Goal: Task Accomplishment & Management: Manage account settings

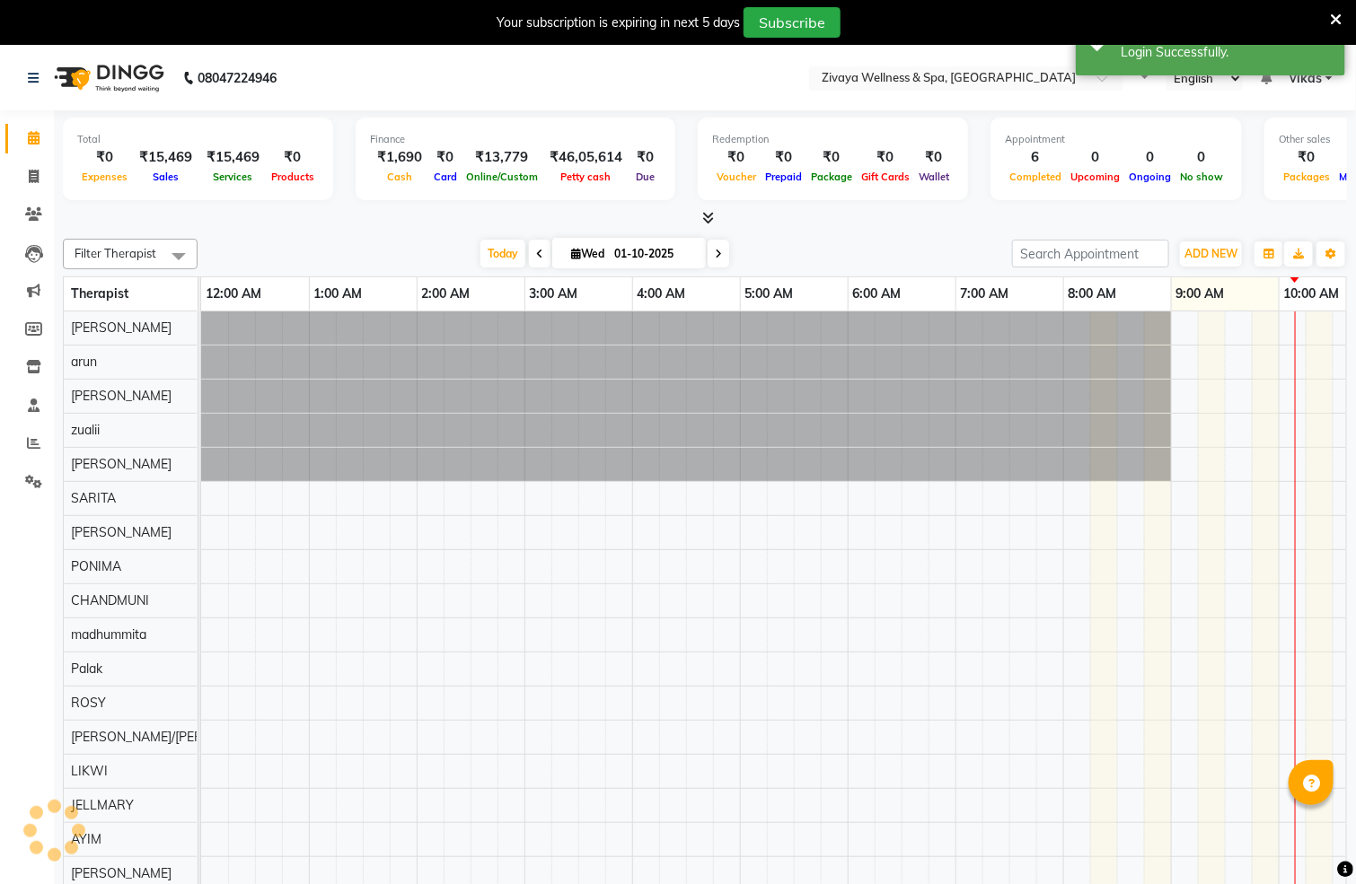
select select "en"
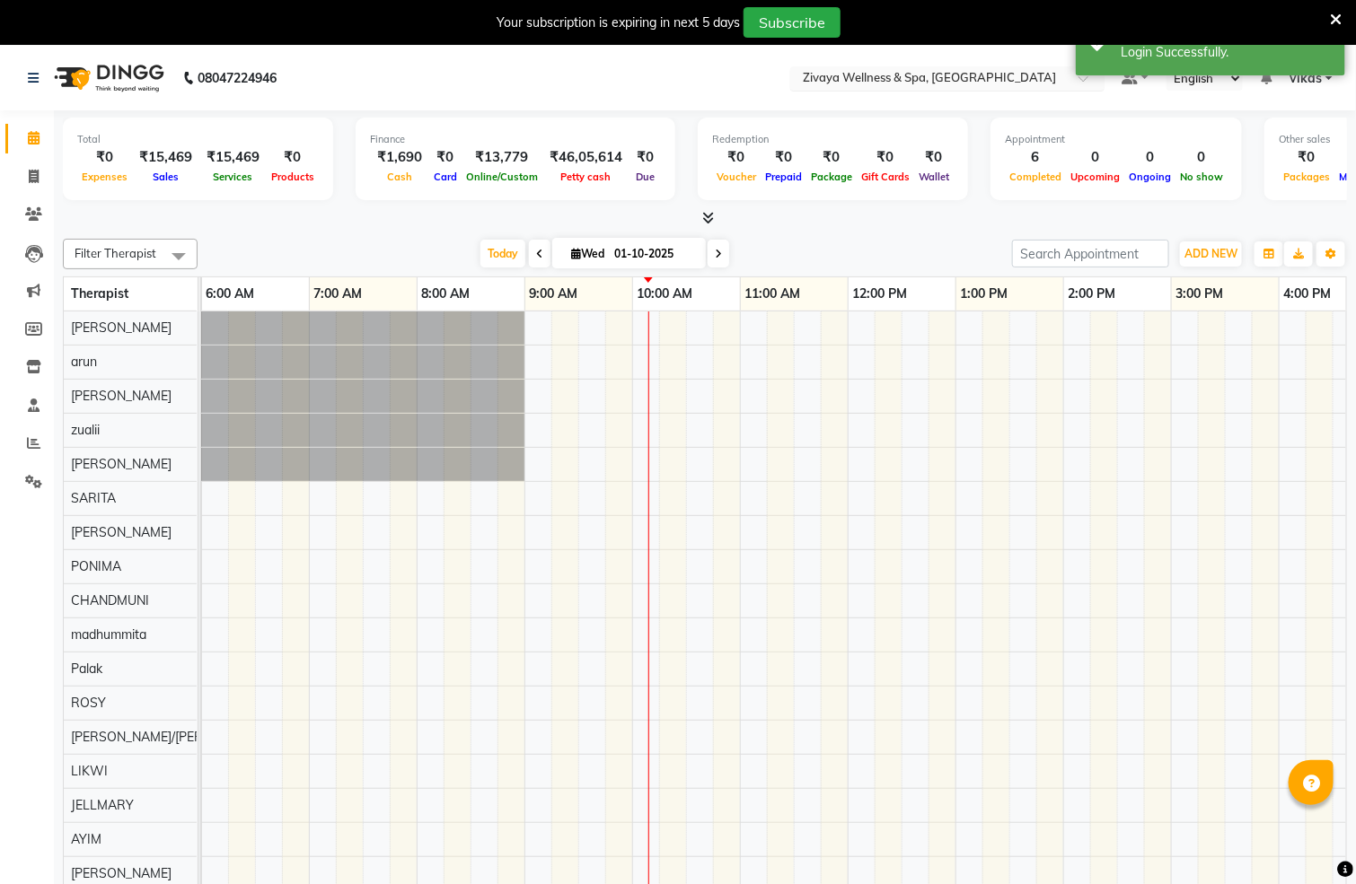
click at [902, 71] on input "text" at bounding box center [929, 80] width 260 height 18
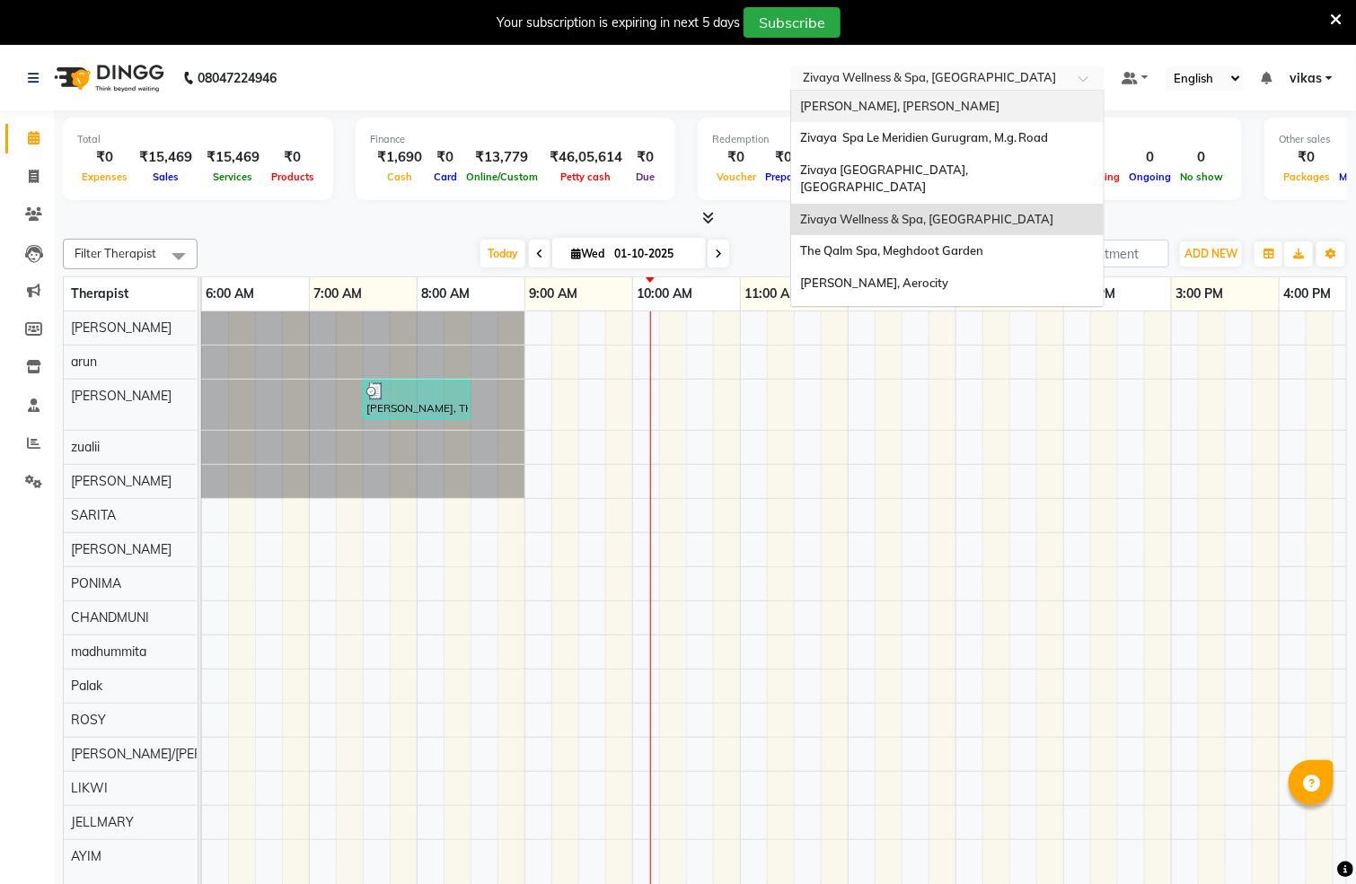
click at [859, 109] on span "[PERSON_NAME], [PERSON_NAME]" at bounding box center [899, 106] width 199 height 14
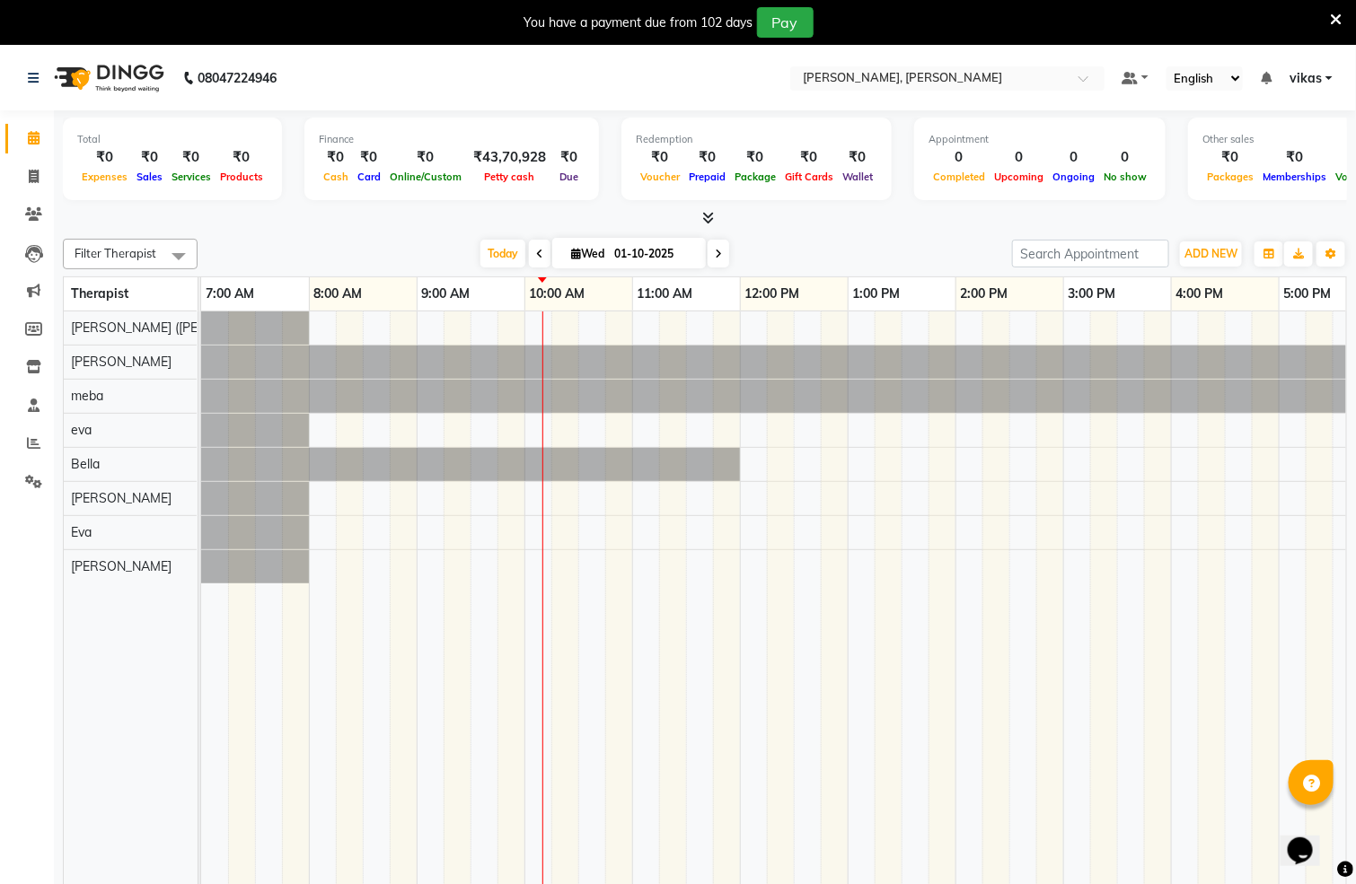
click at [1330, 14] on icon at bounding box center [1336, 20] width 12 height 16
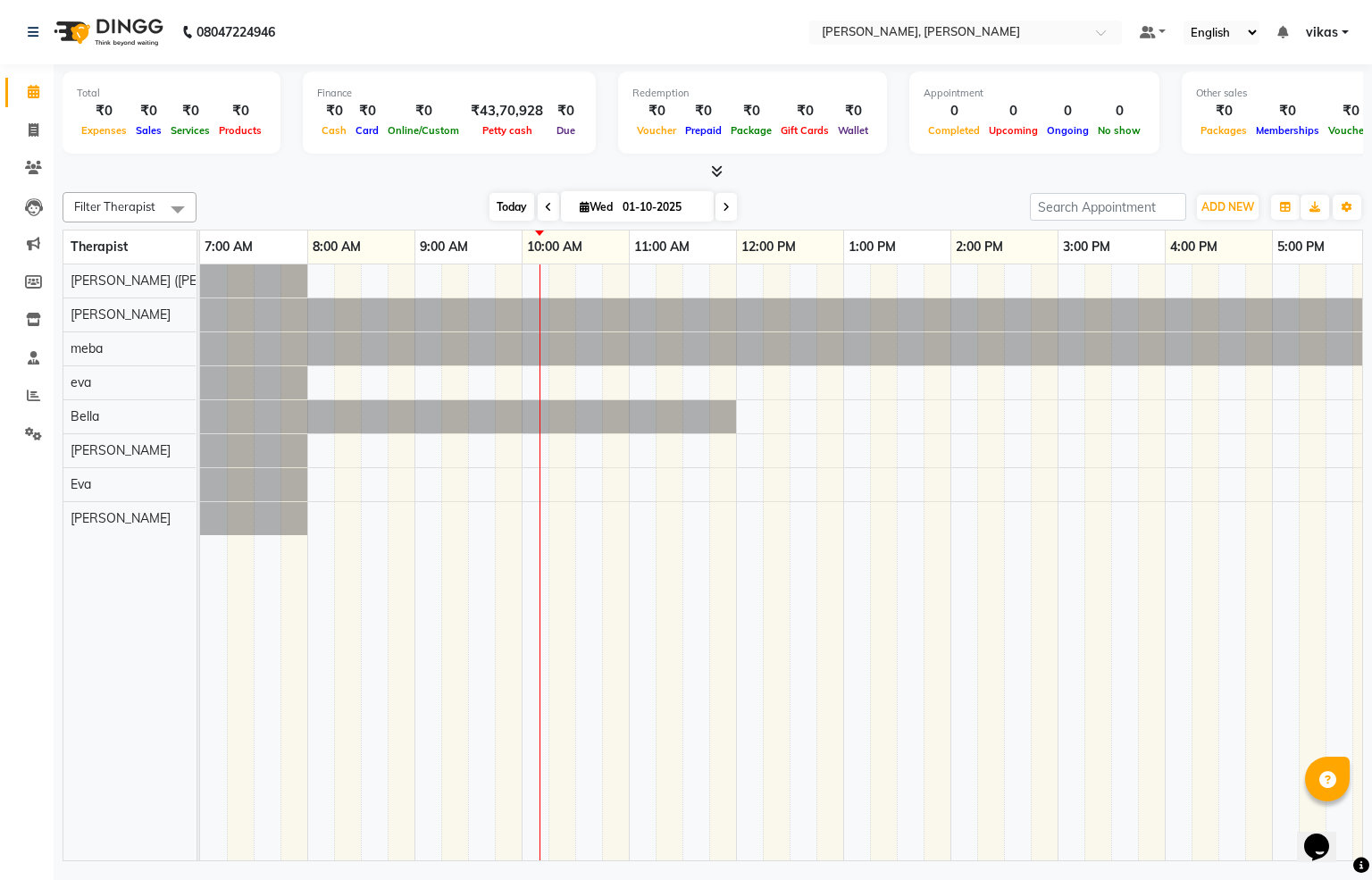
click at [493, 210] on span "Today" at bounding box center [511, 207] width 45 height 28
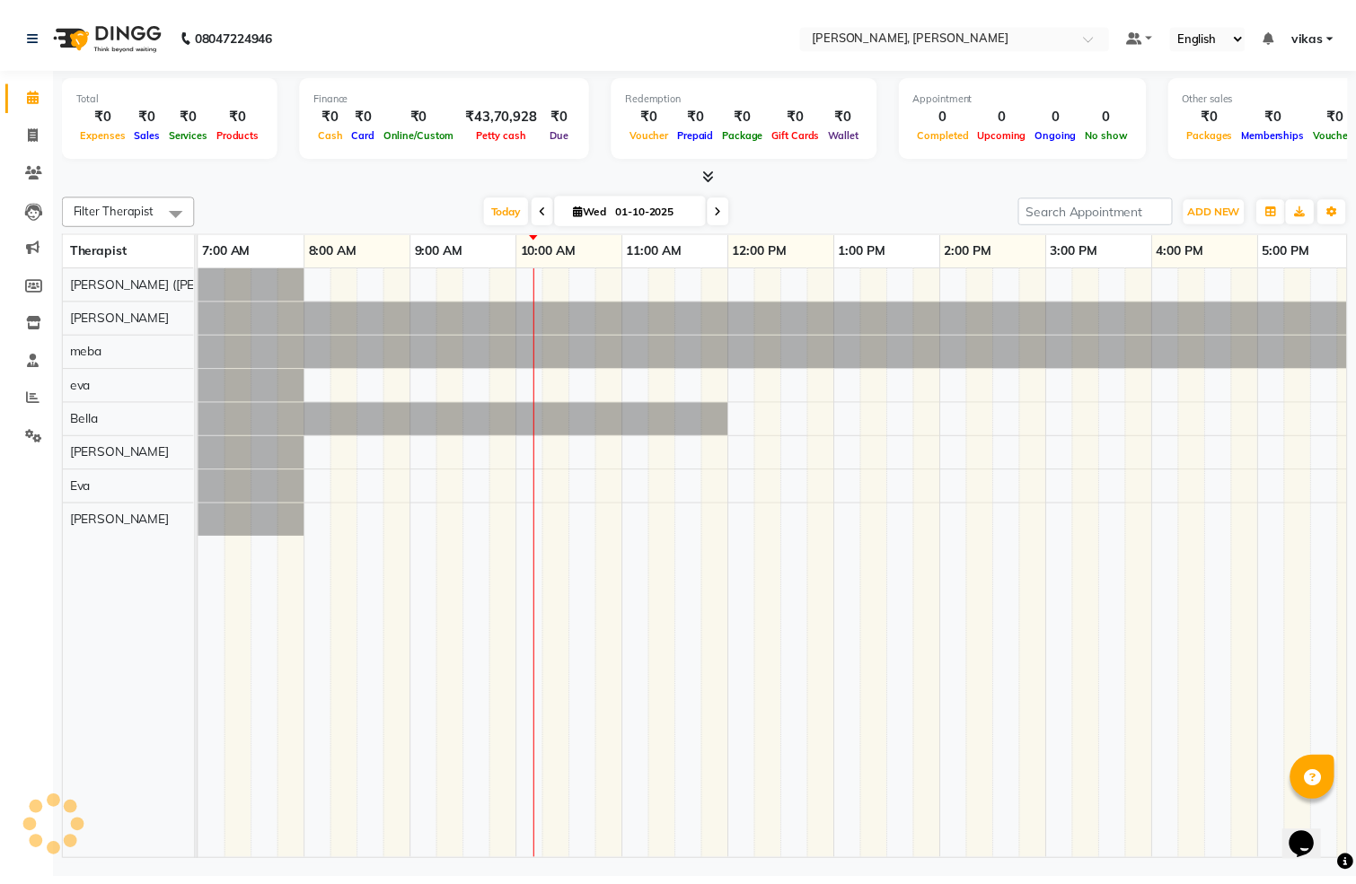
scroll to position [0, 323]
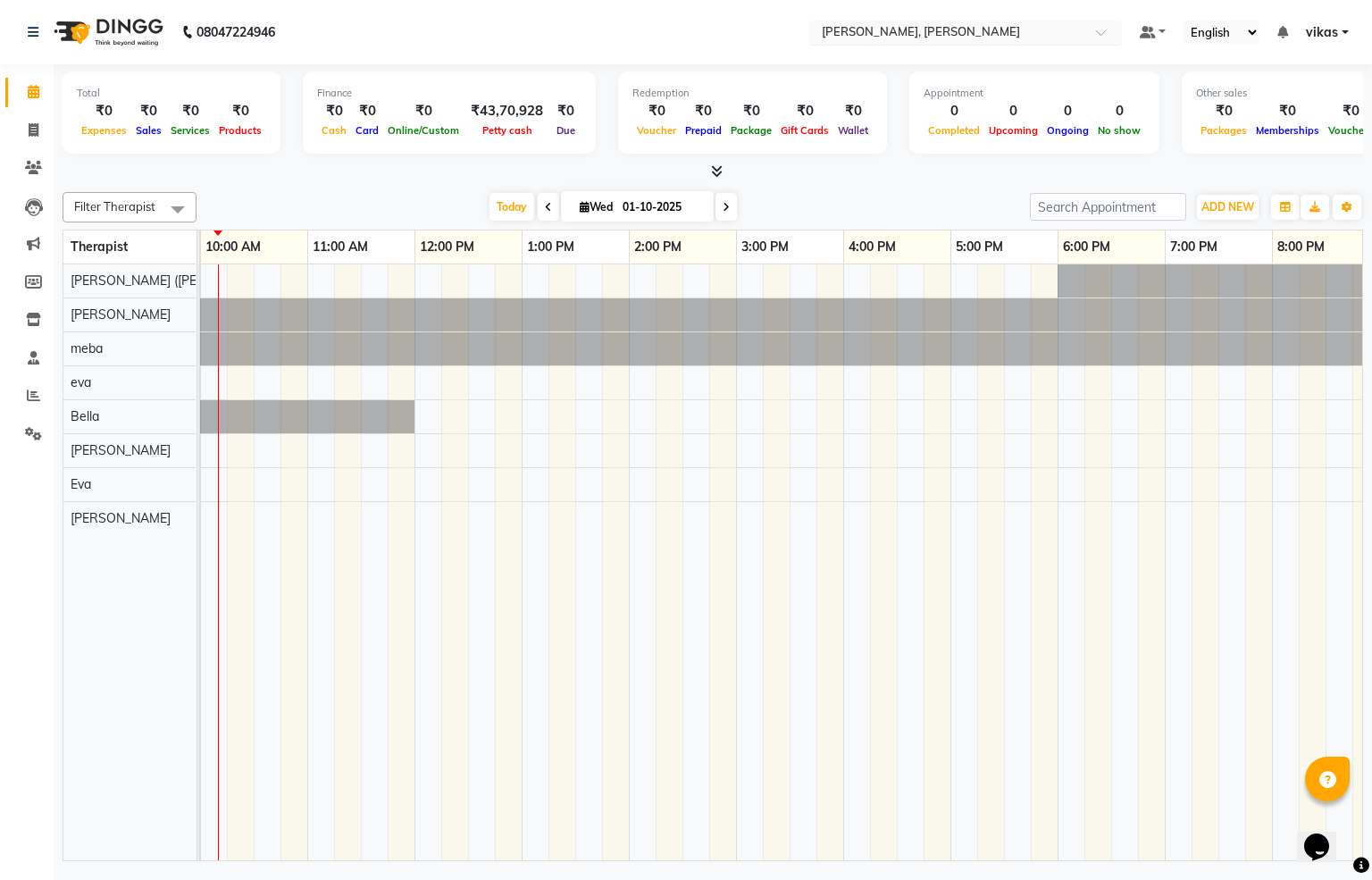
click at [880, 36] on input "text" at bounding box center [947, 34] width 259 height 18
click at [27, 443] on span at bounding box center [33, 434] width 31 height 21
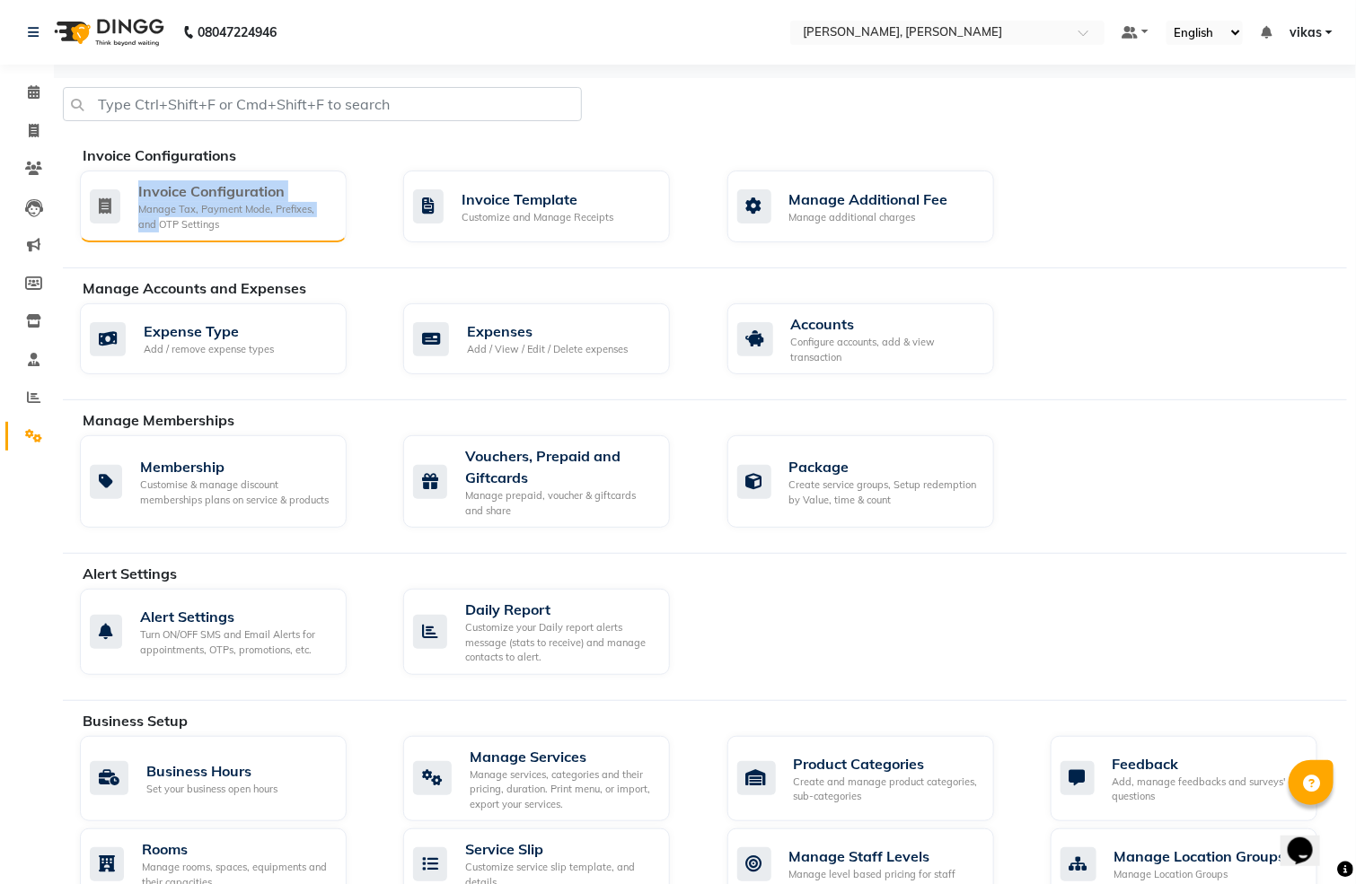
drag, startPoint x: 116, startPoint y: 248, endPoint x: 116, endPoint y: 234, distance: 13.5
click at [116, 234] on div "Invoice Configuration Manage Tax, Payment Mode, Prefixes, and OTP Settings Invo…" at bounding box center [713, 210] width 1294 height 79
click at [272, 210] on div "Manage Tax, Payment Mode, Prefixes, and OTP Settings" at bounding box center [235, 217] width 194 height 30
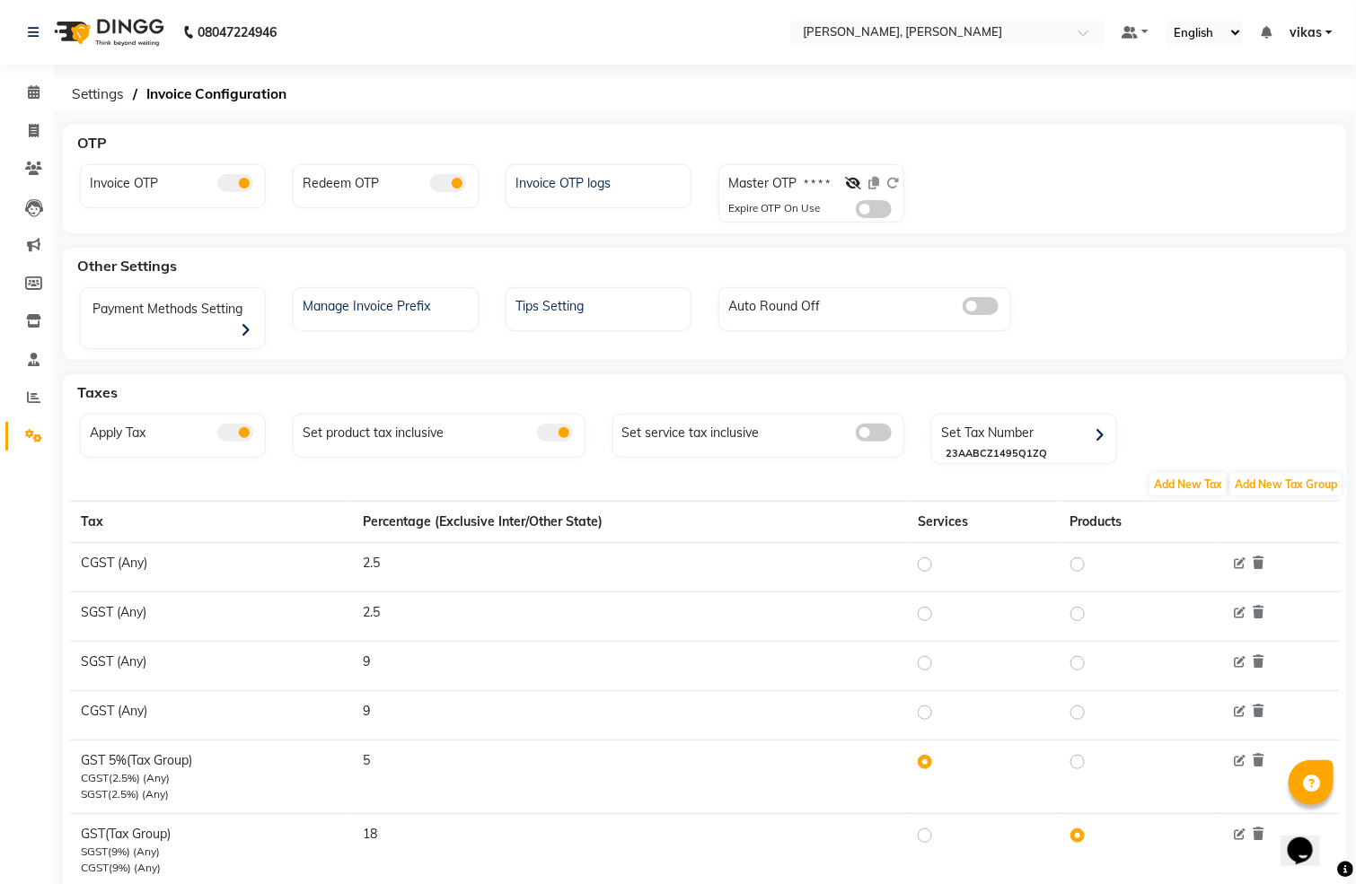
click at [867, 211] on span at bounding box center [874, 209] width 36 height 18
click at [856, 212] on input "checkbox" at bounding box center [856, 212] width 0 height 0
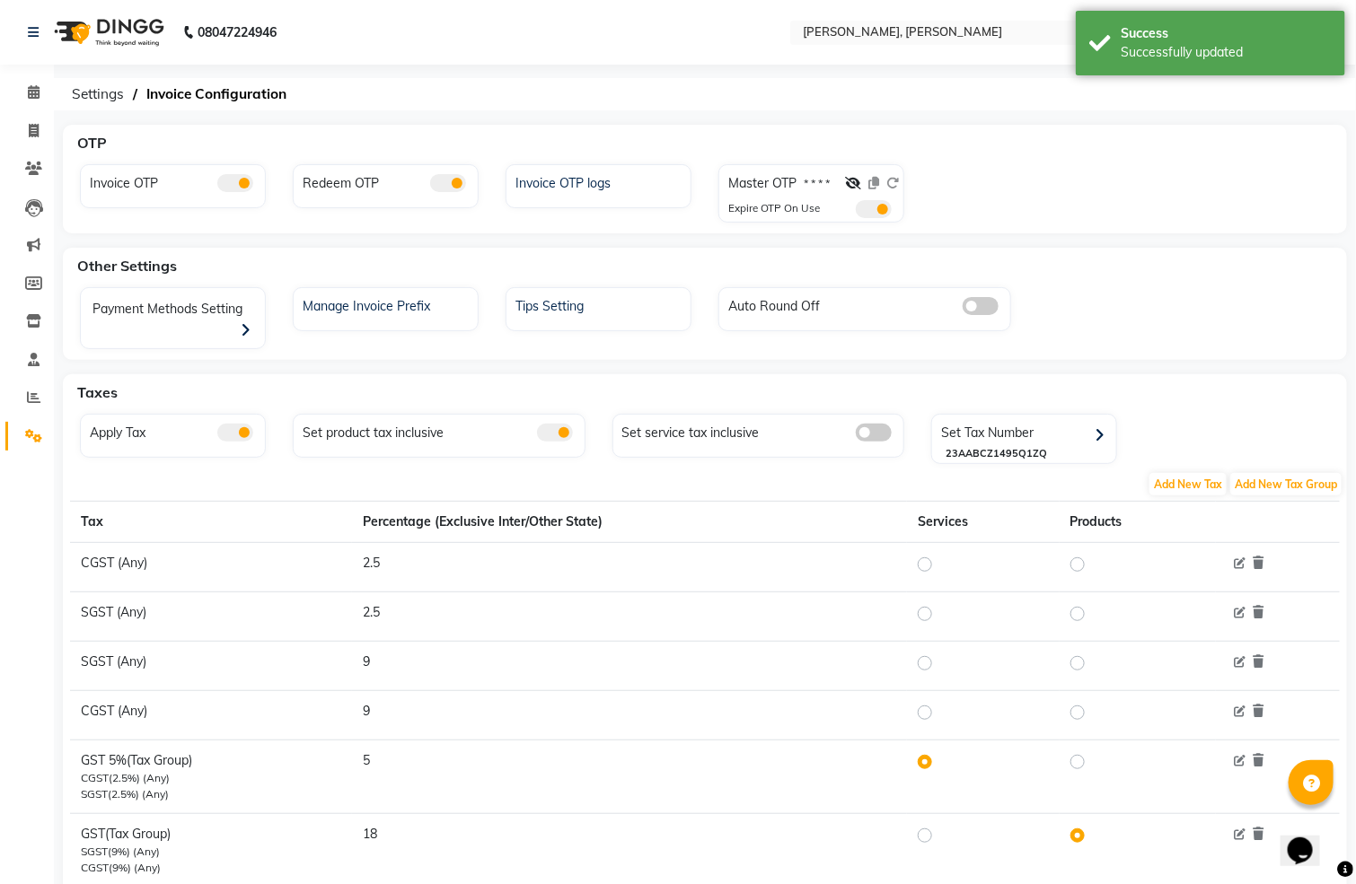
click at [865, 47] on nav "08047224946 Select Location × Sayaji Zivaya, Vijay Nagar Default Panel My Panel…" at bounding box center [678, 32] width 1356 height 65
click at [865, 25] on div at bounding box center [947, 34] width 314 height 18
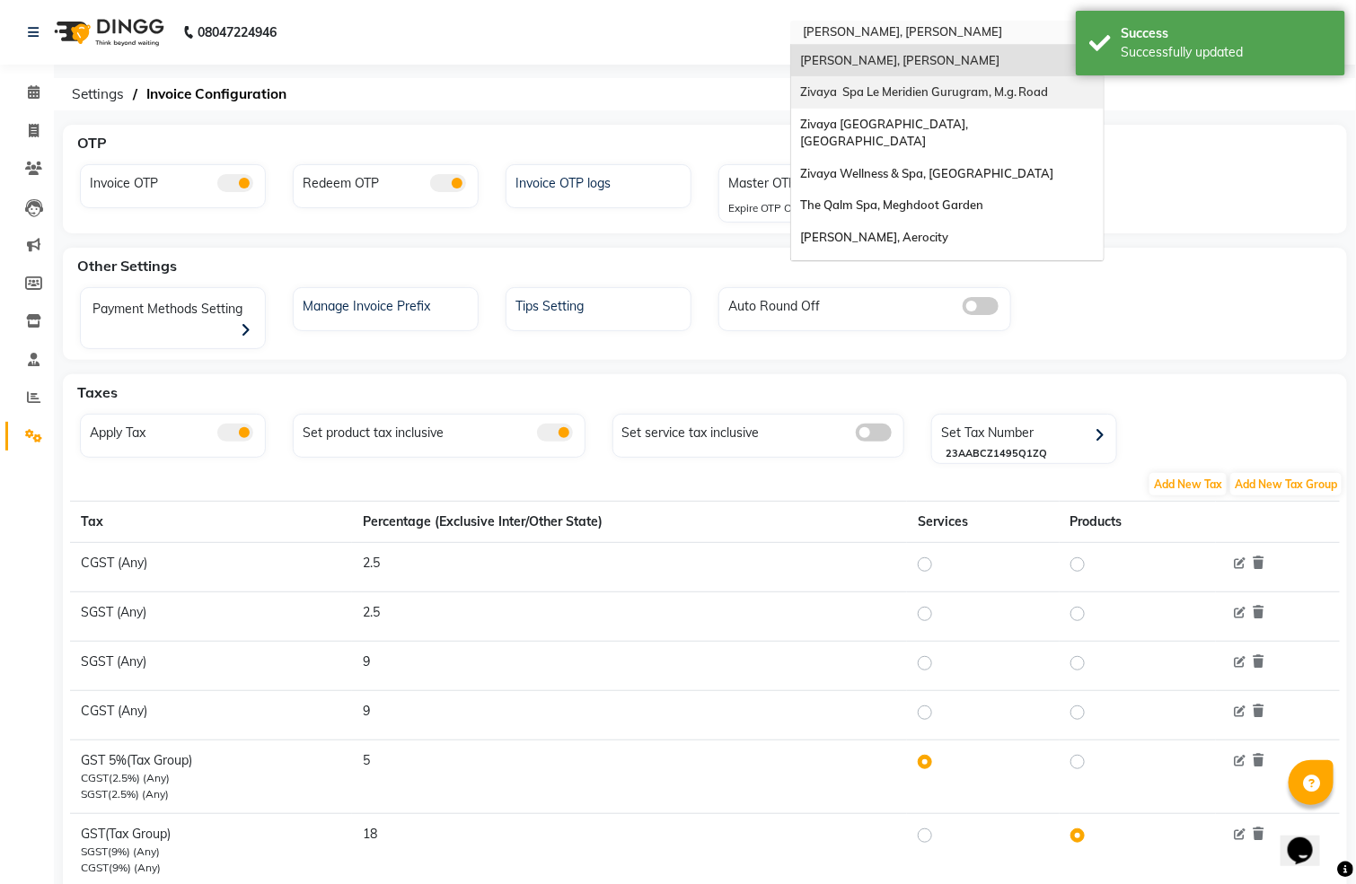
click at [884, 86] on span "Zivaya Spa Le Meridien Gurugram, M.g. Road" at bounding box center [924, 91] width 249 height 14
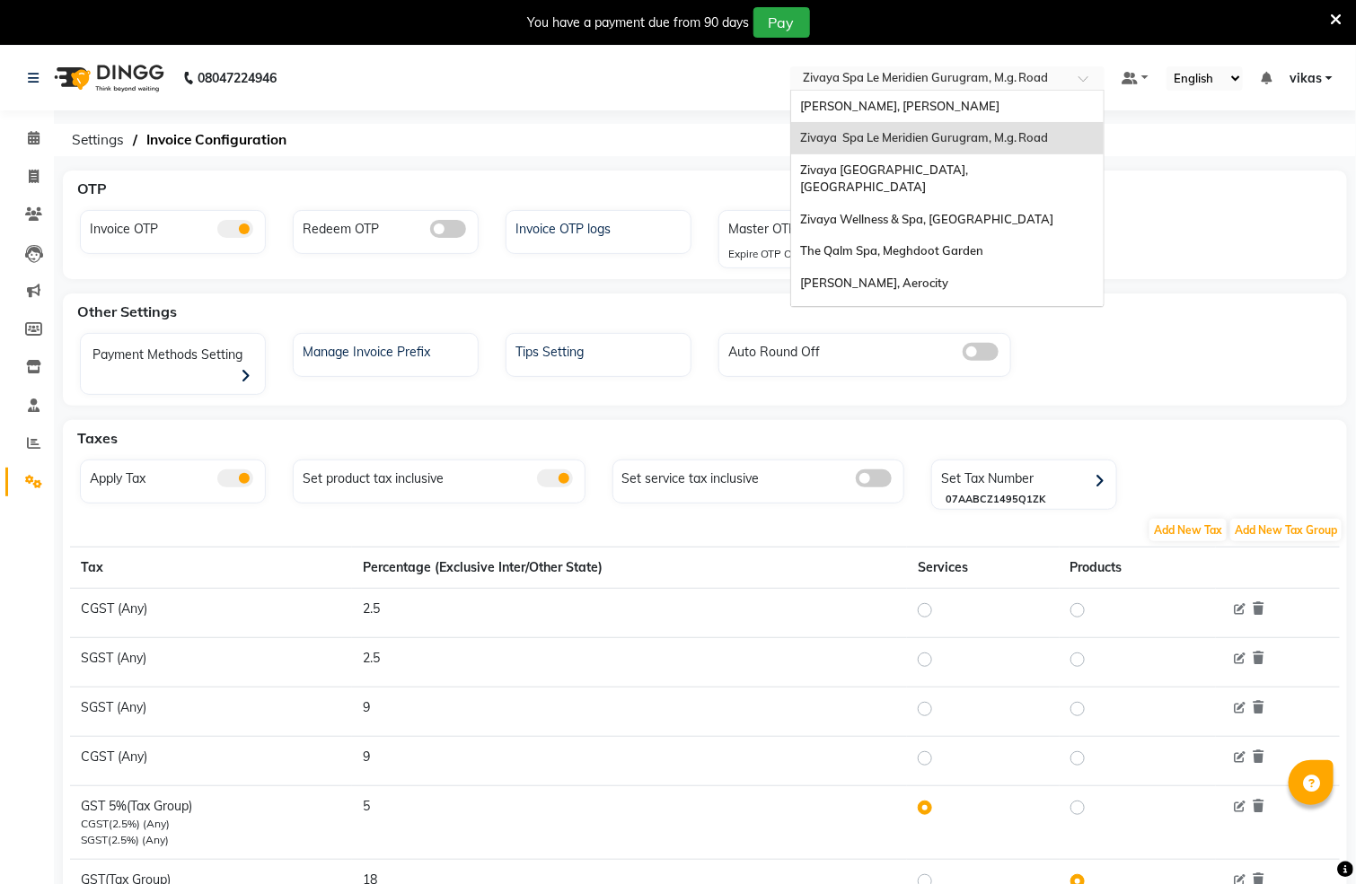
drag, startPoint x: 868, startPoint y: 81, endPoint x: 868, endPoint y: 114, distance: 33.2
click at [868, 82] on input "text" at bounding box center [929, 80] width 260 height 18
click at [867, 162] on span "Zivaya [GEOGRAPHIC_DATA], [GEOGRAPHIC_DATA]" at bounding box center [886, 178] width 173 height 32
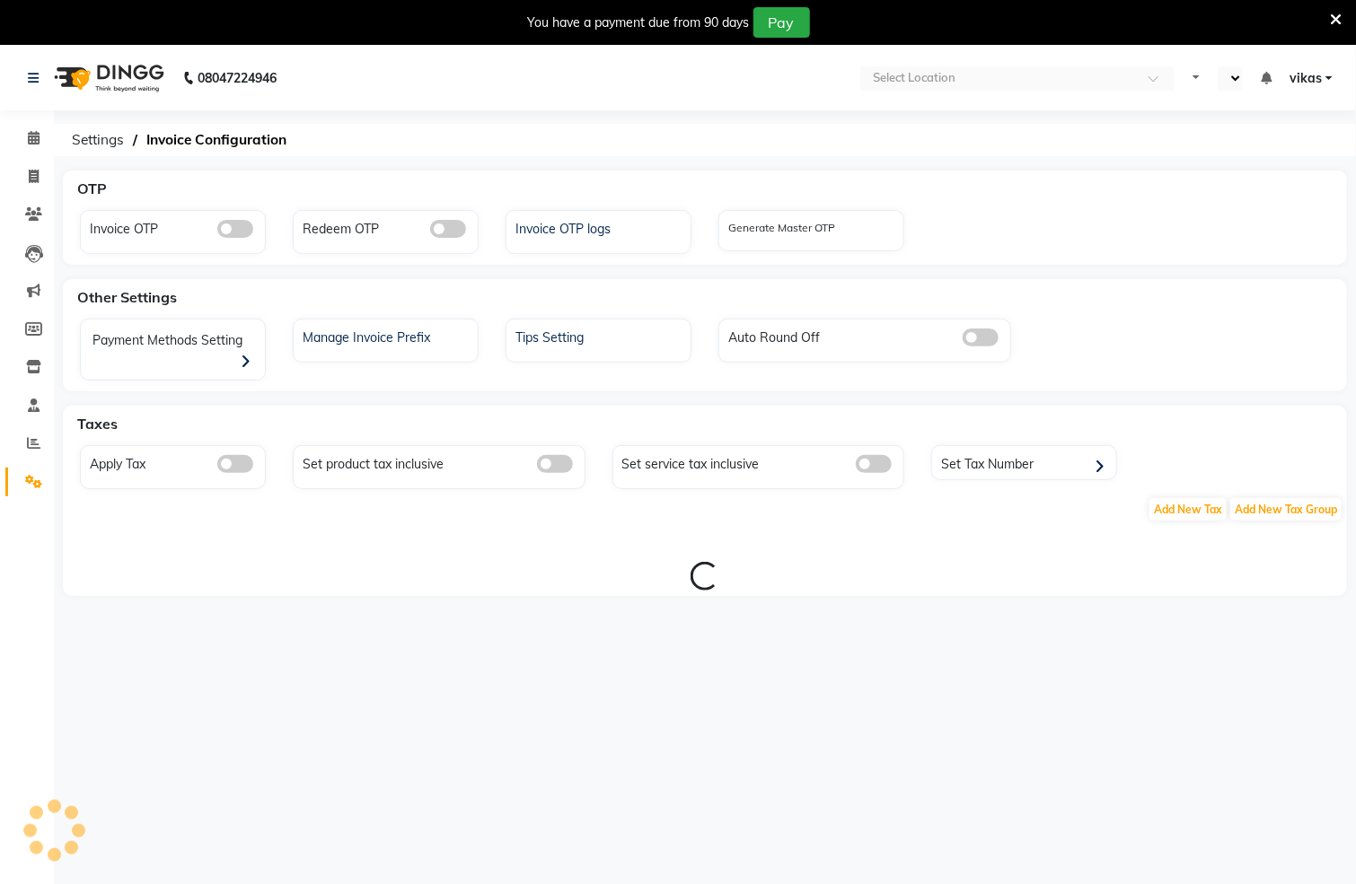
select select "en"
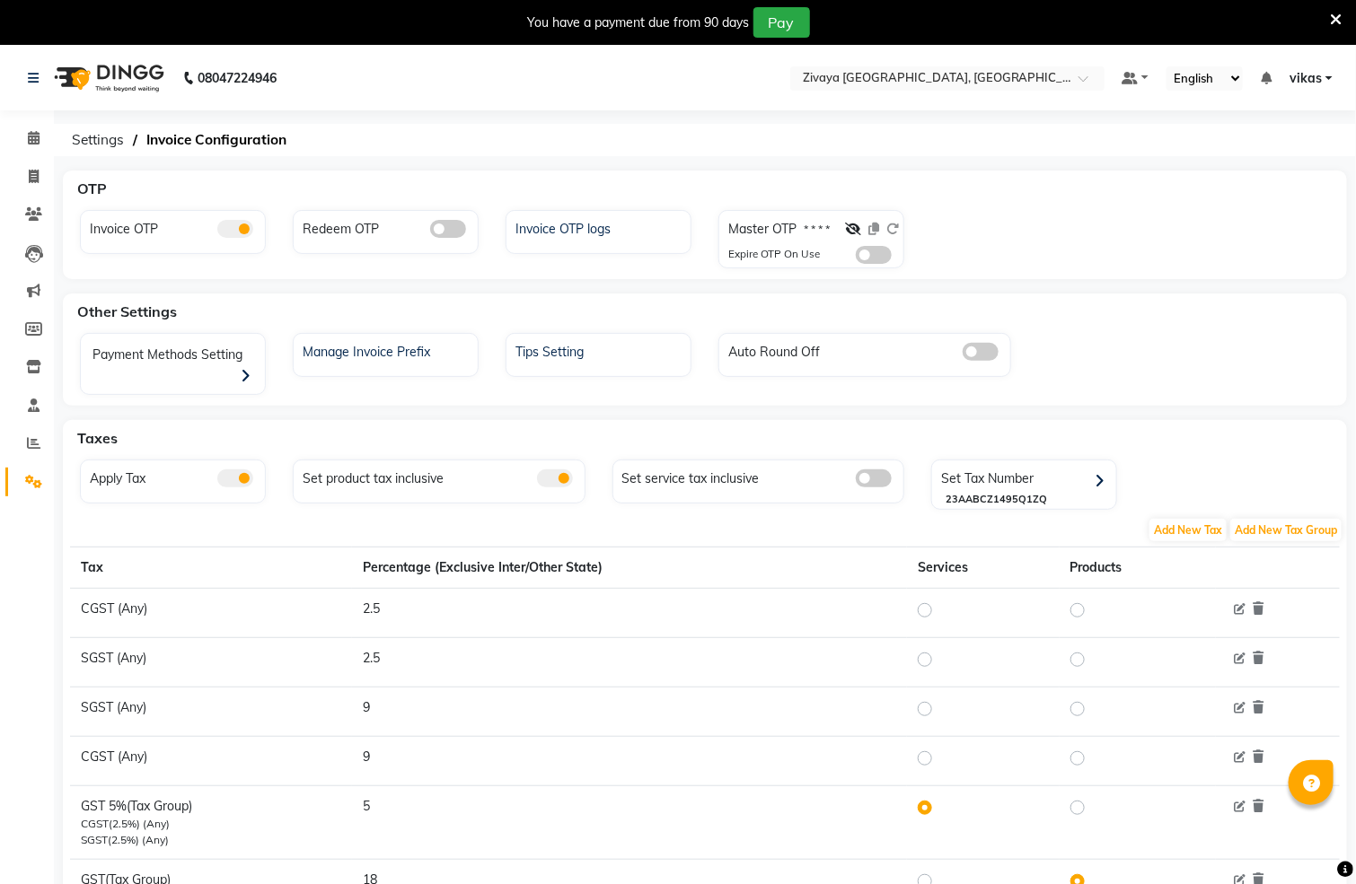
click at [878, 256] on span at bounding box center [874, 255] width 36 height 18
click at [856, 258] on input "checkbox" at bounding box center [856, 258] width 0 height 0
click at [875, 79] on input "text" at bounding box center [929, 80] width 260 height 18
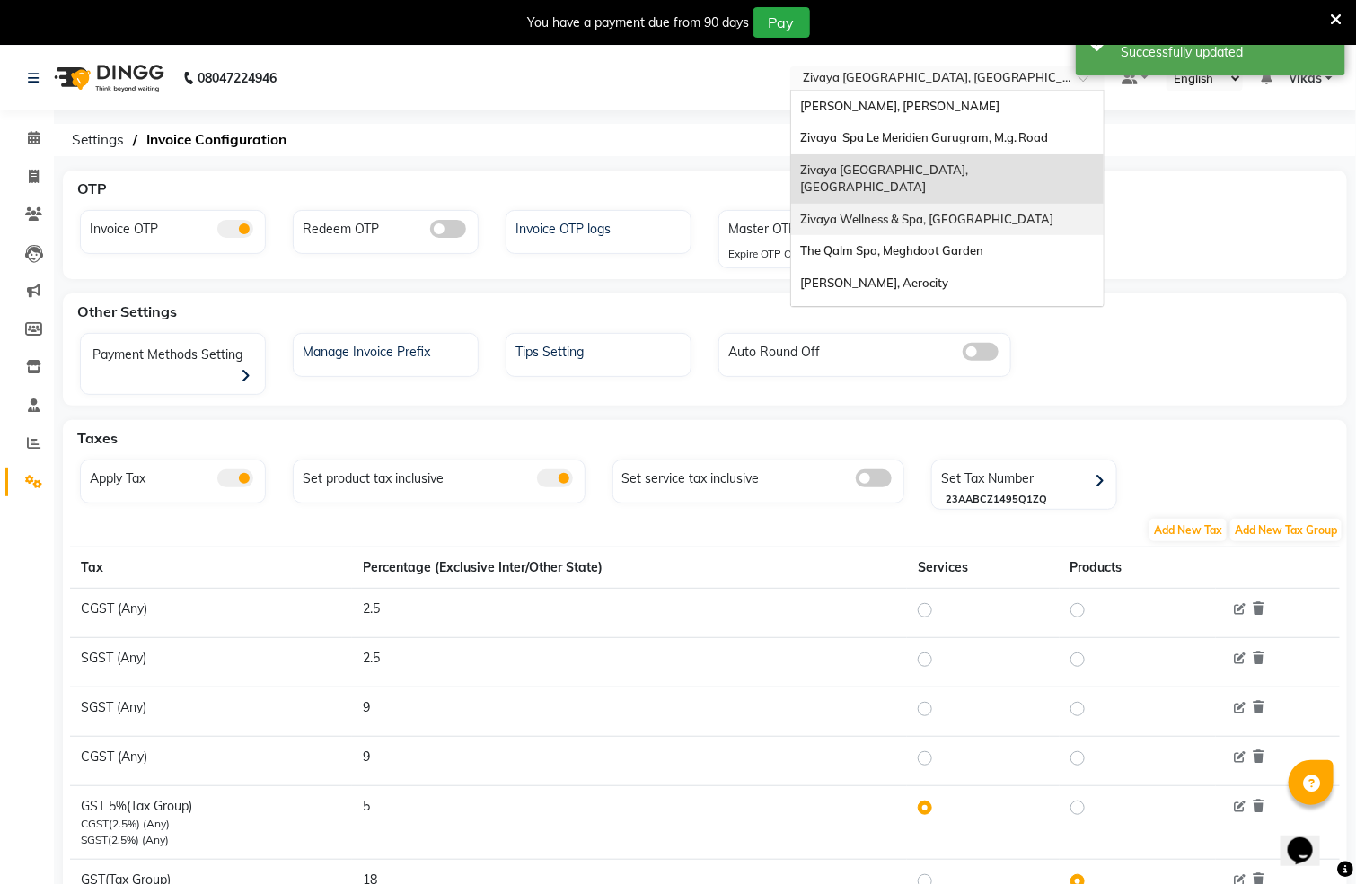
click at [881, 212] on span "Zivaya Wellness & Spa, [GEOGRAPHIC_DATA]" at bounding box center [927, 219] width 254 height 14
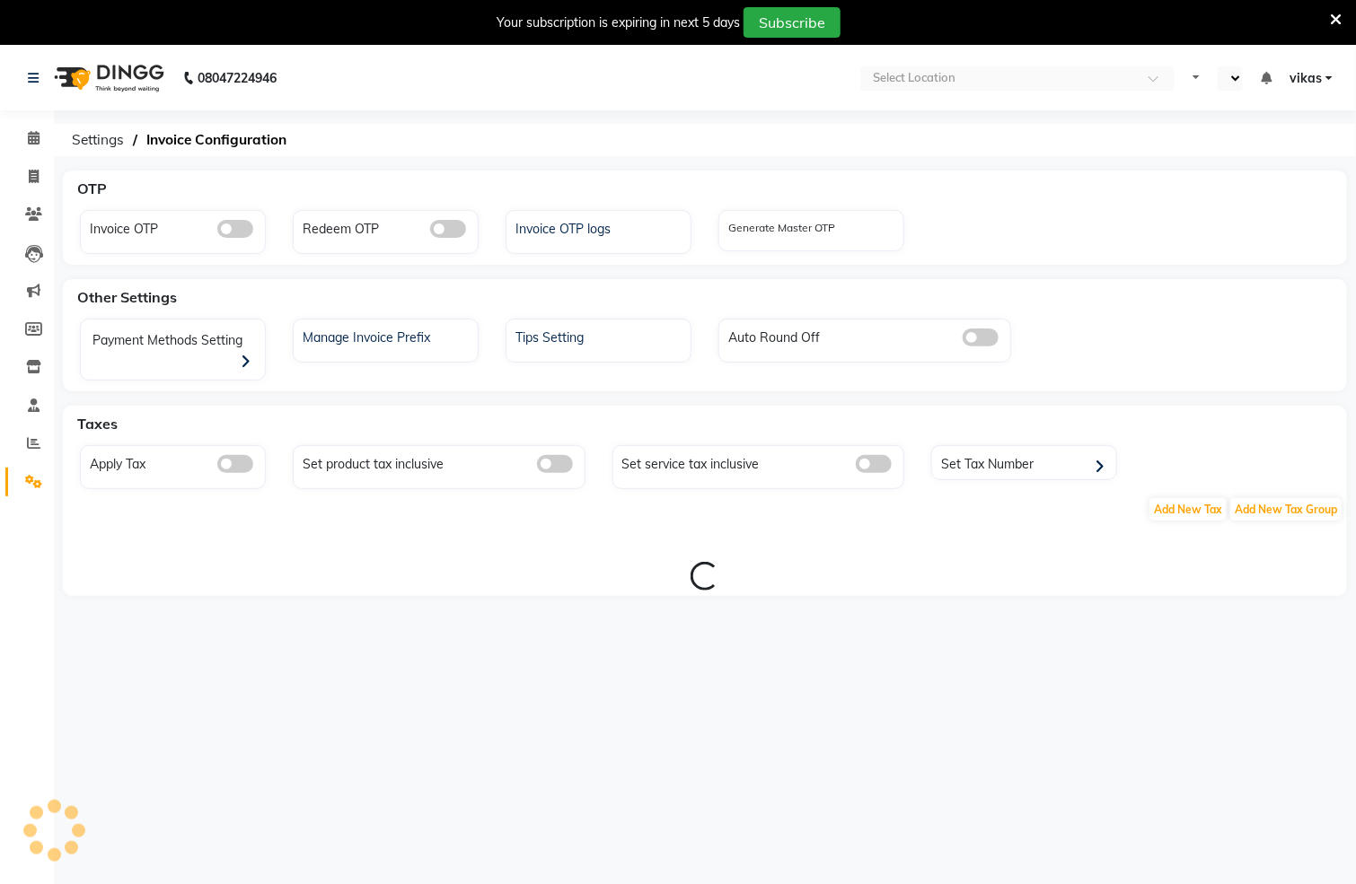
select select "en"
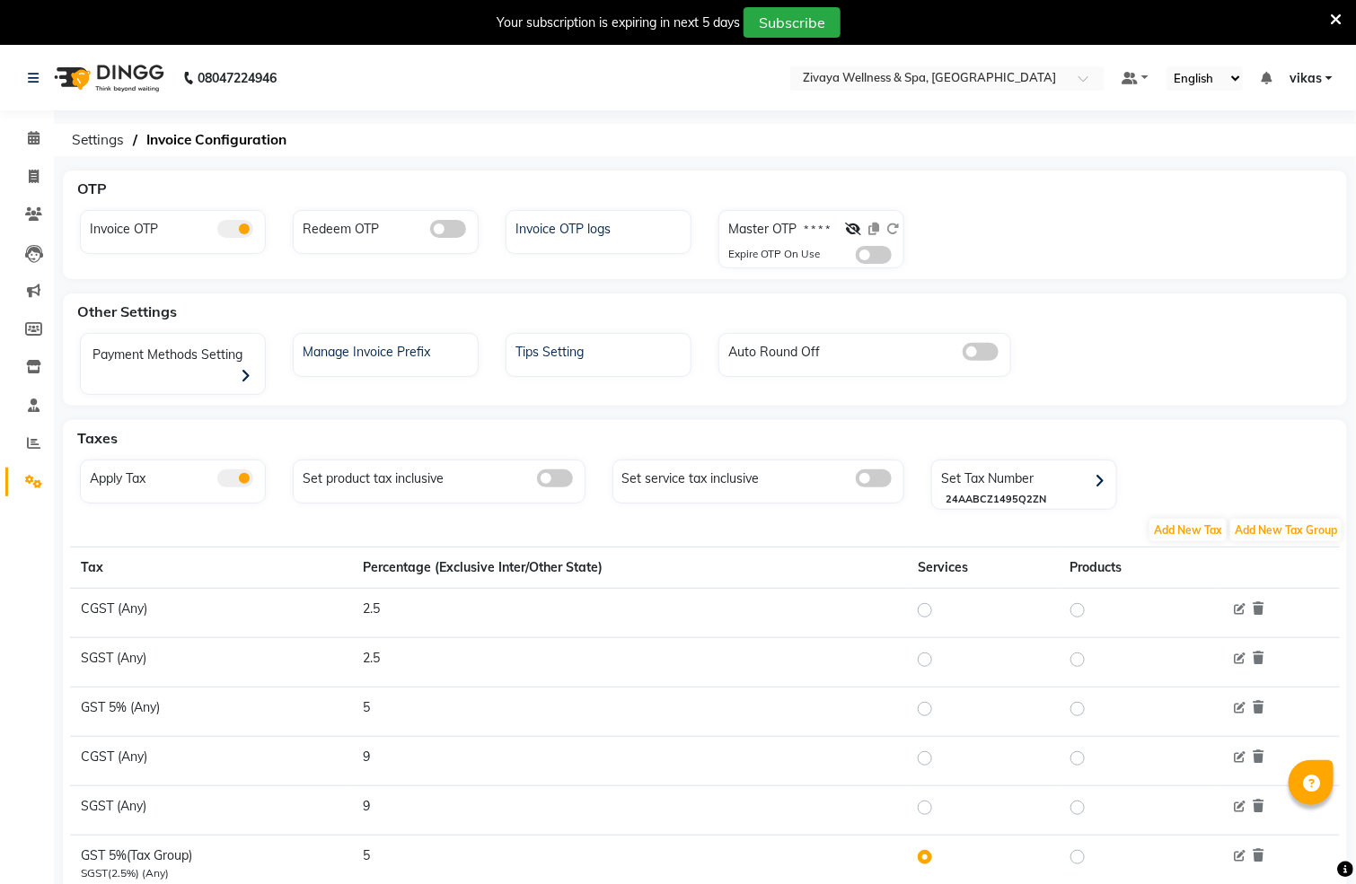
click at [862, 256] on span at bounding box center [874, 255] width 36 height 18
click at [856, 258] on input "checkbox" at bounding box center [856, 258] width 0 height 0
click at [882, 92] on nav "08047224946 Select Location × Zivaya Wellness & Spa, Ahmedabad Airport Default …" at bounding box center [678, 78] width 1356 height 65
click at [882, 81] on input "text" at bounding box center [929, 80] width 260 height 18
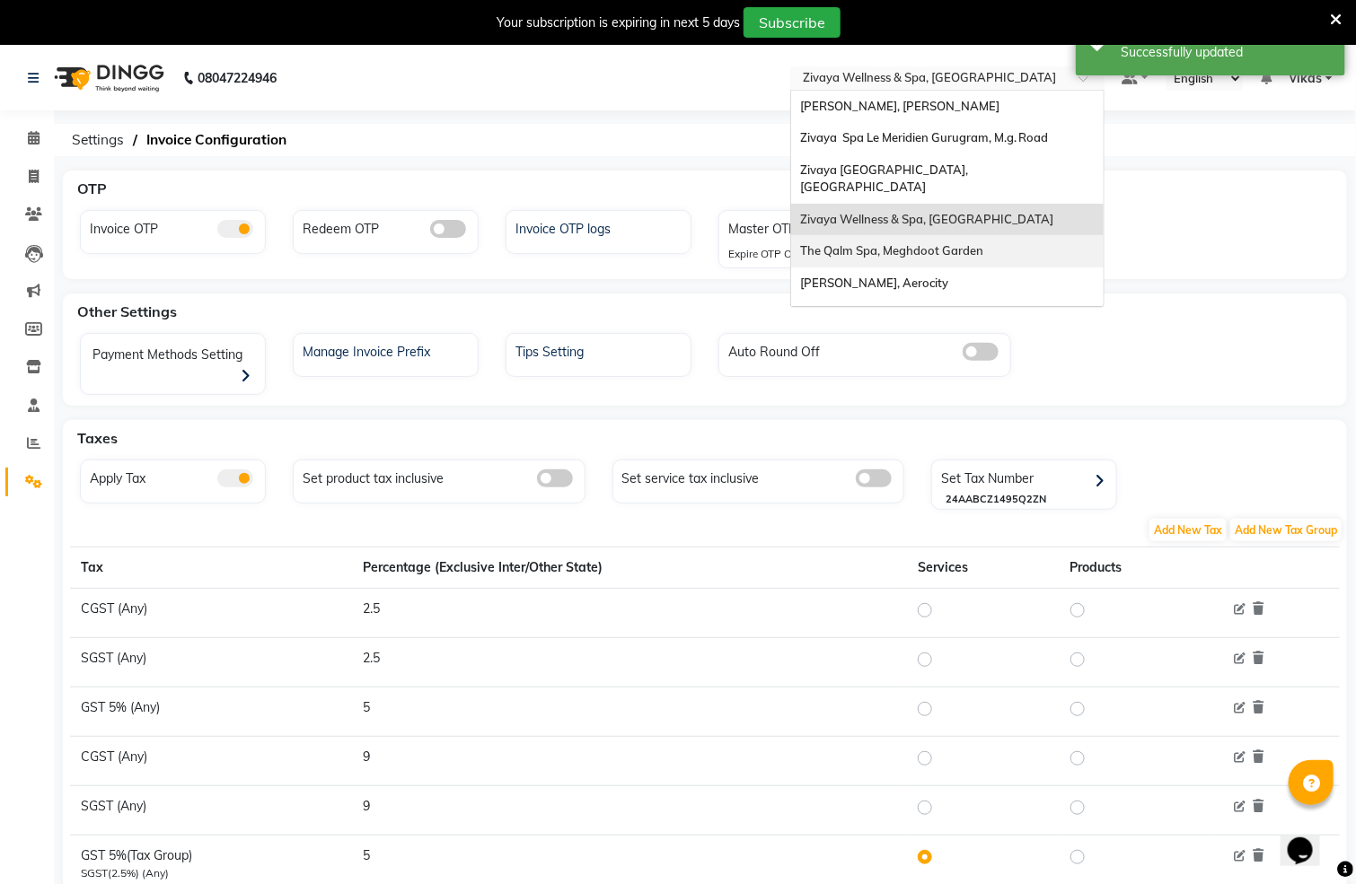
click at [879, 243] on span "The Qalm Spa, Meghdoot Garden" at bounding box center [891, 250] width 183 height 14
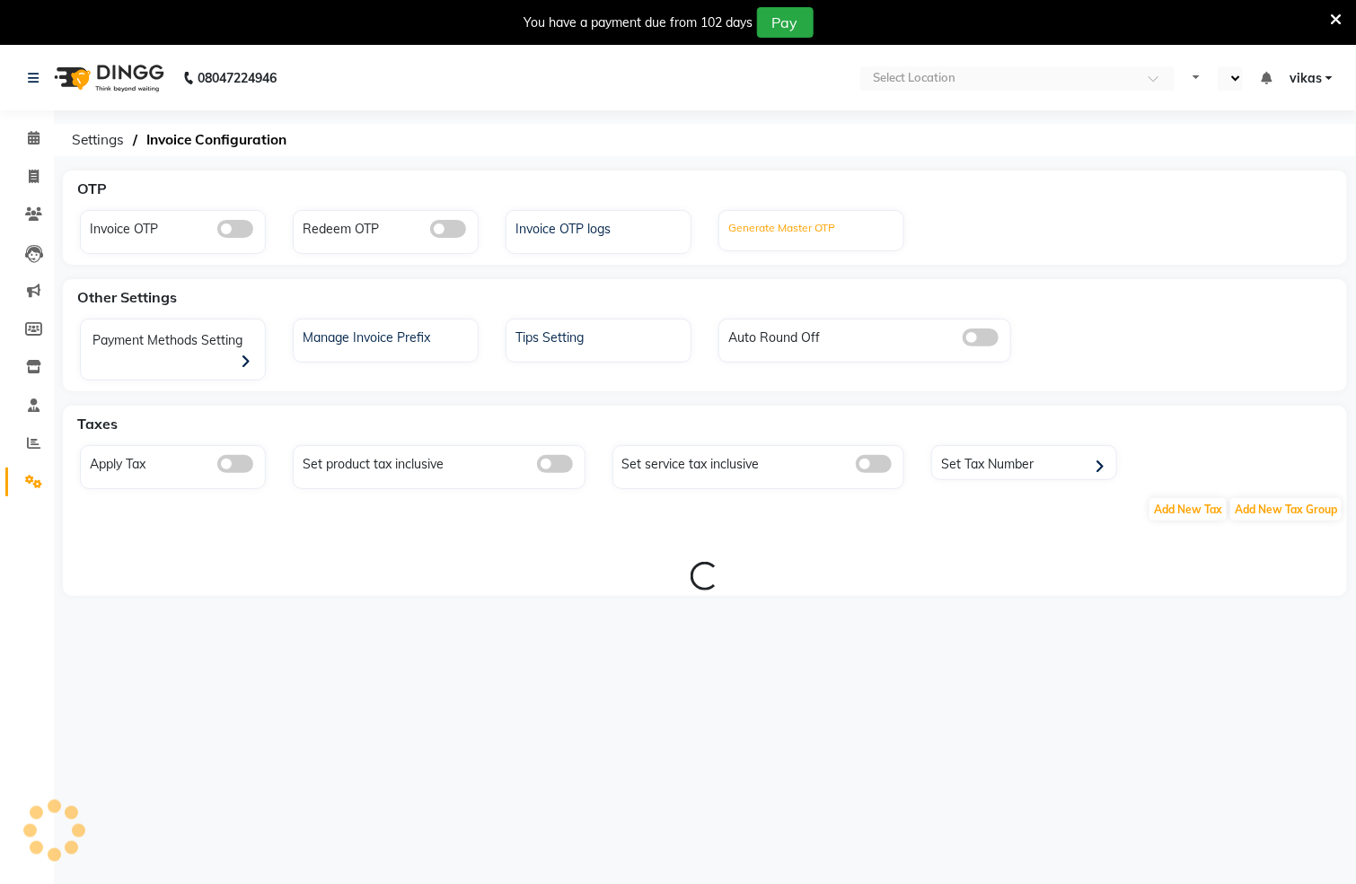
select select "en"
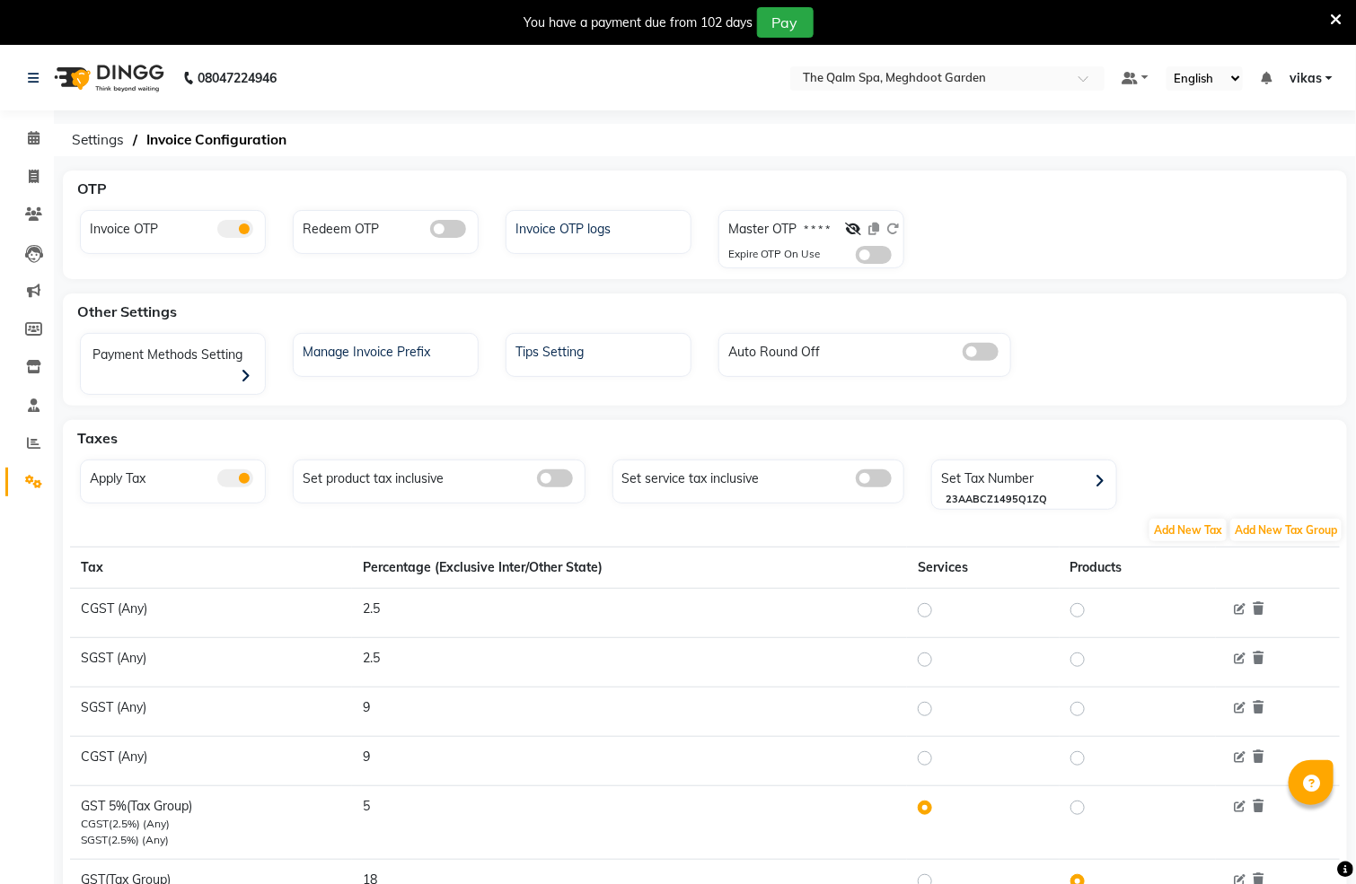
click at [871, 259] on span at bounding box center [874, 255] width 36 height 18
click at [856, 258] on input "checkbox" at bounding box center [856, 258] width 0 height 0
click at [838, 82] on input "text" at bounding box center [929, 80] width 260 height 18
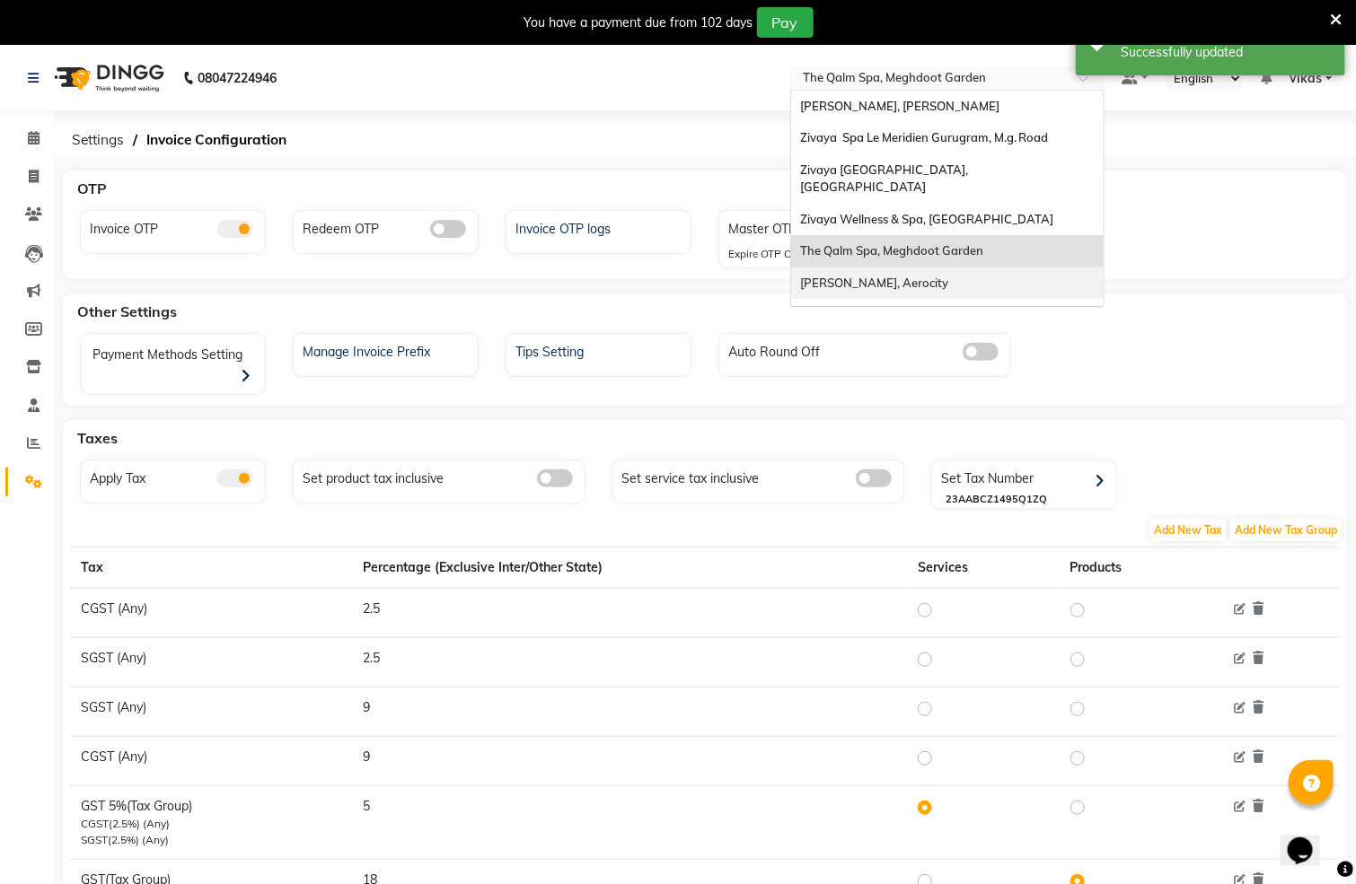
click at [894, 273] on div "[PERSON_NAME], Aerocity" at bounding box center [947, 284] width 312 height 32
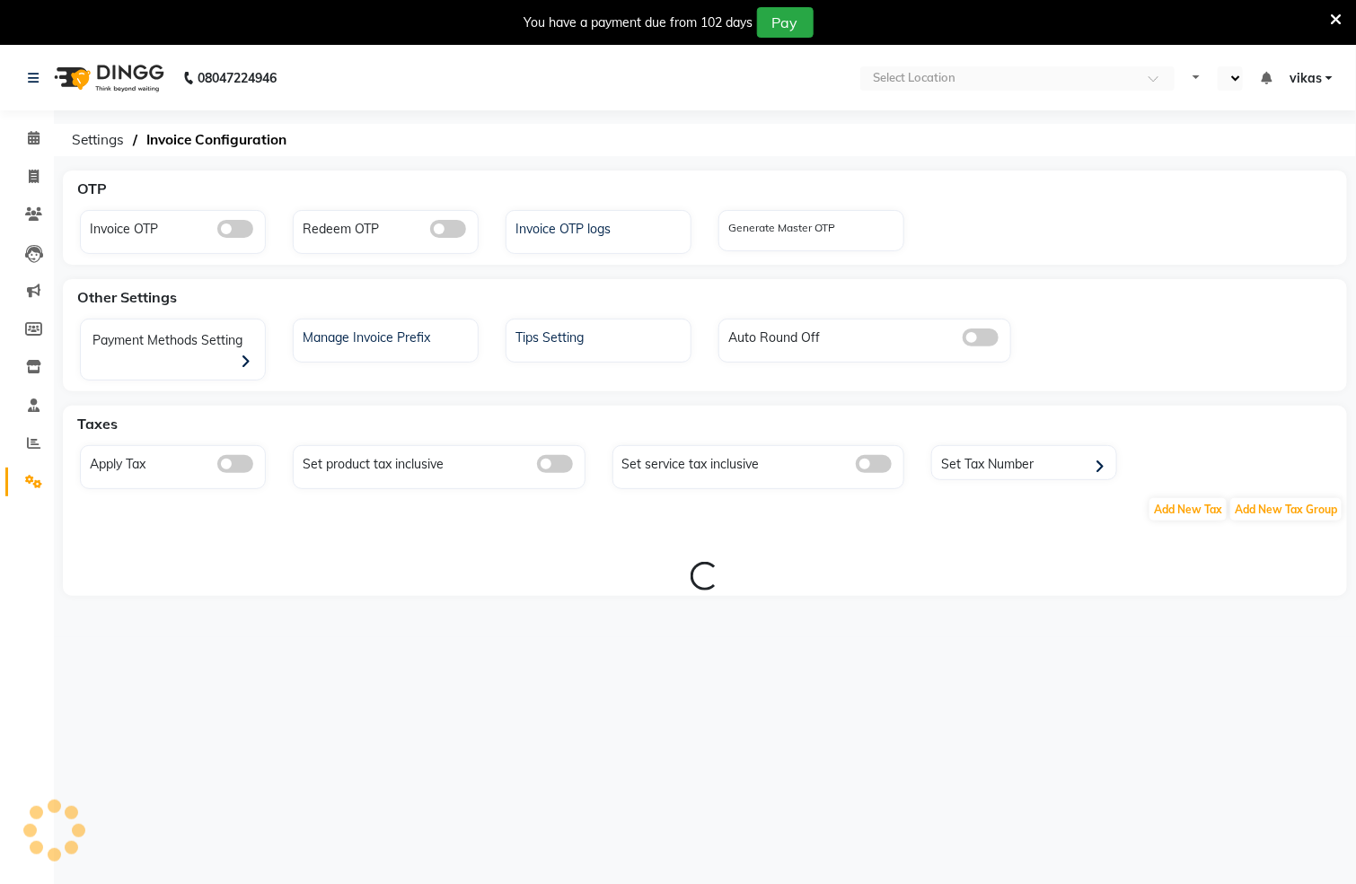
select select "en"
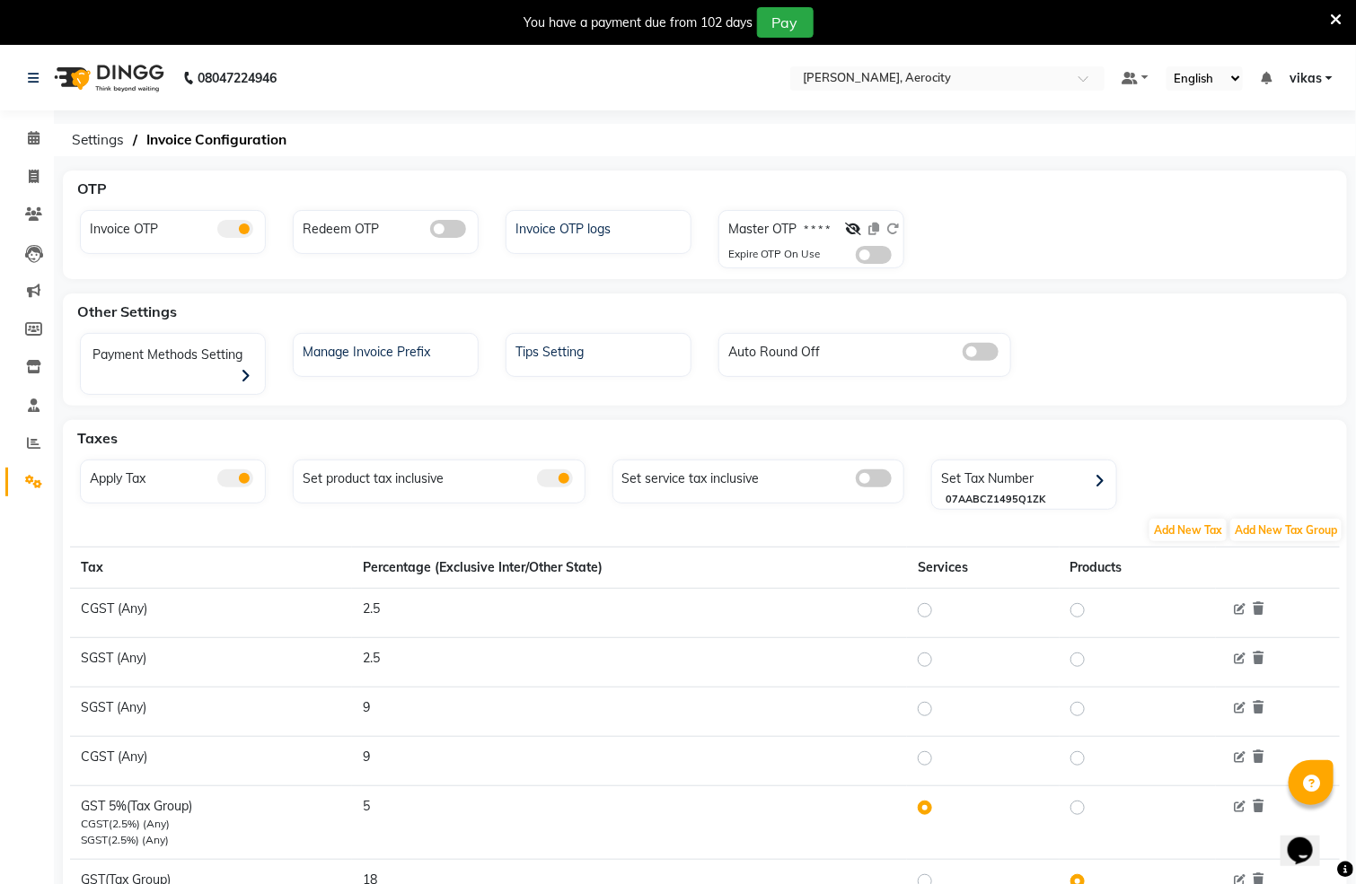
click at [873, 259] on span at bounding box center [874, 255] width 36 height 18
click at [856, 258] on input "checkbox" at bounding box center [856, 258] width 0 height 0
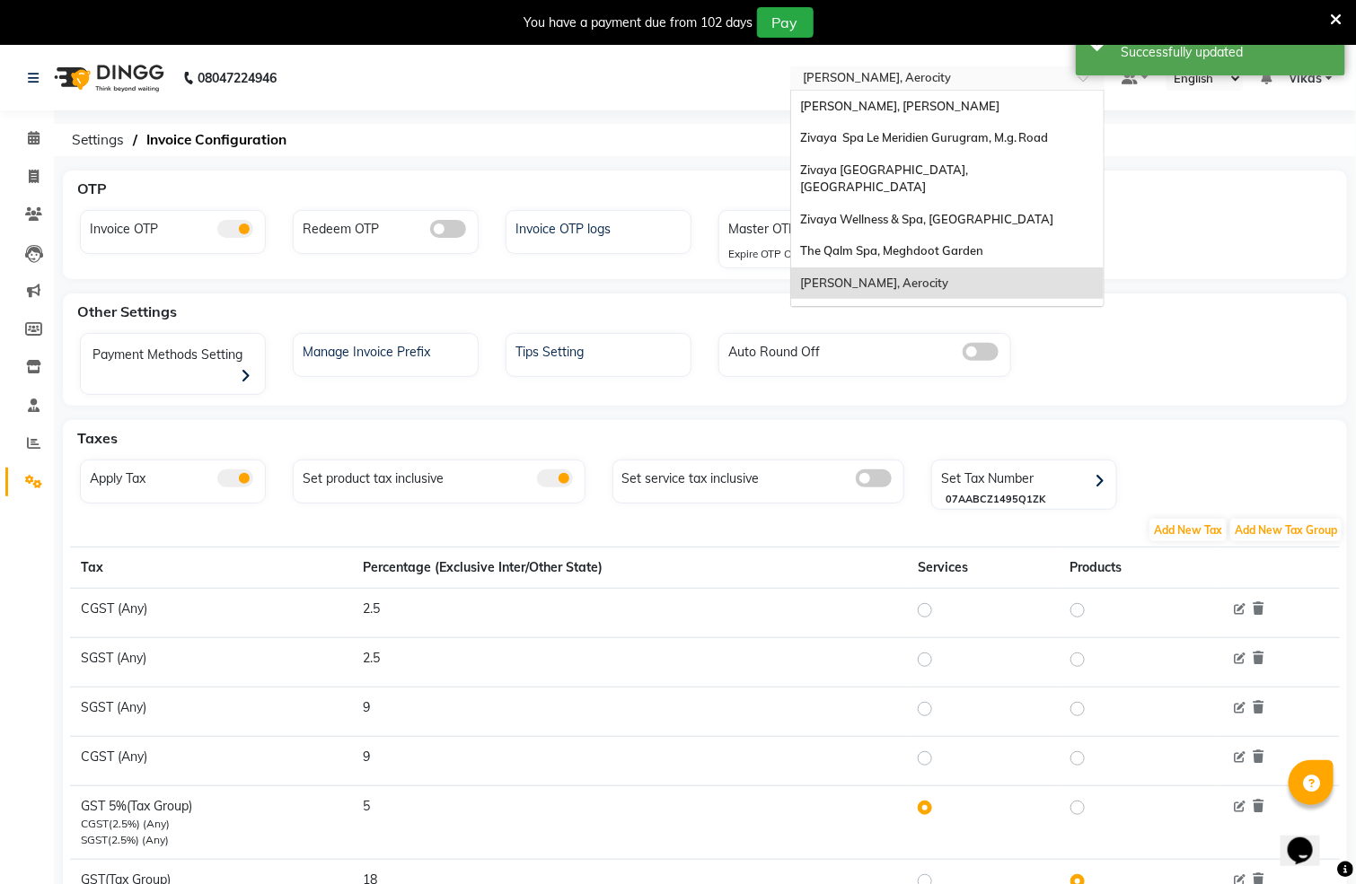
click at [841, 69] on div "× Zivaya Aloft, Aerocity" at bounding box center [877, 78] width 148 height 18
click at [822, 307] on span "Zivaya Spa [GEOGRAPHIC_DATA] [GEOGRAPHIC_DATA], Asset 5a" at bounding box center [896, 323] width 192 height 32
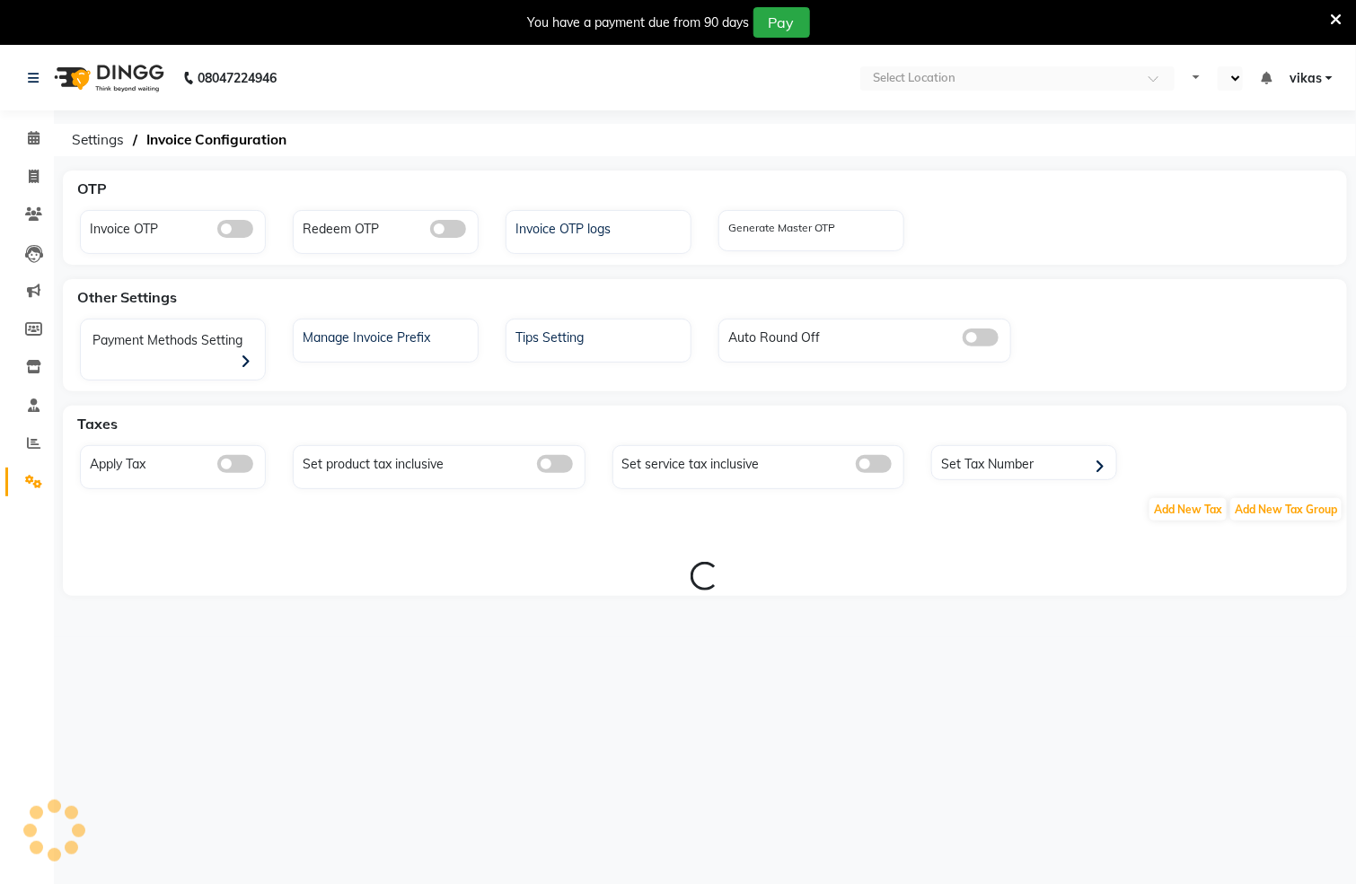
select select "en"
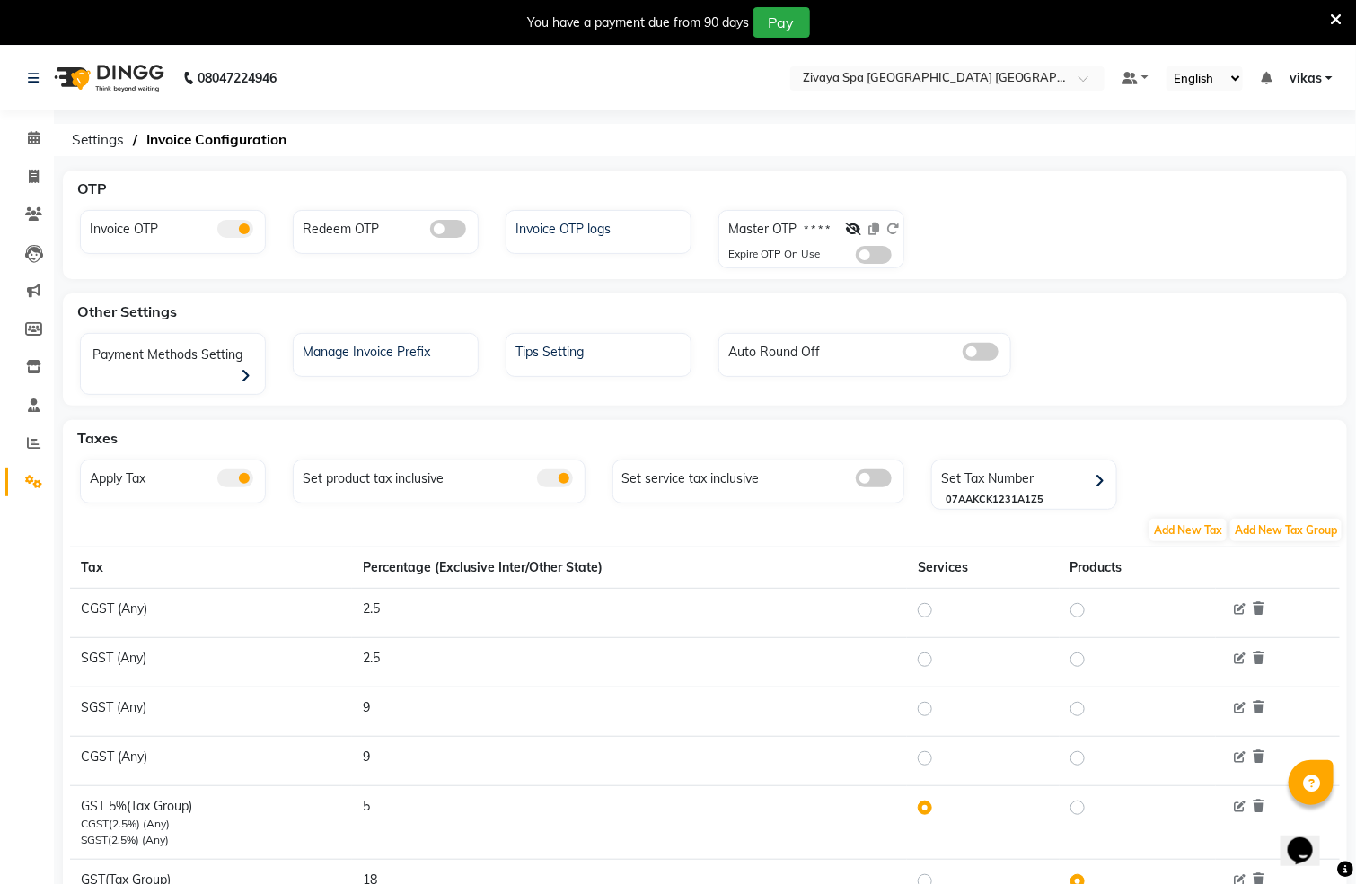
click at [884, 237] on div at bounding box center [872, 233] width 54 height 26
click at [884, 250] on span at bounding box center [874, 255] width 36 height 18
click at [856, 258] on input "checkbox" at bounding box center [856, 258] width 0 height 0
click at [876, 67] on div "Select Location × Zivaya Spa [GEOGRAPHIC_DATA] [GEOGRAPHIC_DATA], [GEOGRAPHIC_D…" at bounding box center [947, 78] width 314 height 24
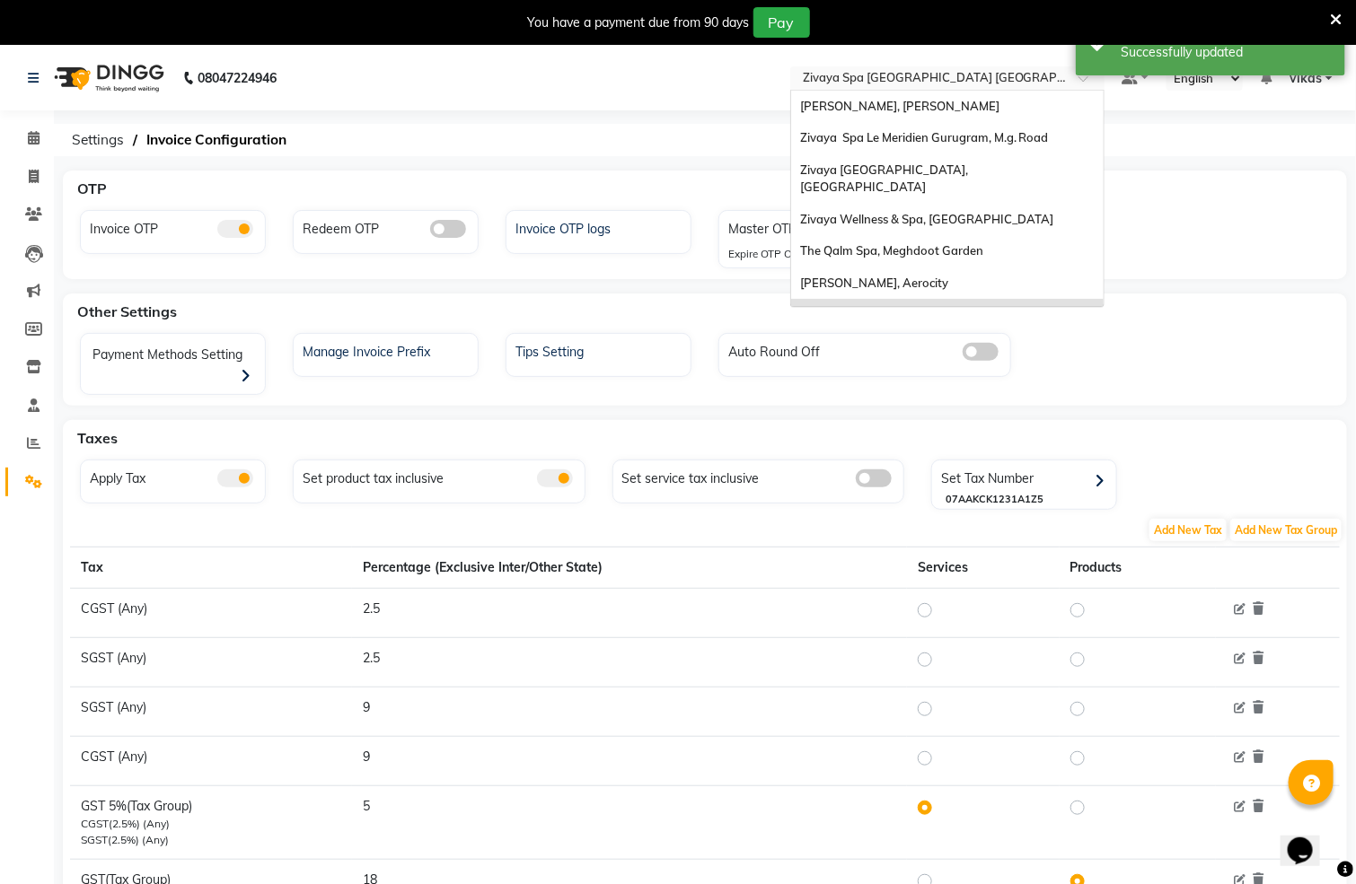
scroll to position [191, 0]
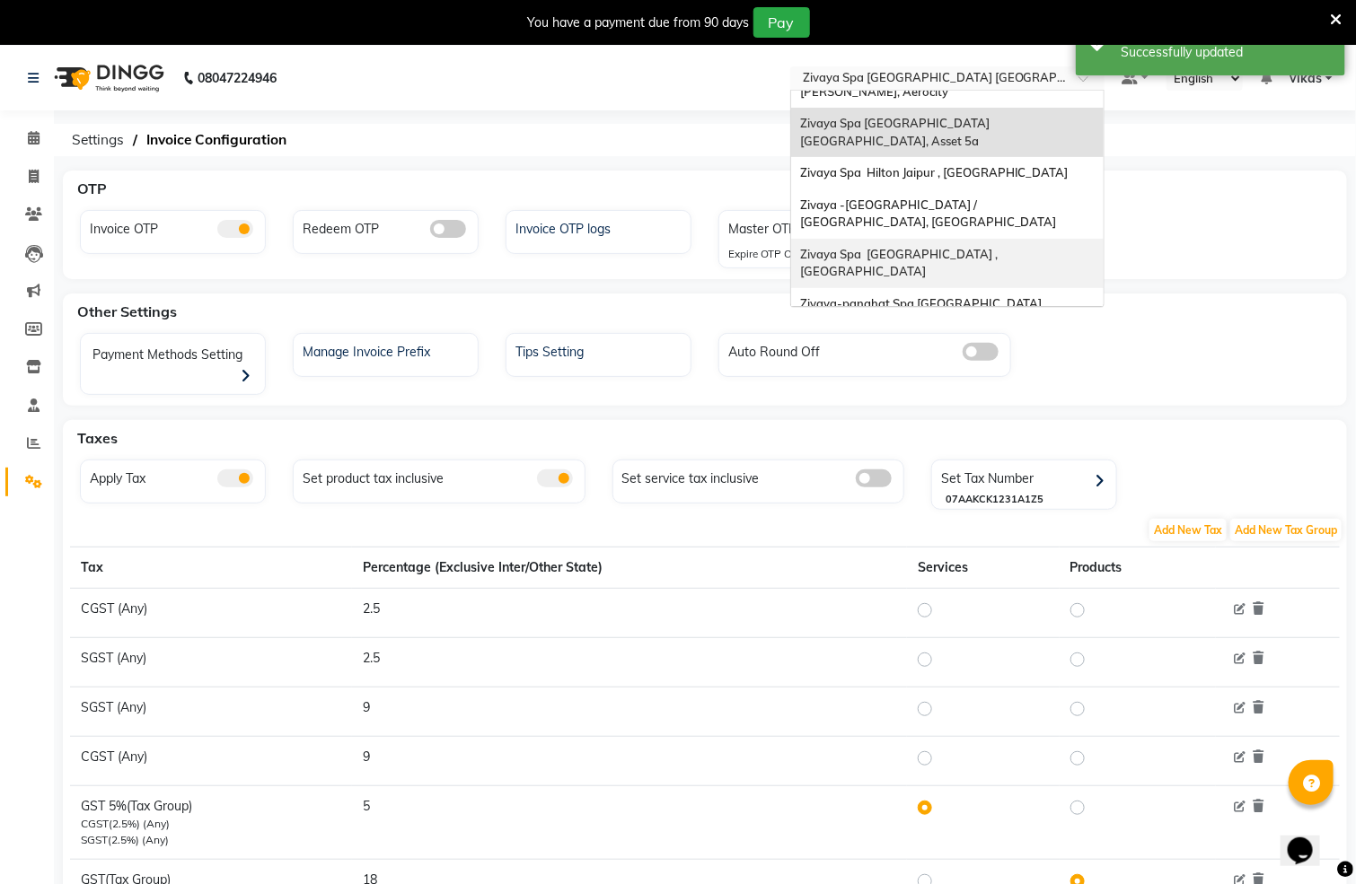
click at [886, 247] on span "Zivaya Spa [GEOGRAPHIC_DATA] , [GEOGRAPHIC_DATA]" at bounding box center [900, 263] width 200 height 32
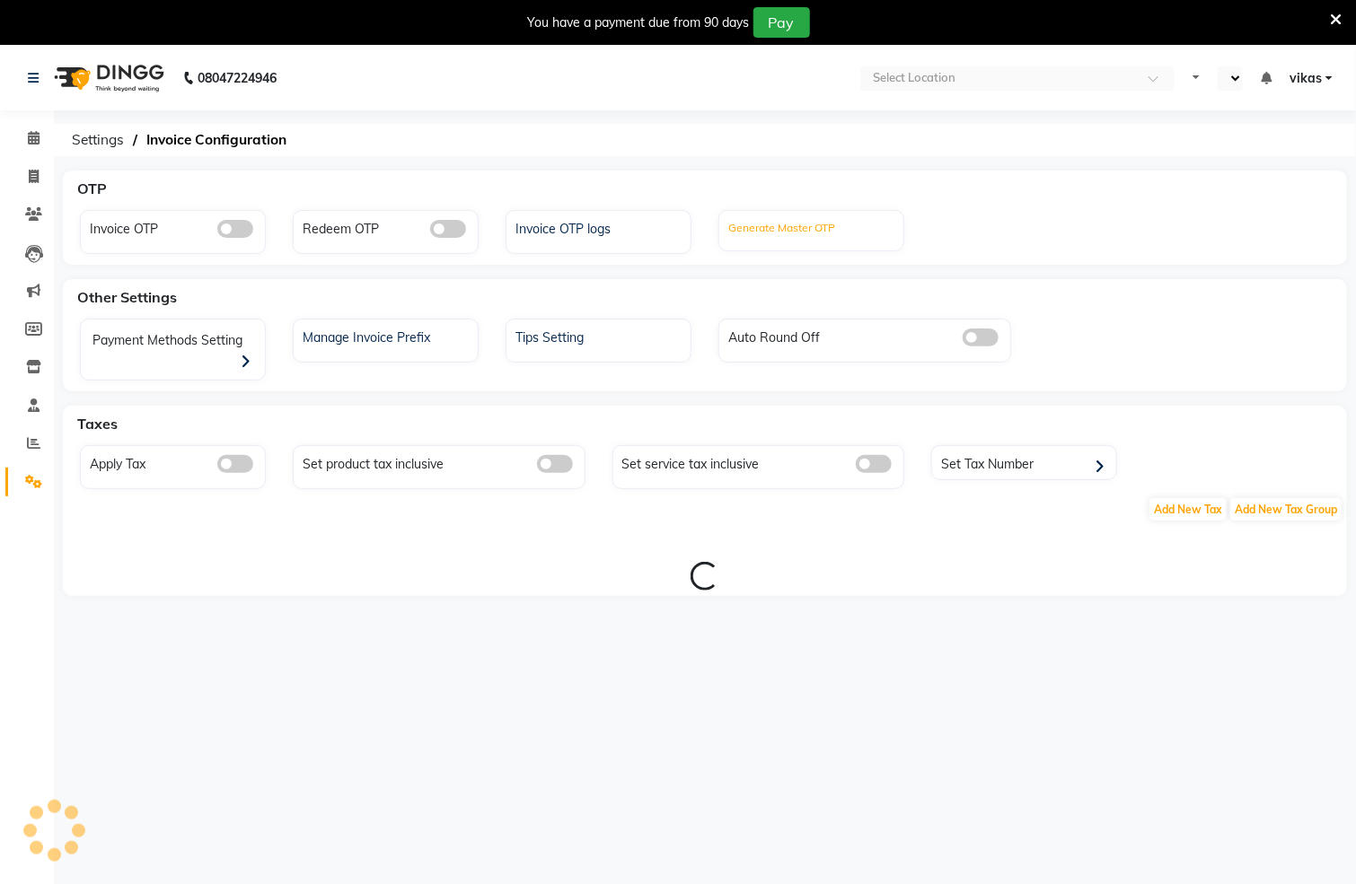
select select "en"
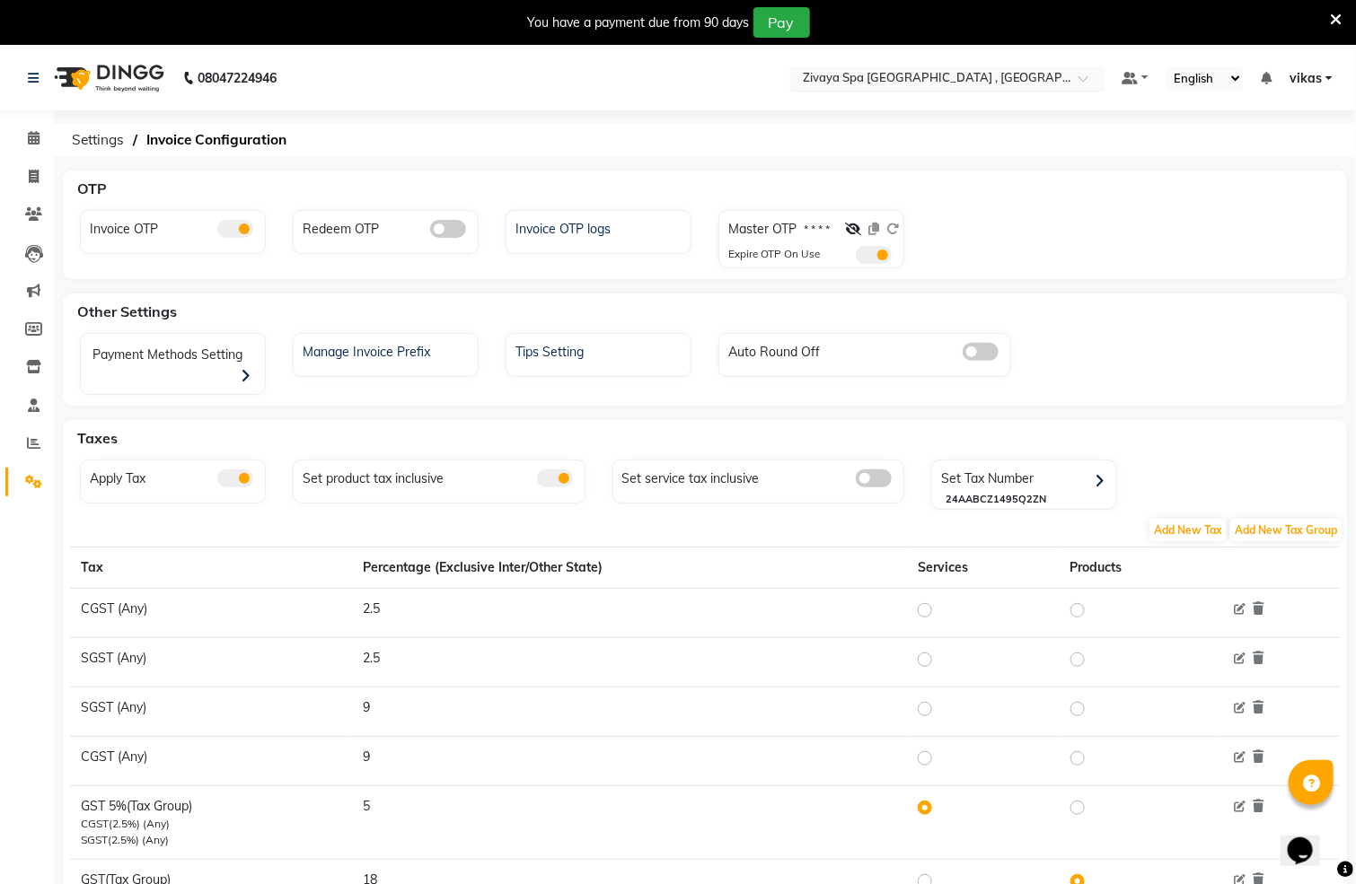
click at [925, 87] on input "text" at bounding box center [929, 80] width 260 height 18
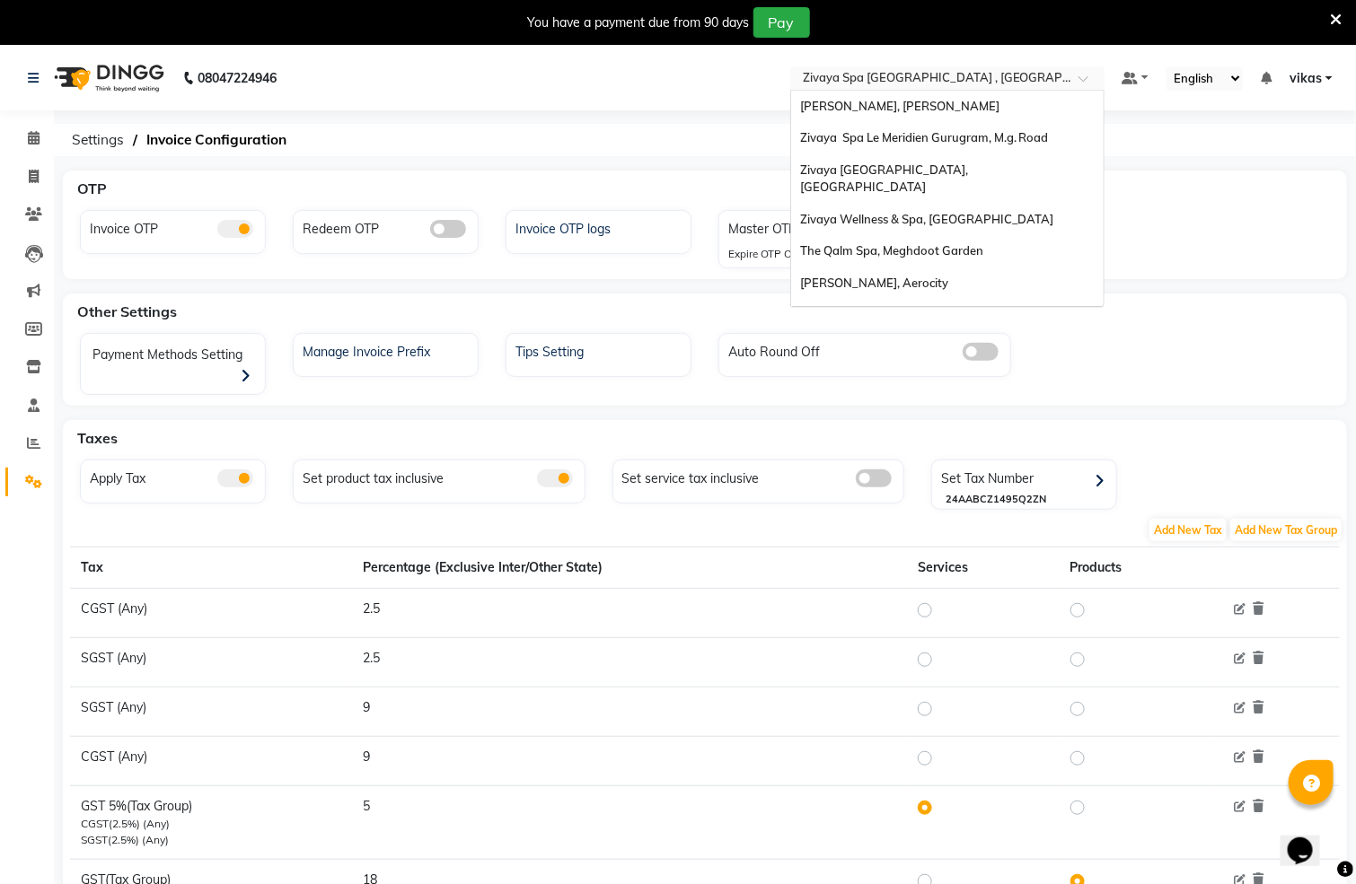
scroll to position [216, 0]
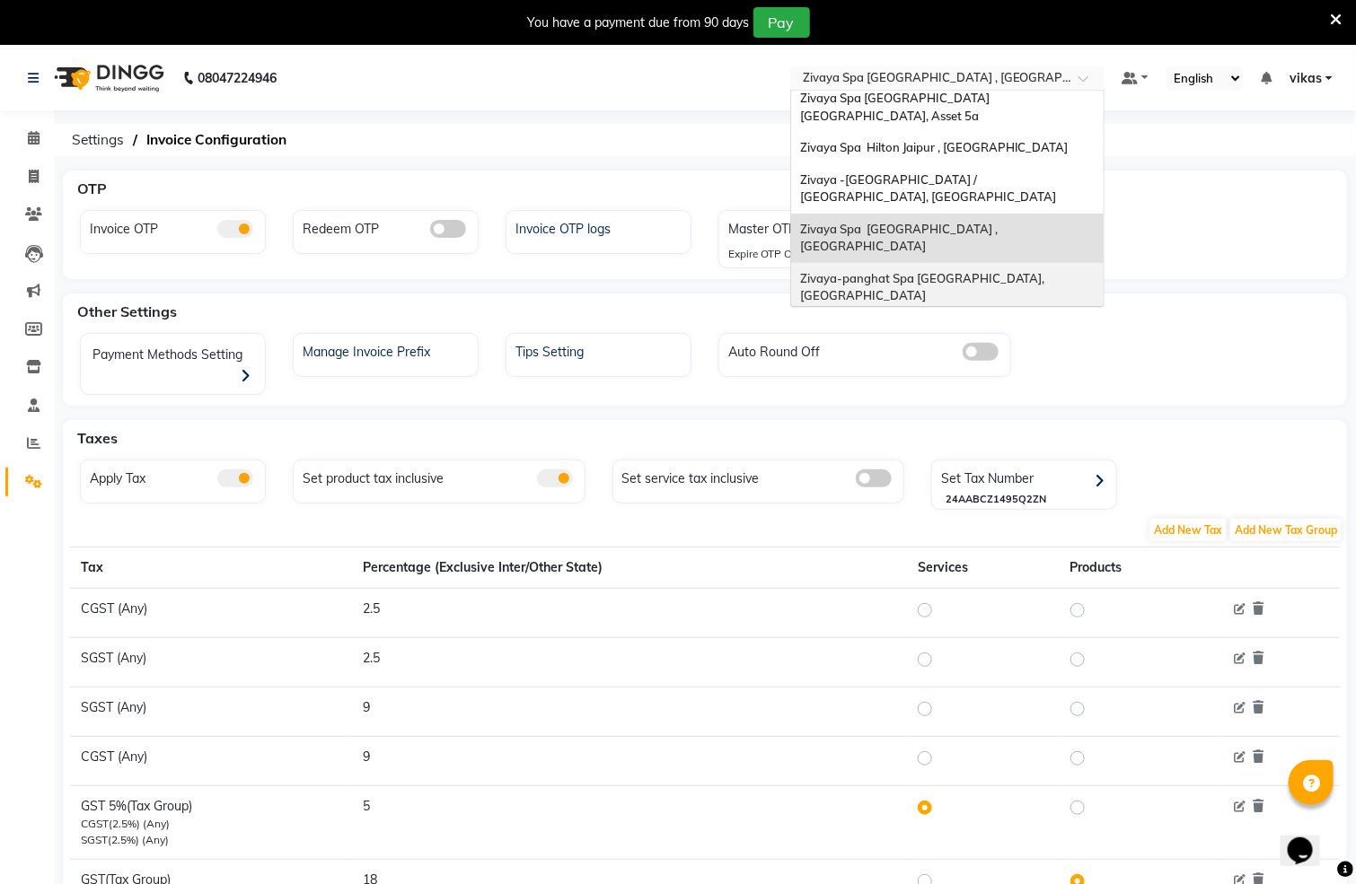
click at [921, 271] on span "Zivaya-panghat Spa [GEOGRAPHIC_DATA], [GEOGRAPHIC_DATA]" at bounding box center [924, 287] width 248 height 32
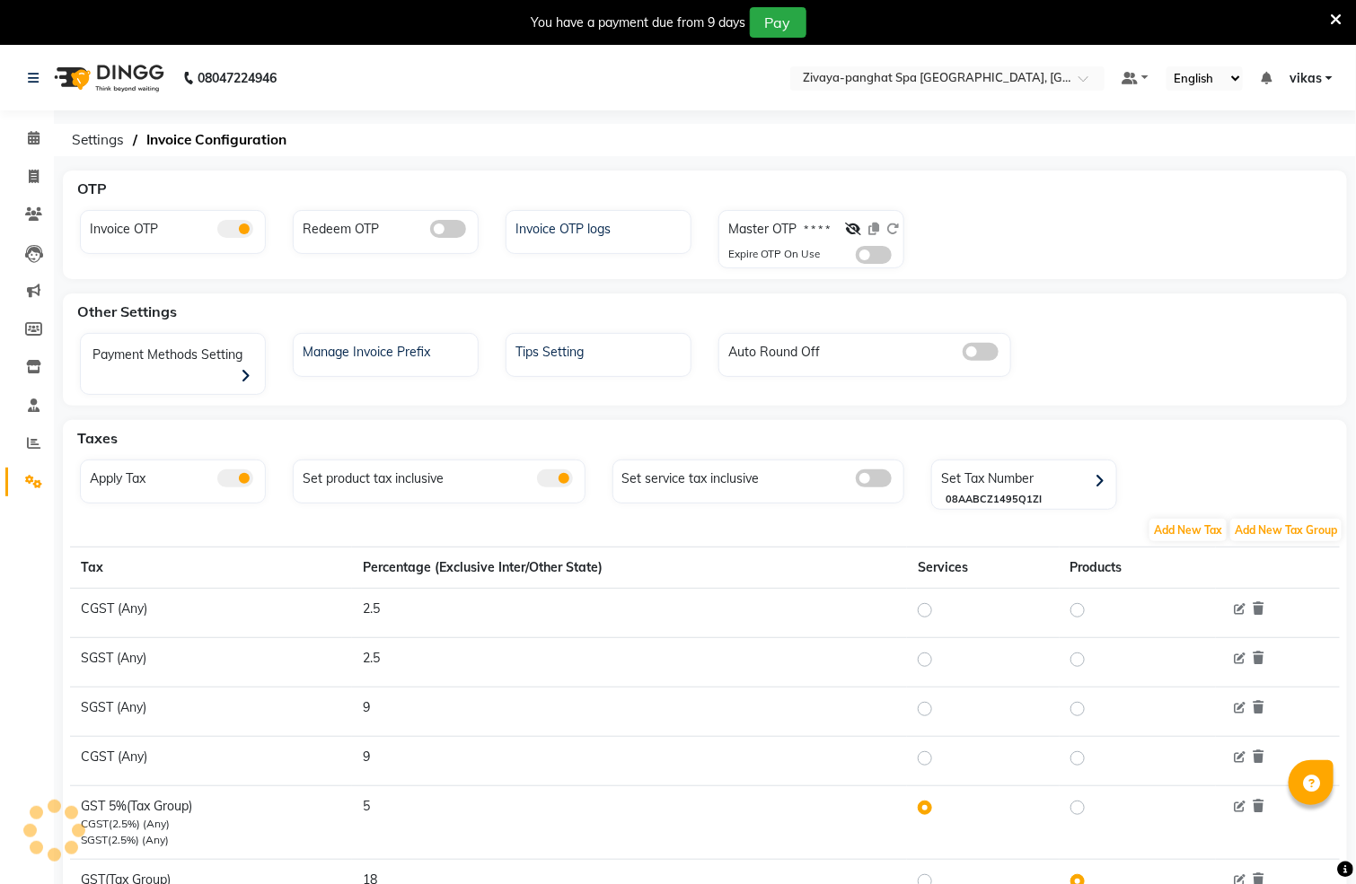
select select "en"
click at [873, 253] on span at bounding box center [874, 255] width 36 height 18
click at [856, 258] on input "checkbox" at bounding box center [856, 258] width 0 height 0
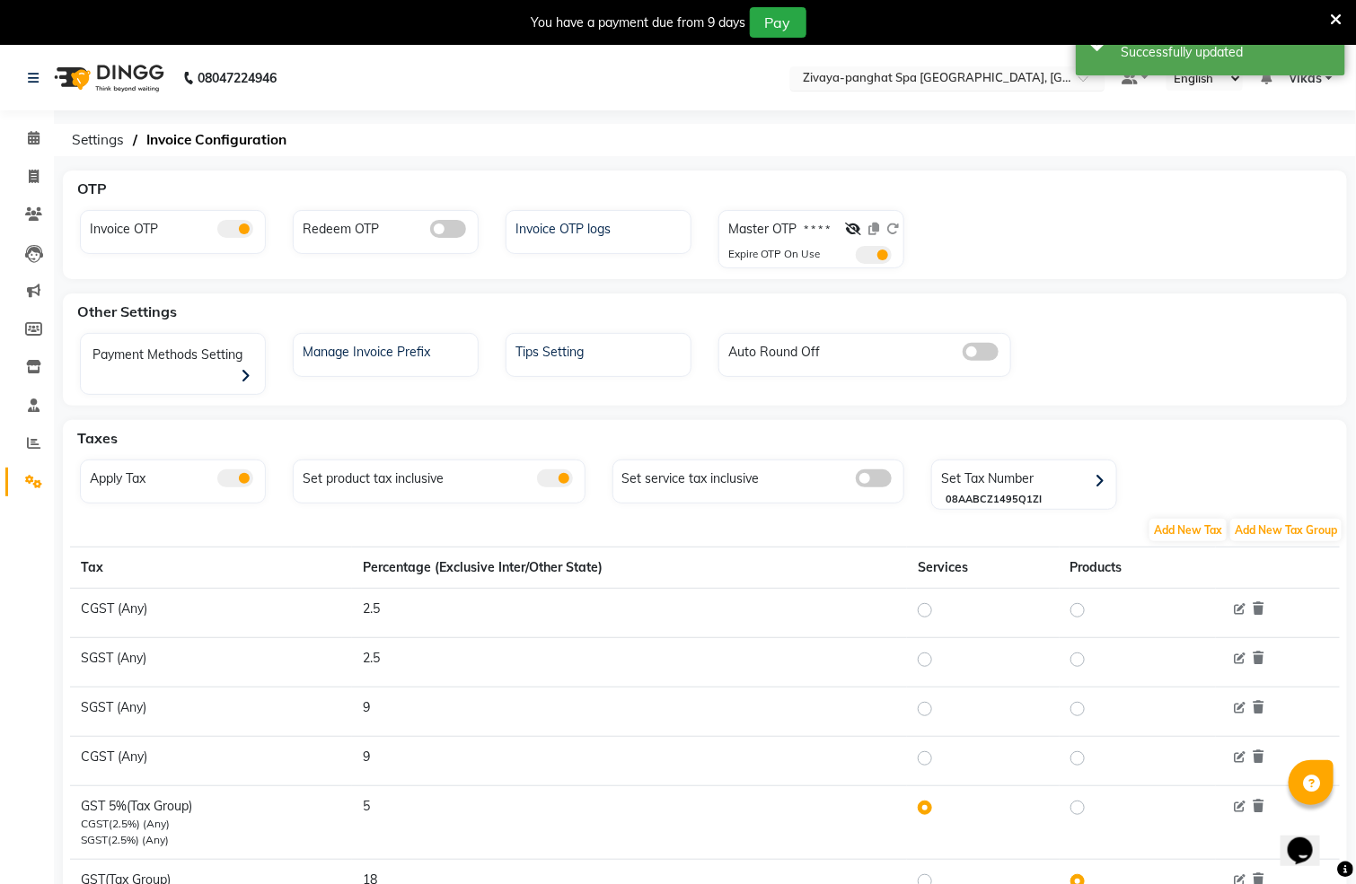
click at [863, 83] on input "text" at bounding box center [929, 80] width 260 height 18
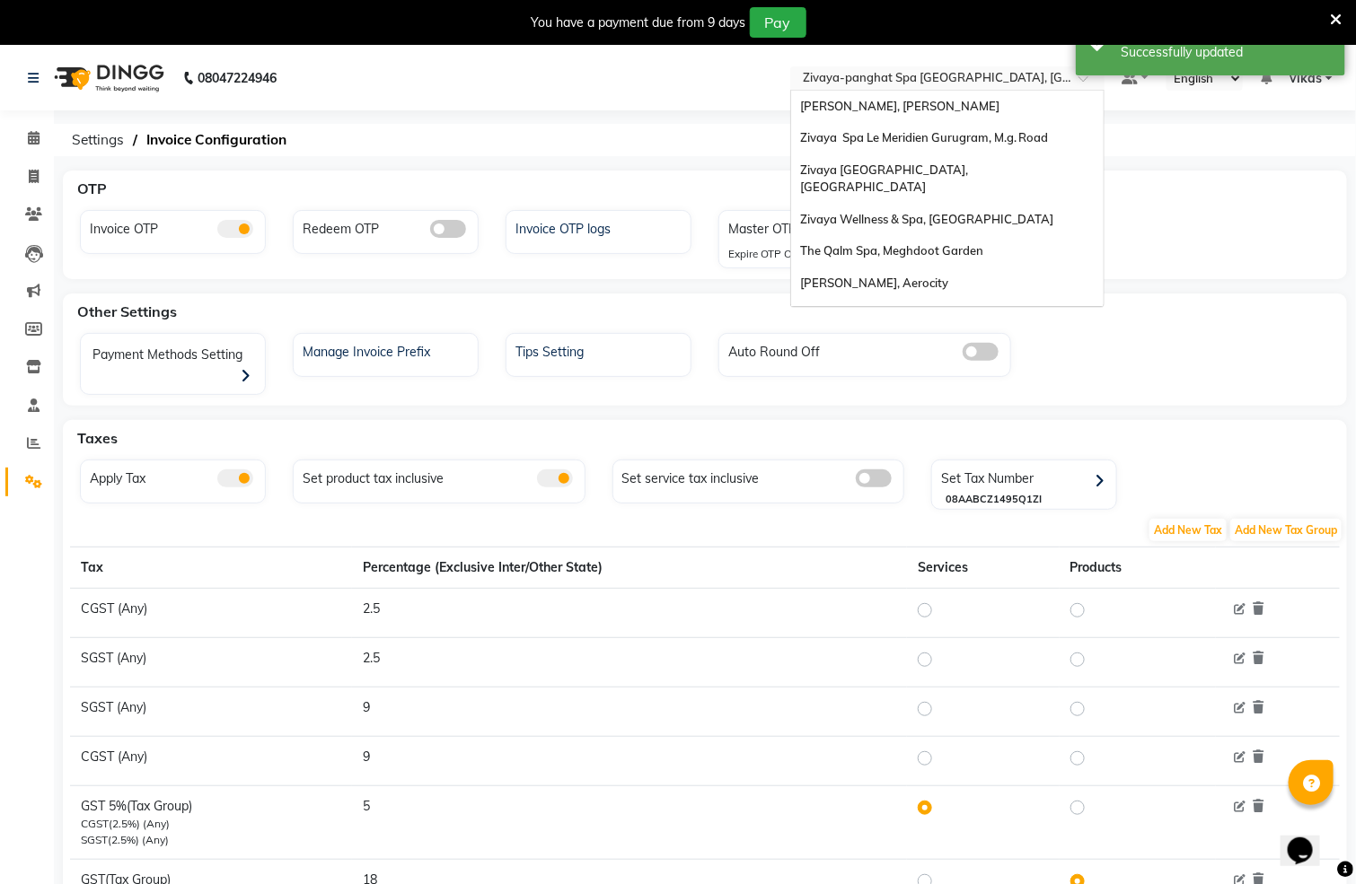
scroll to position [216, 0]
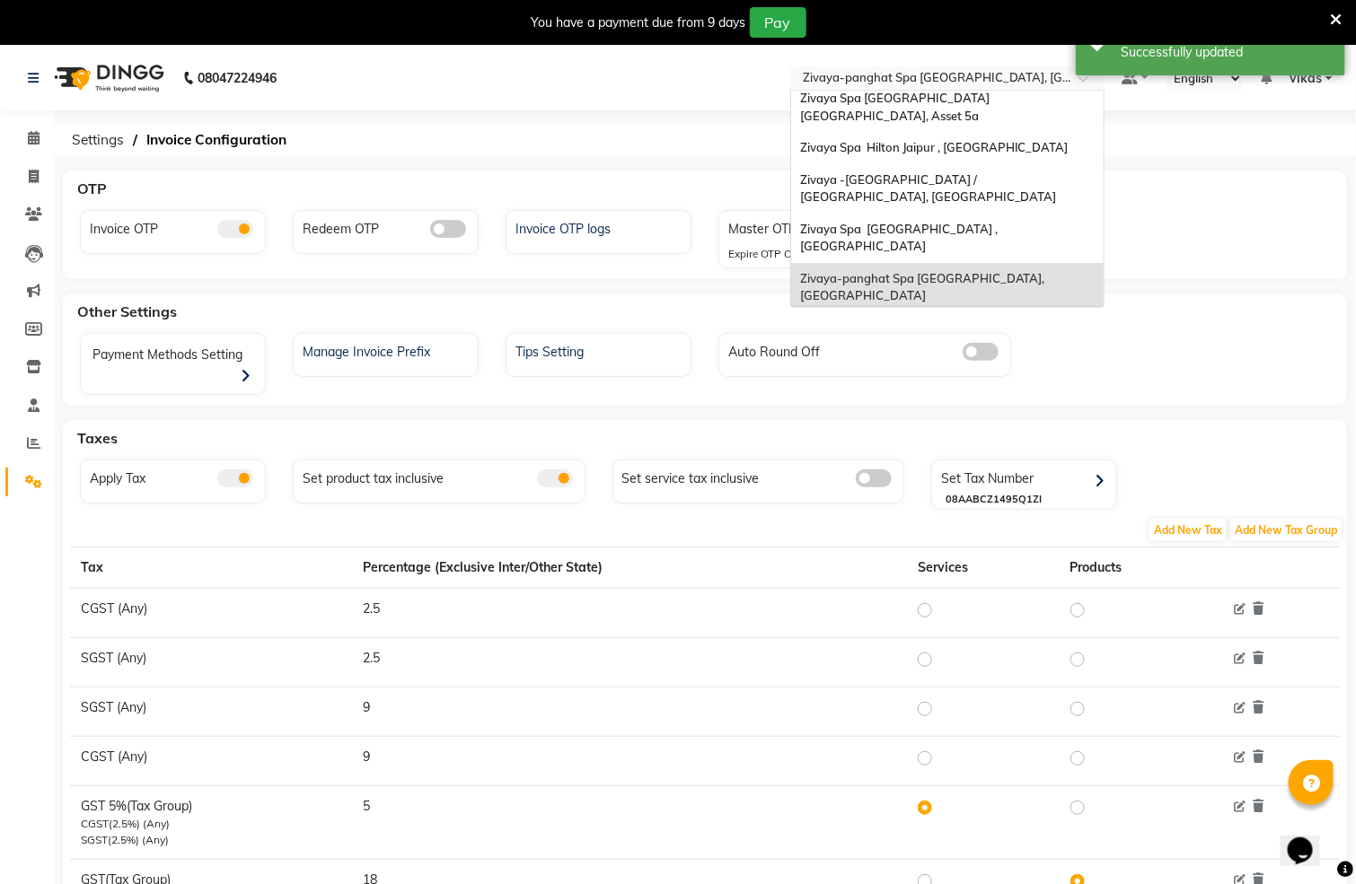
click at [918, 312] on div "Zivaya Wellness & Spa, [GEOGRAPHIC_DATA]" at bounding box center [947, 328] width 312 height 32
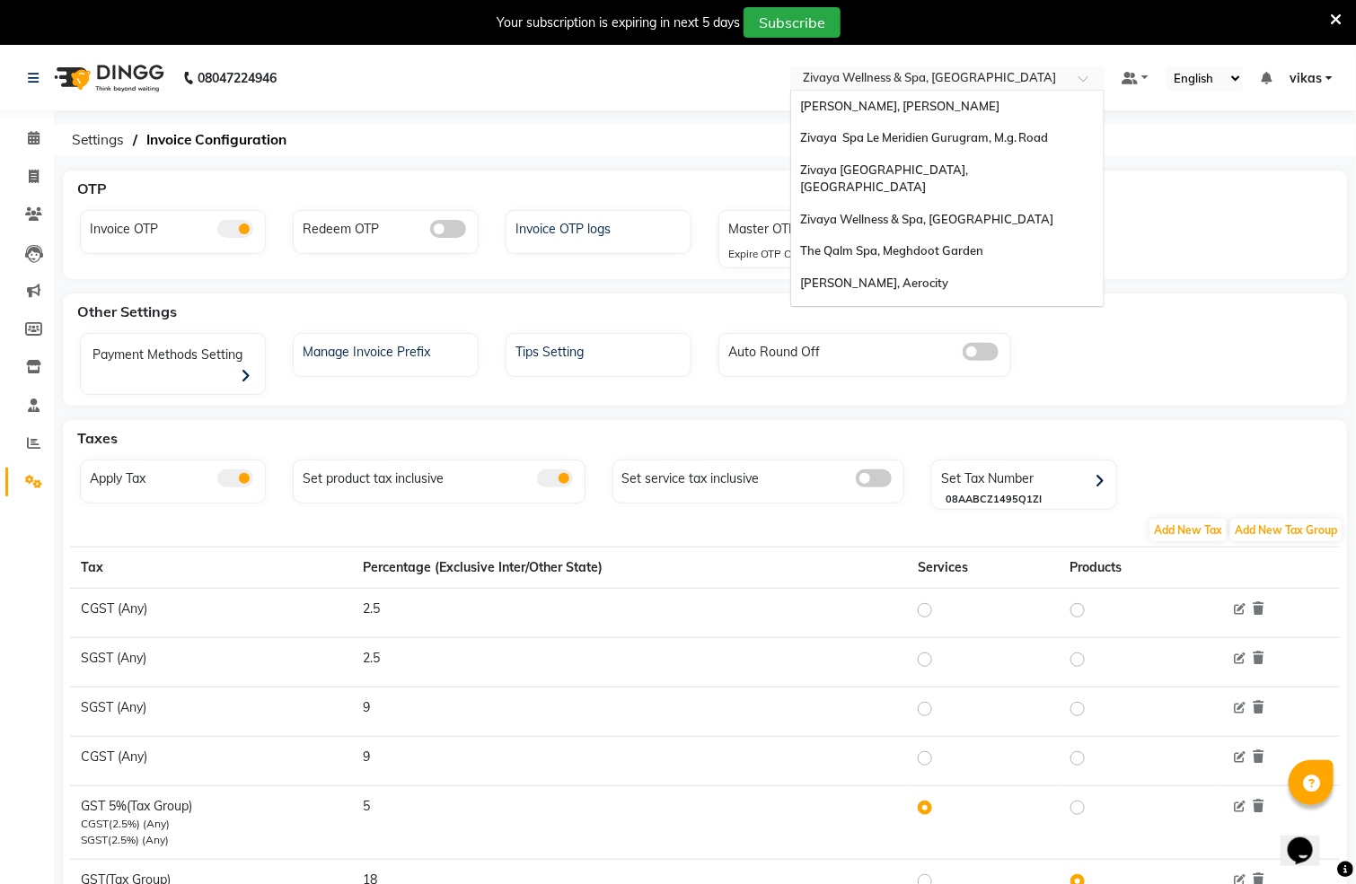
click at [875, 81] on input "text" at bounding box center [929, 80] width 260 height 18
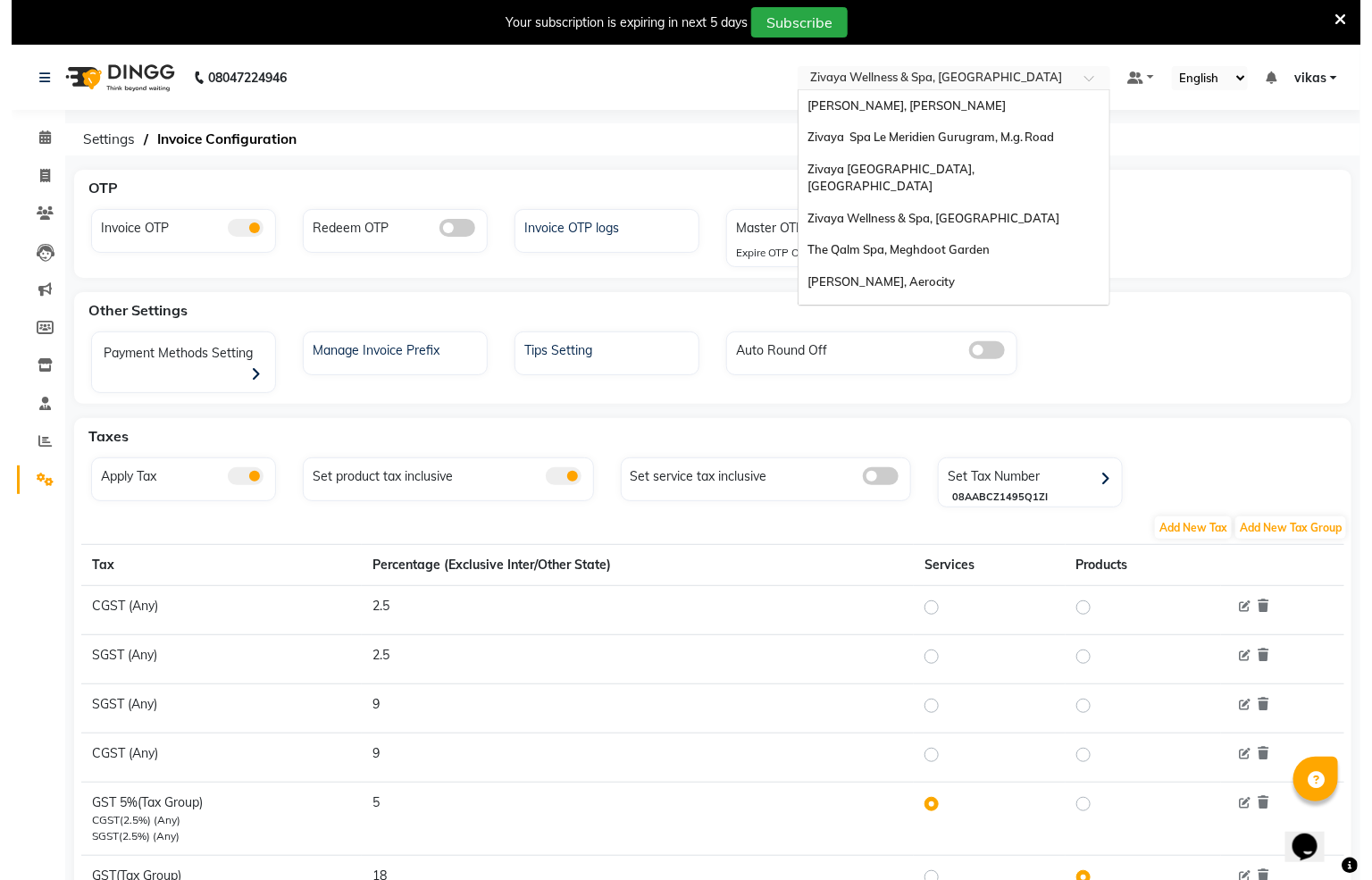
scroll to position [215, 0]
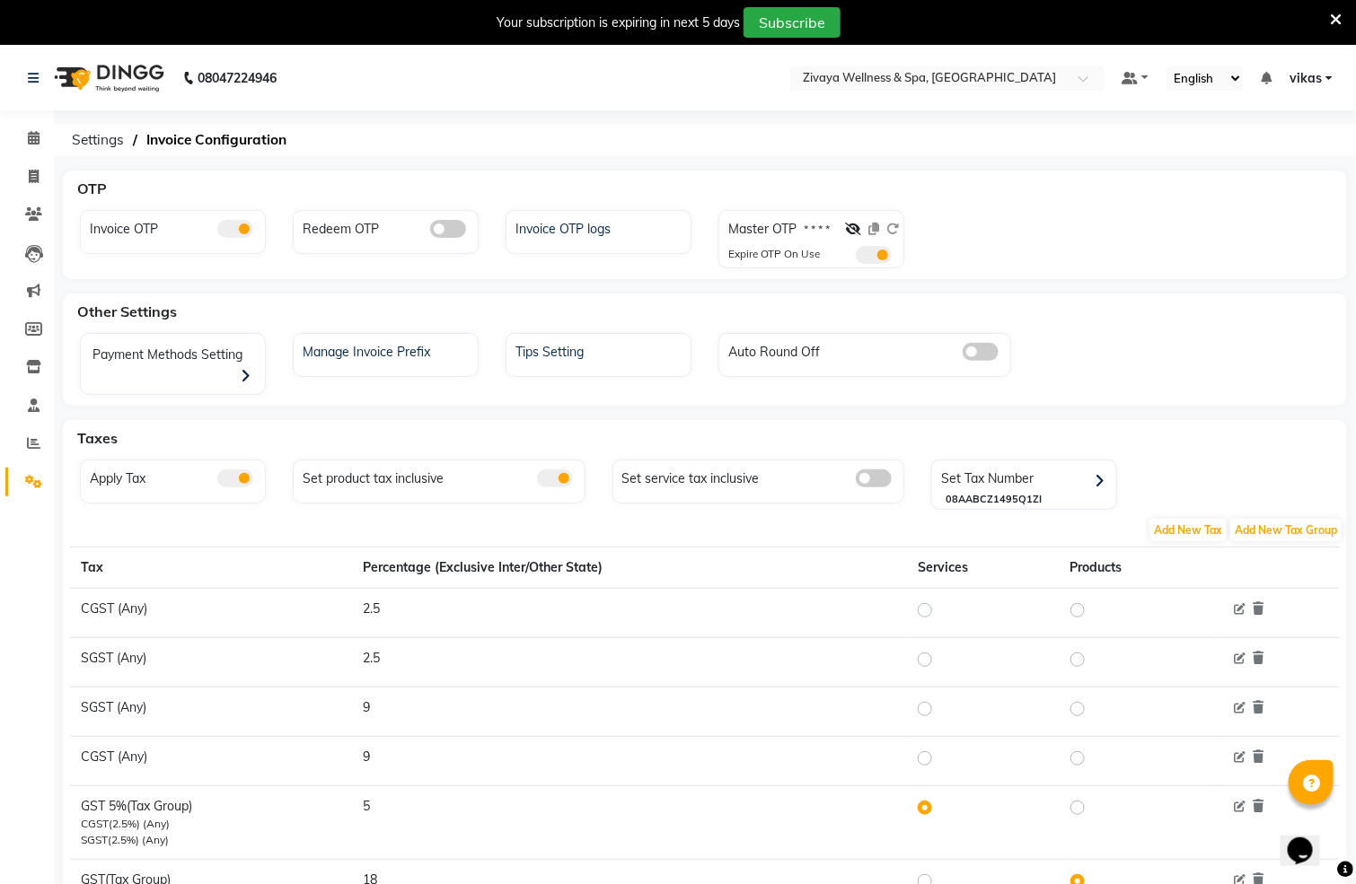
click at [1148, 206] on div "OTP" at bounding box center [715, 189] width 1290 height 36
click at [1339, 17] on icon at bounding box center [1336, 20] width 12 height 16
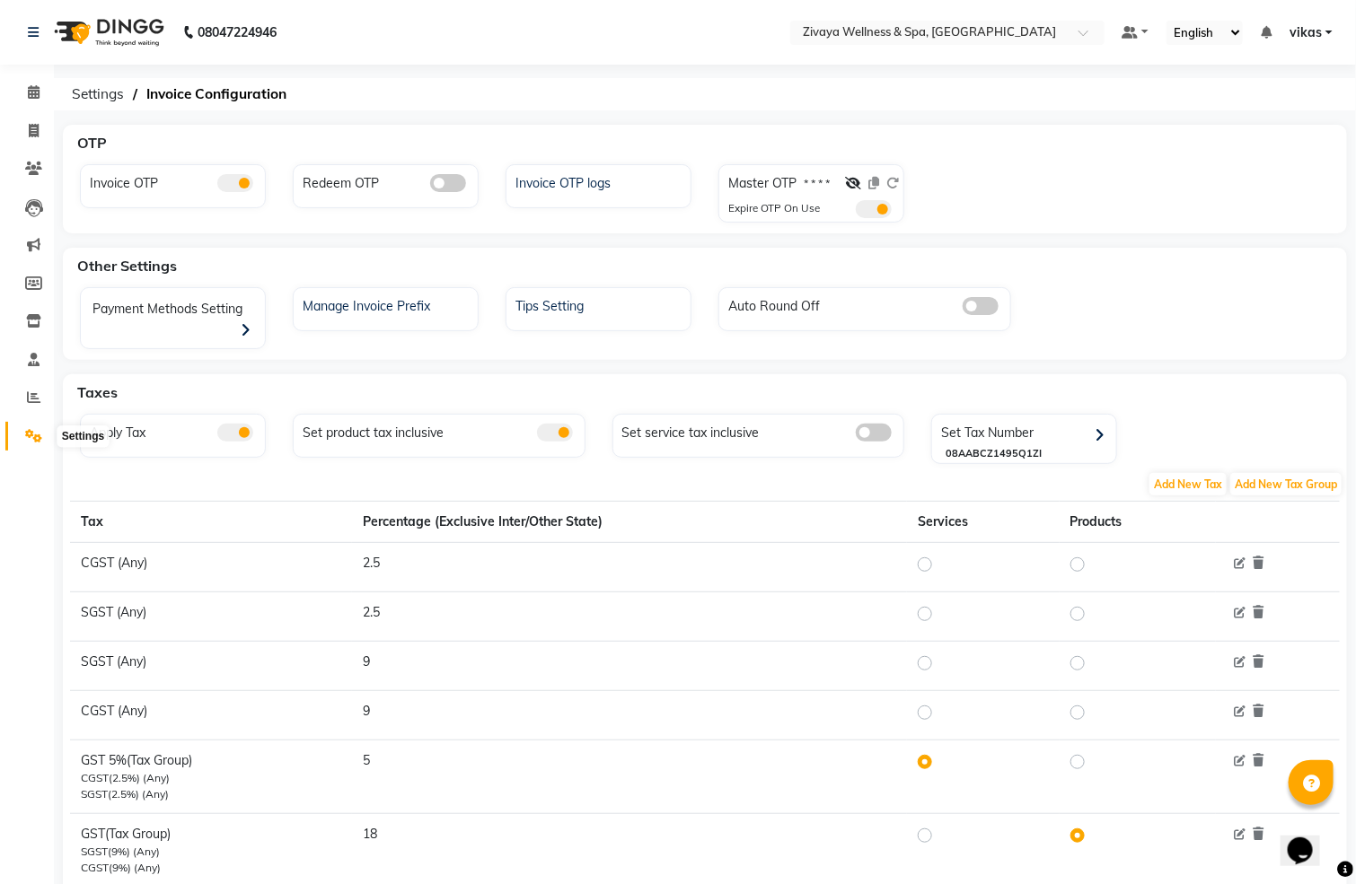
click at [28, 436] on icon at bounding box center [33, 435] width 17 height 13
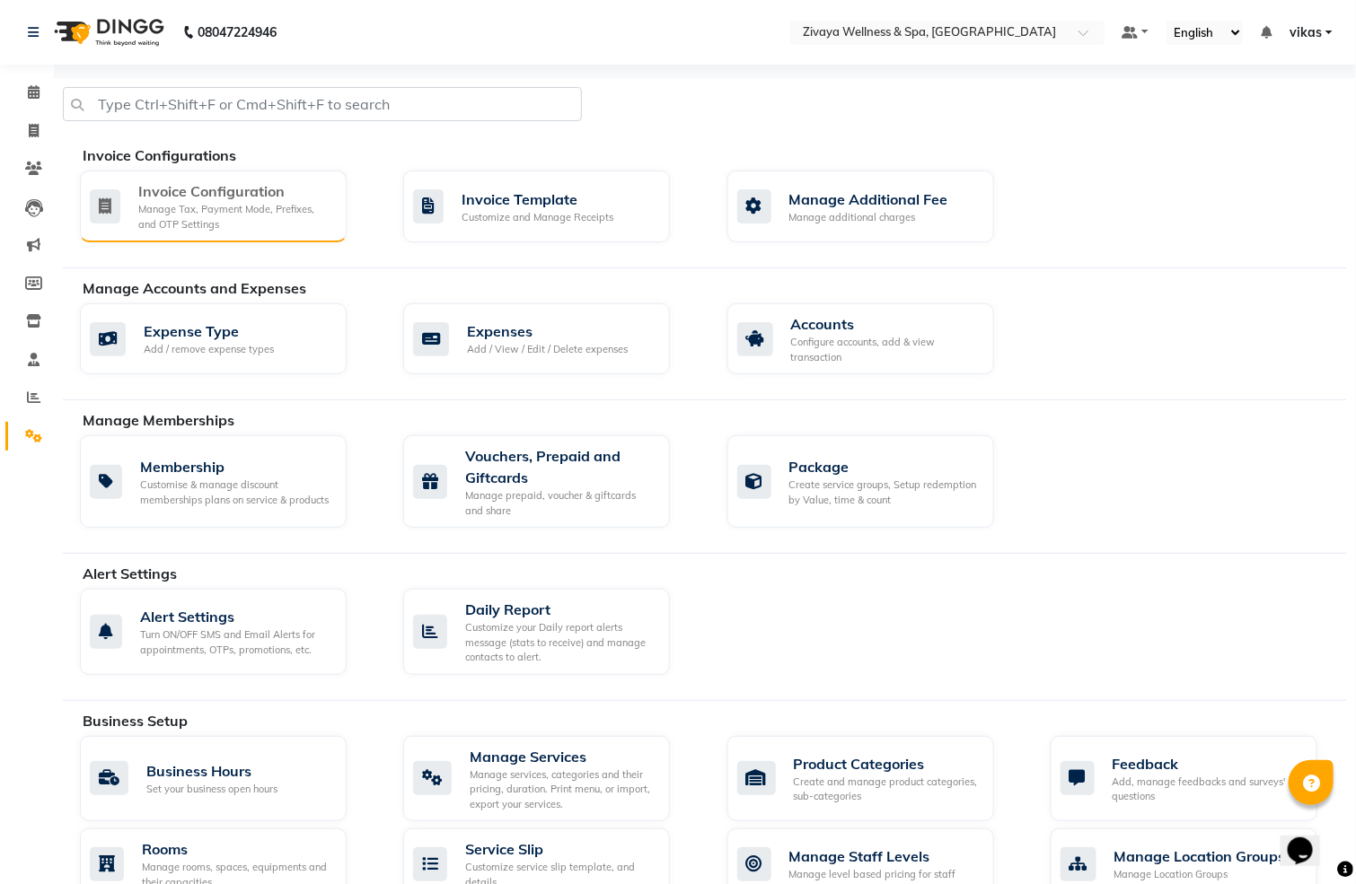
click at [103, 194] on icon at bounding box center [105, 206] width 31 height 34
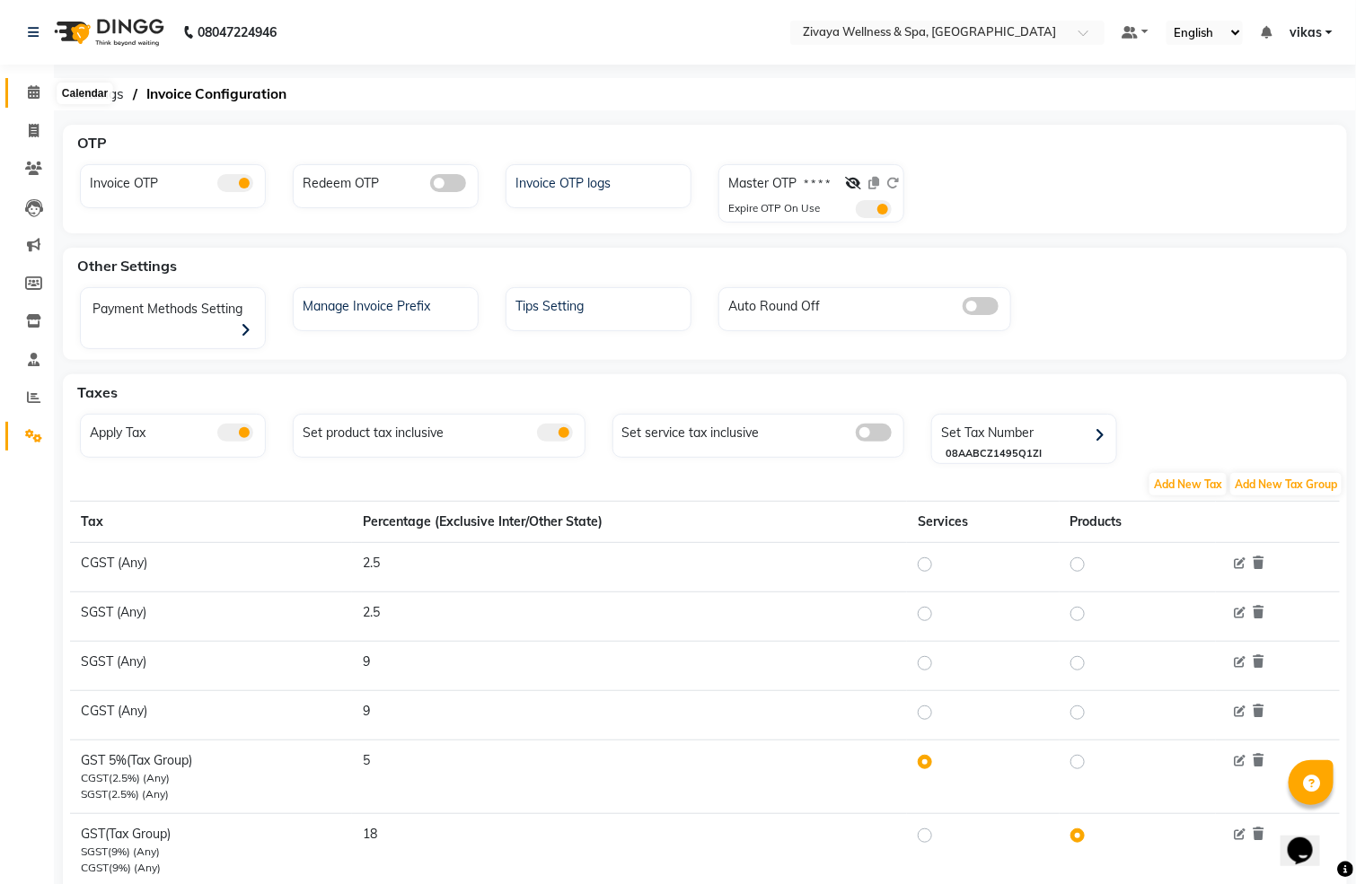
click at [38, 98] on icon at bounding box center [34, 91] width 12 height 13
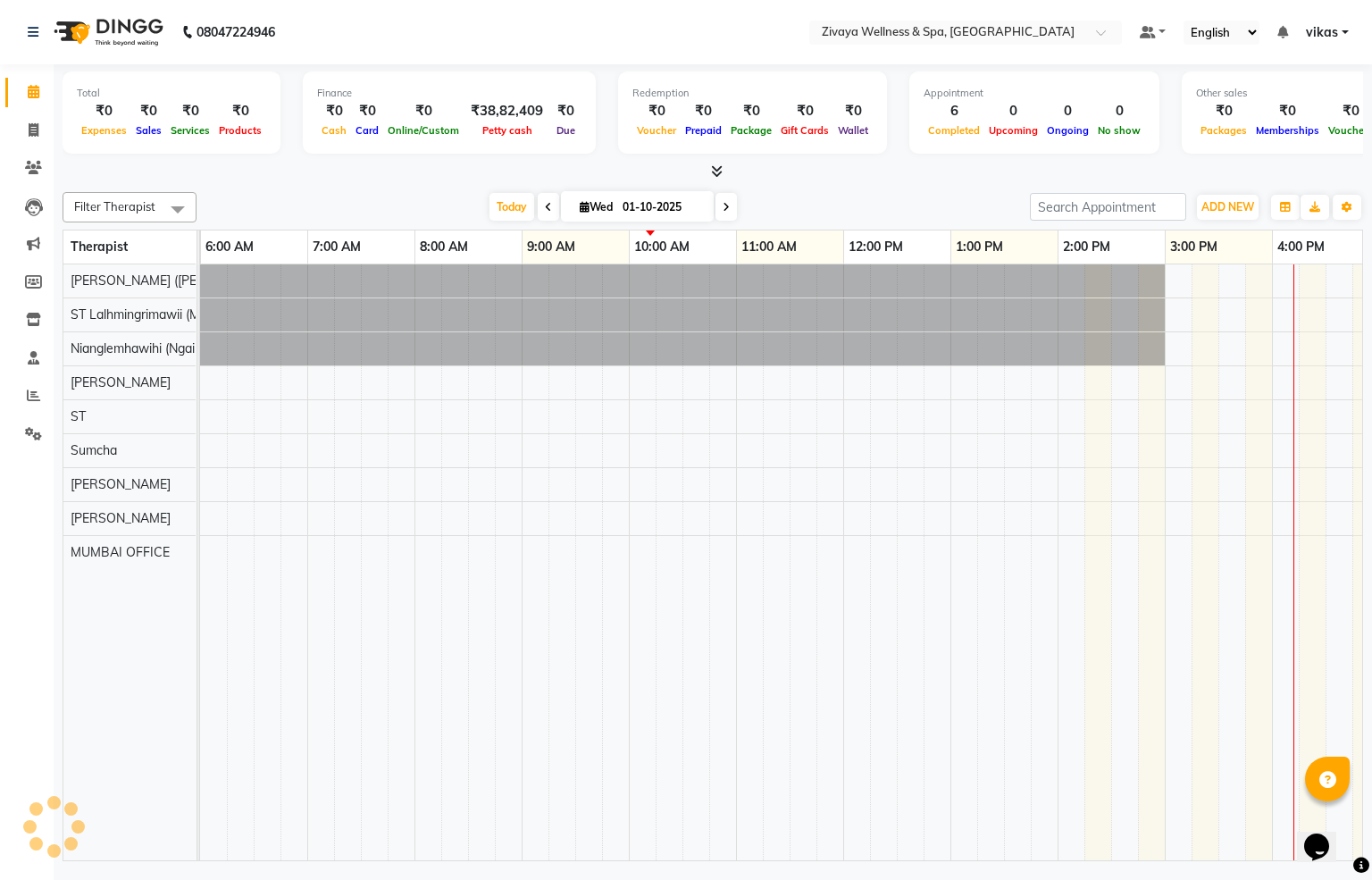
scroll to position [0, 643]
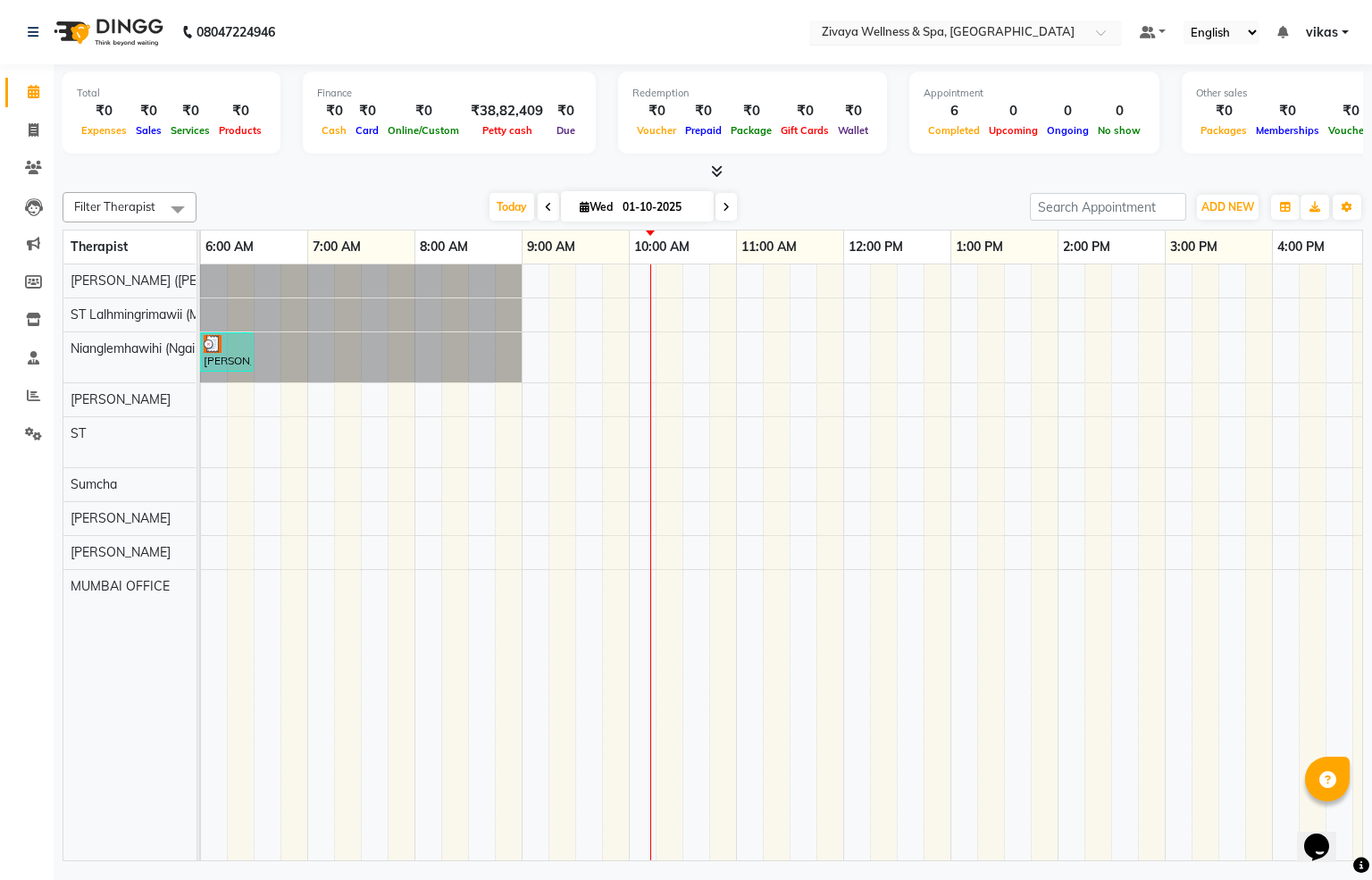
click at [874, 25] on div at bounding box center [965, 34] width 312 height 18
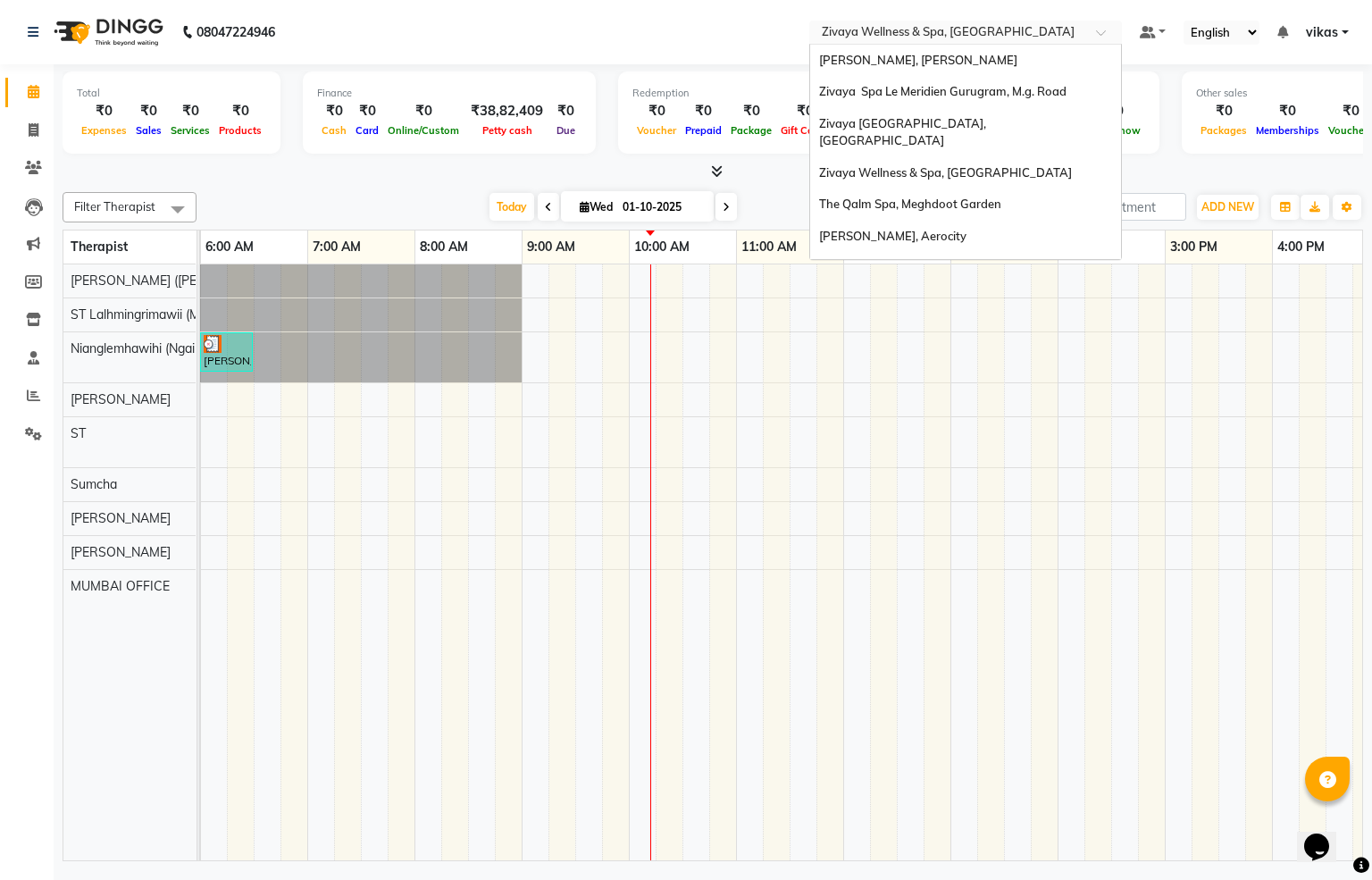
scroll to position [215, 0]
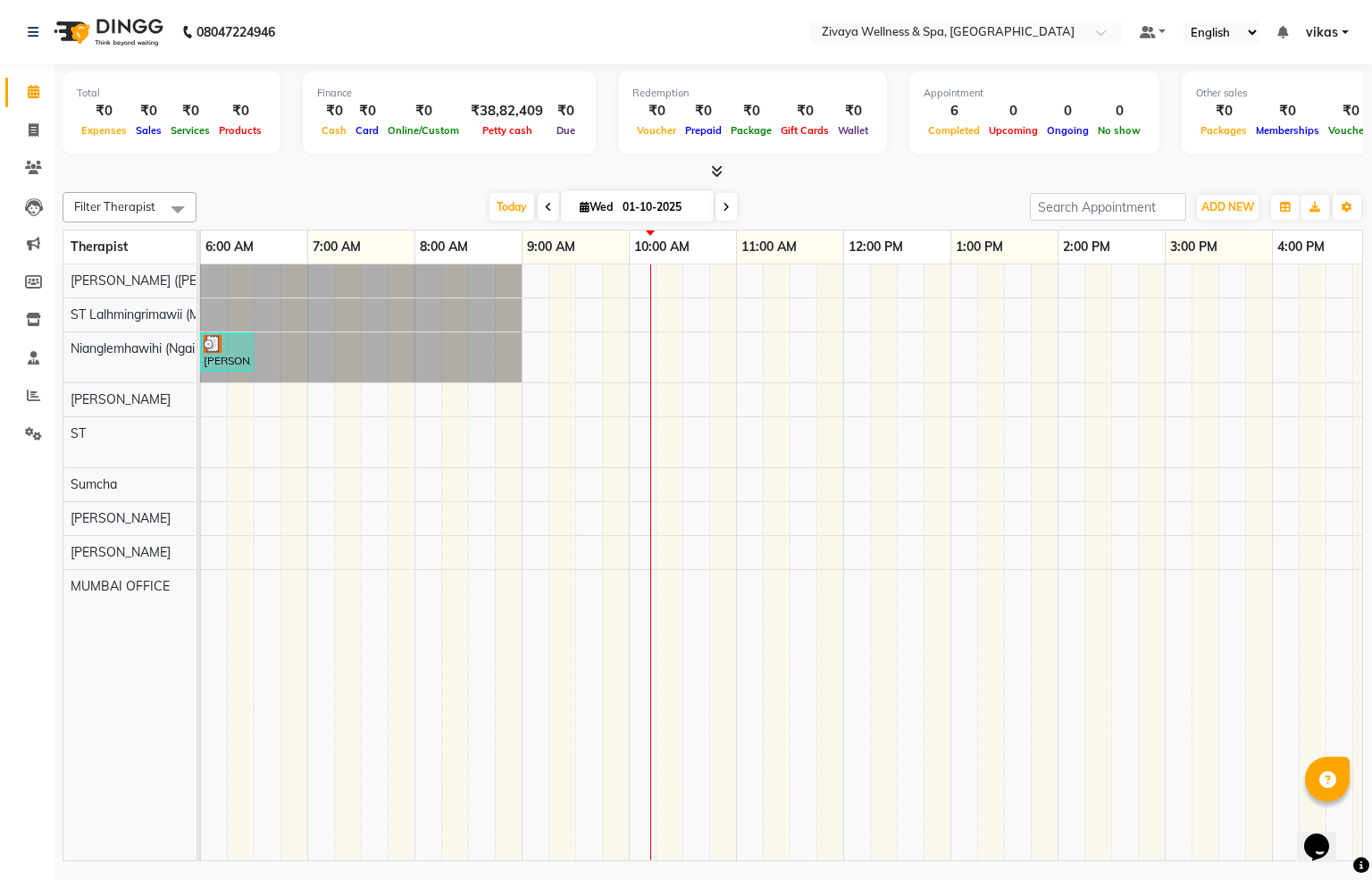
click at [537, 215] on span at bounding box center [548, 207] width 22 height 28
type input "30-09-2025"
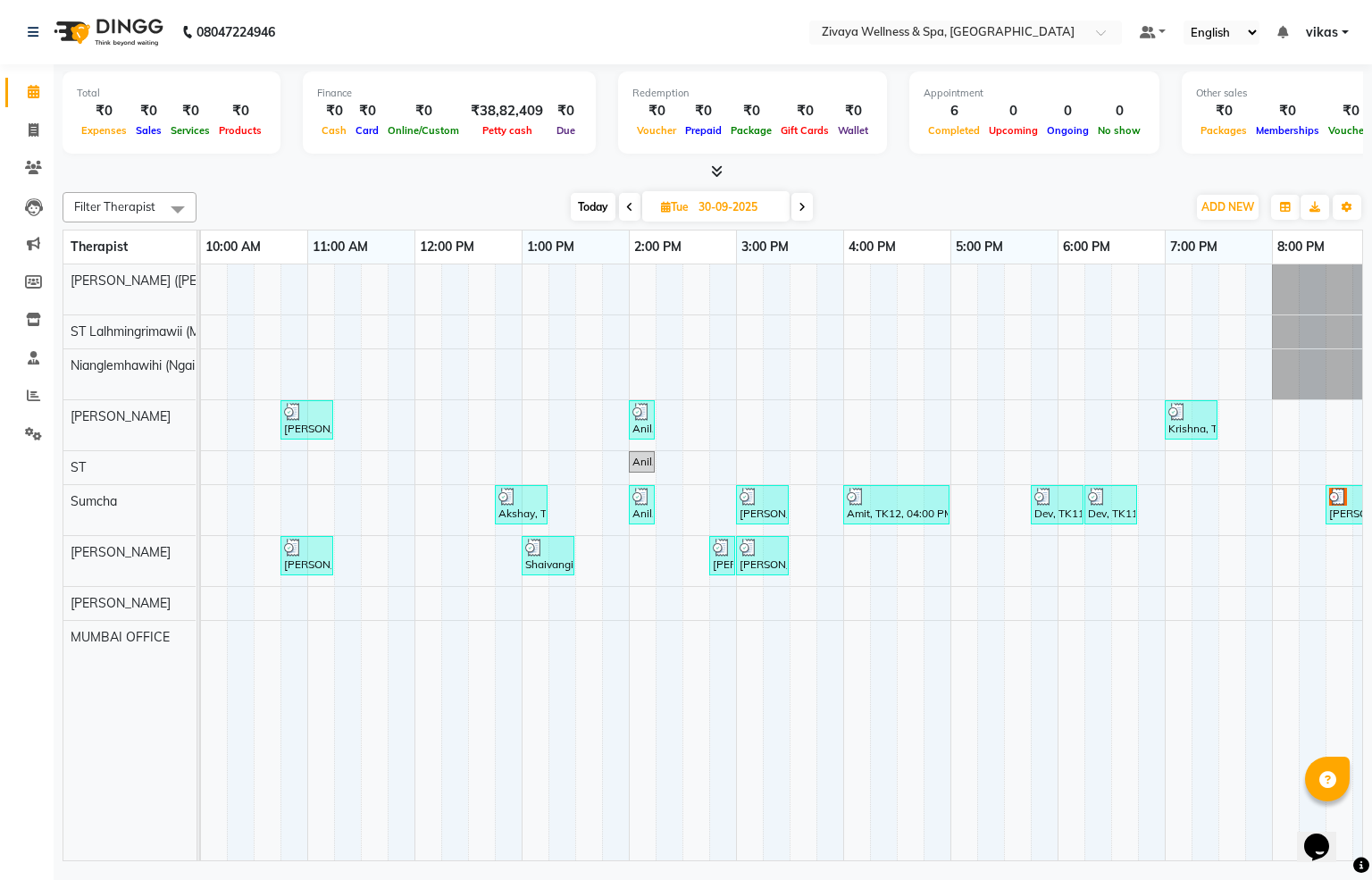
scroll to position [0, 1411]
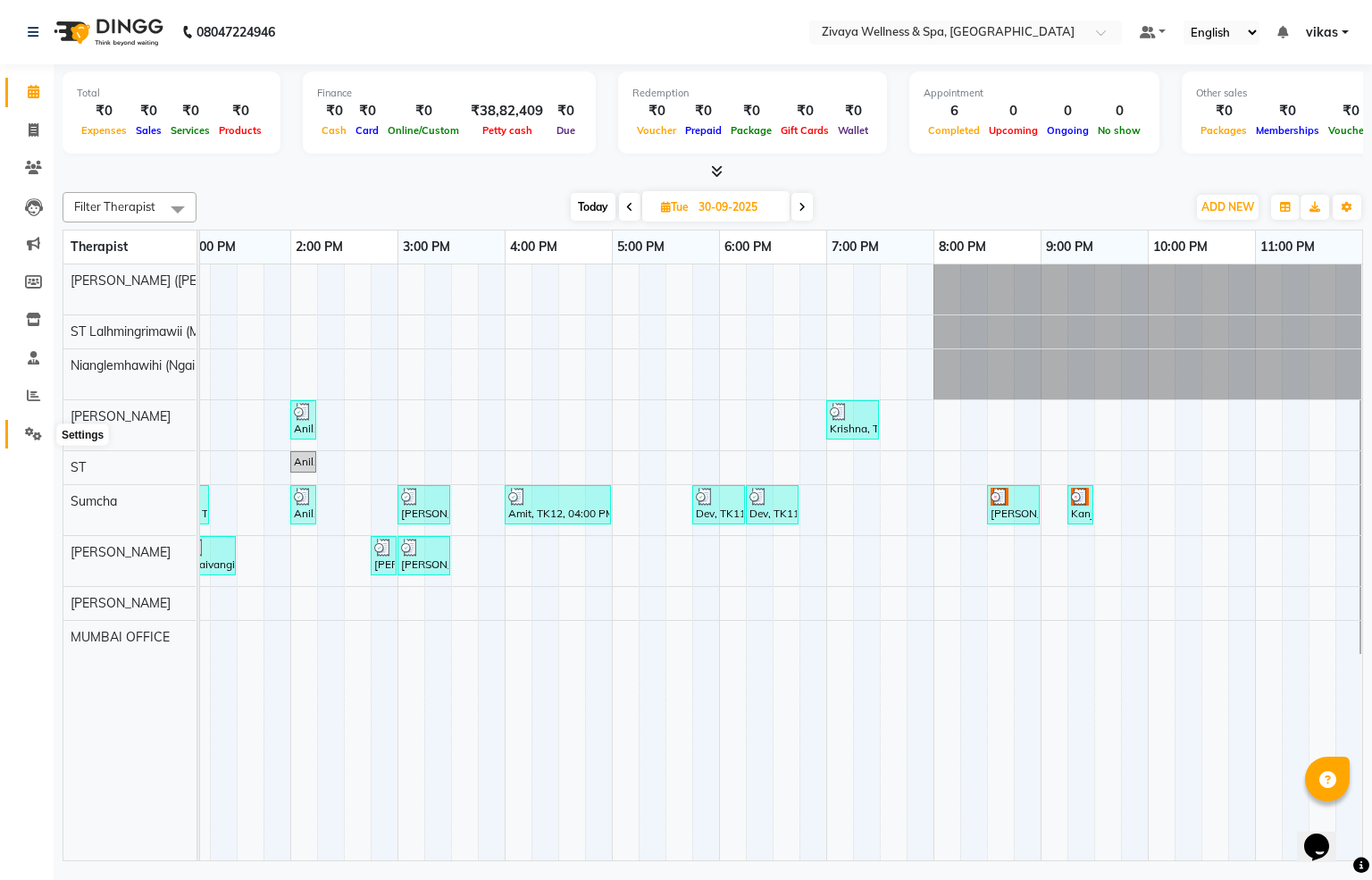
click at [25, 440] on icon at bounding box center [33, 433] width 17 height 13
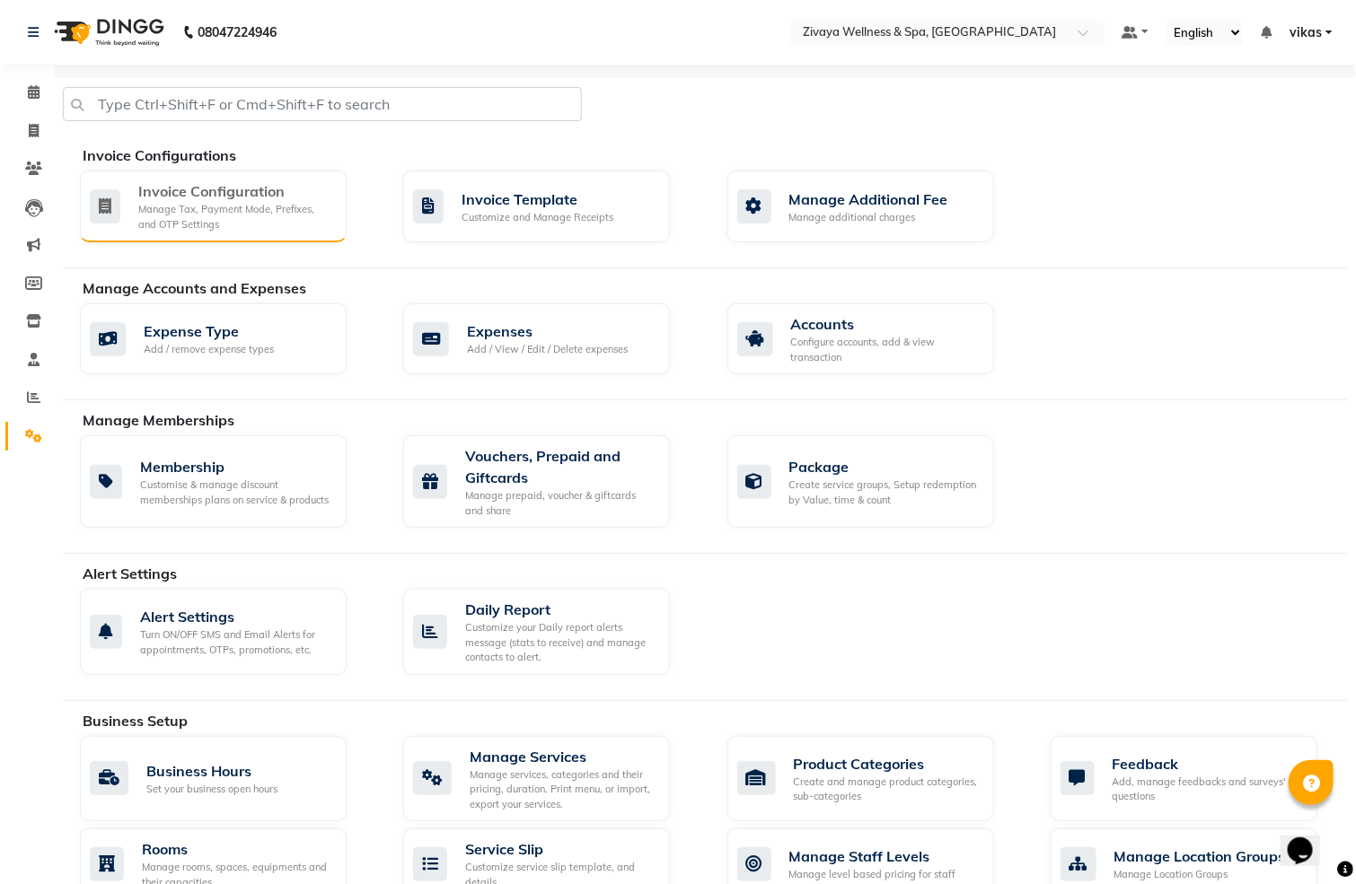
click at [226, 216] on div "Manage Tax, Payment Mode, Prefixes, and OTP Settings" at bounding box center [235, 217] width 194 height 30
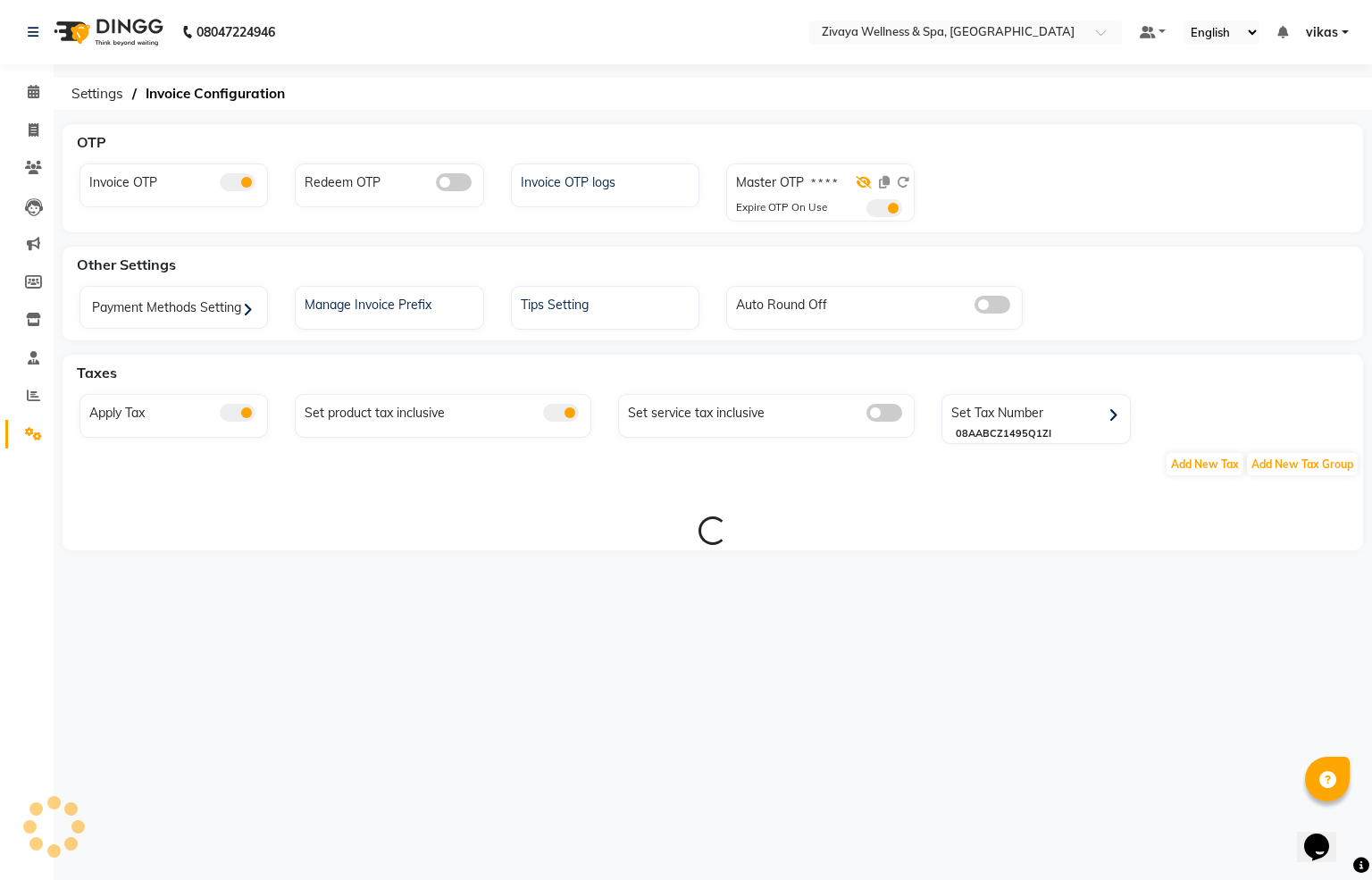
click at [866, 186] on icon at bounding box center [864, 182] width 16 height 13
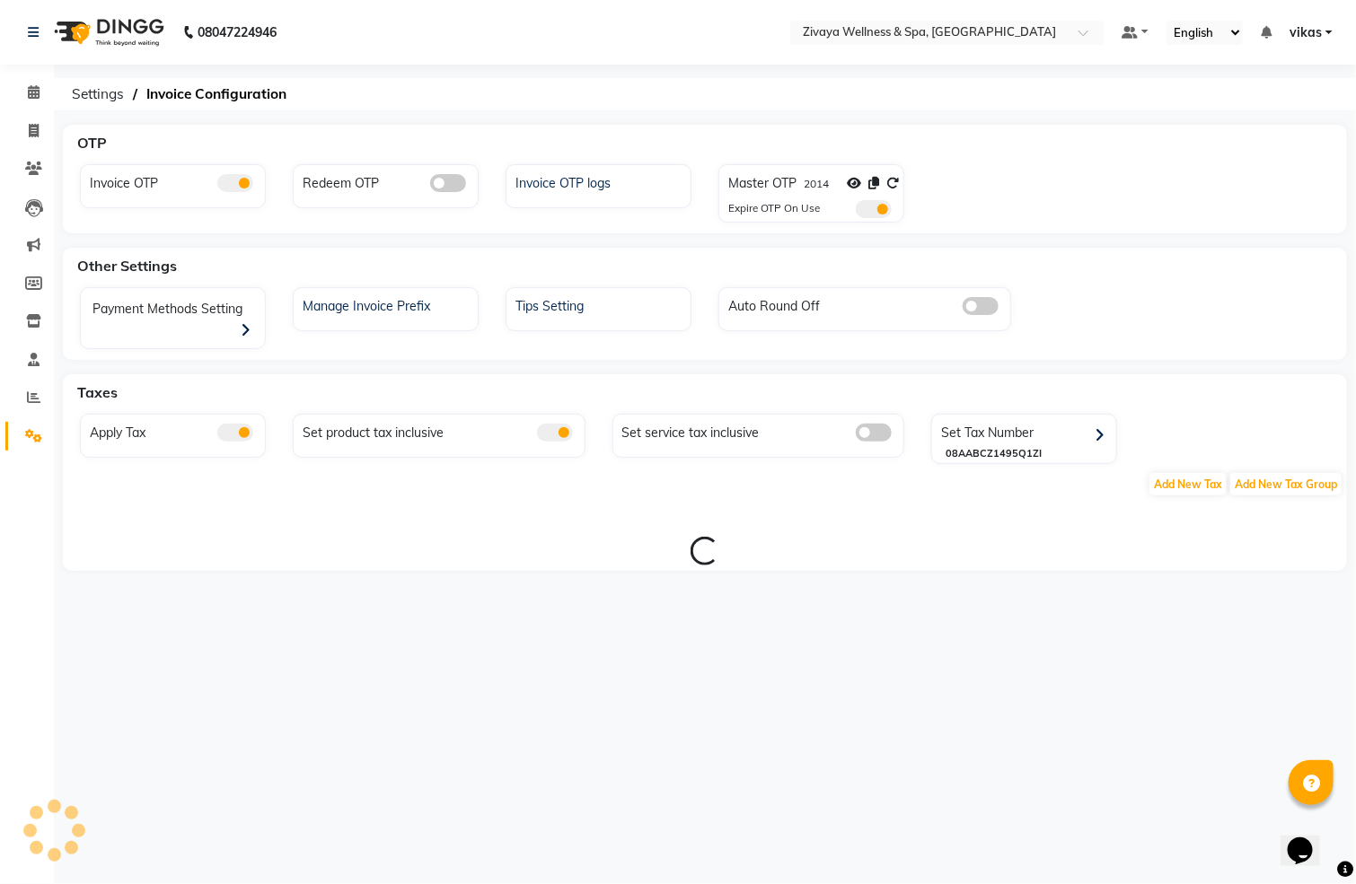
click at [886, 213] on span at bounding box center [874, 209] width 36 height 18
click at [856, 212] on input "checkbox" at bounding box center [856, 212] width 0 height 0
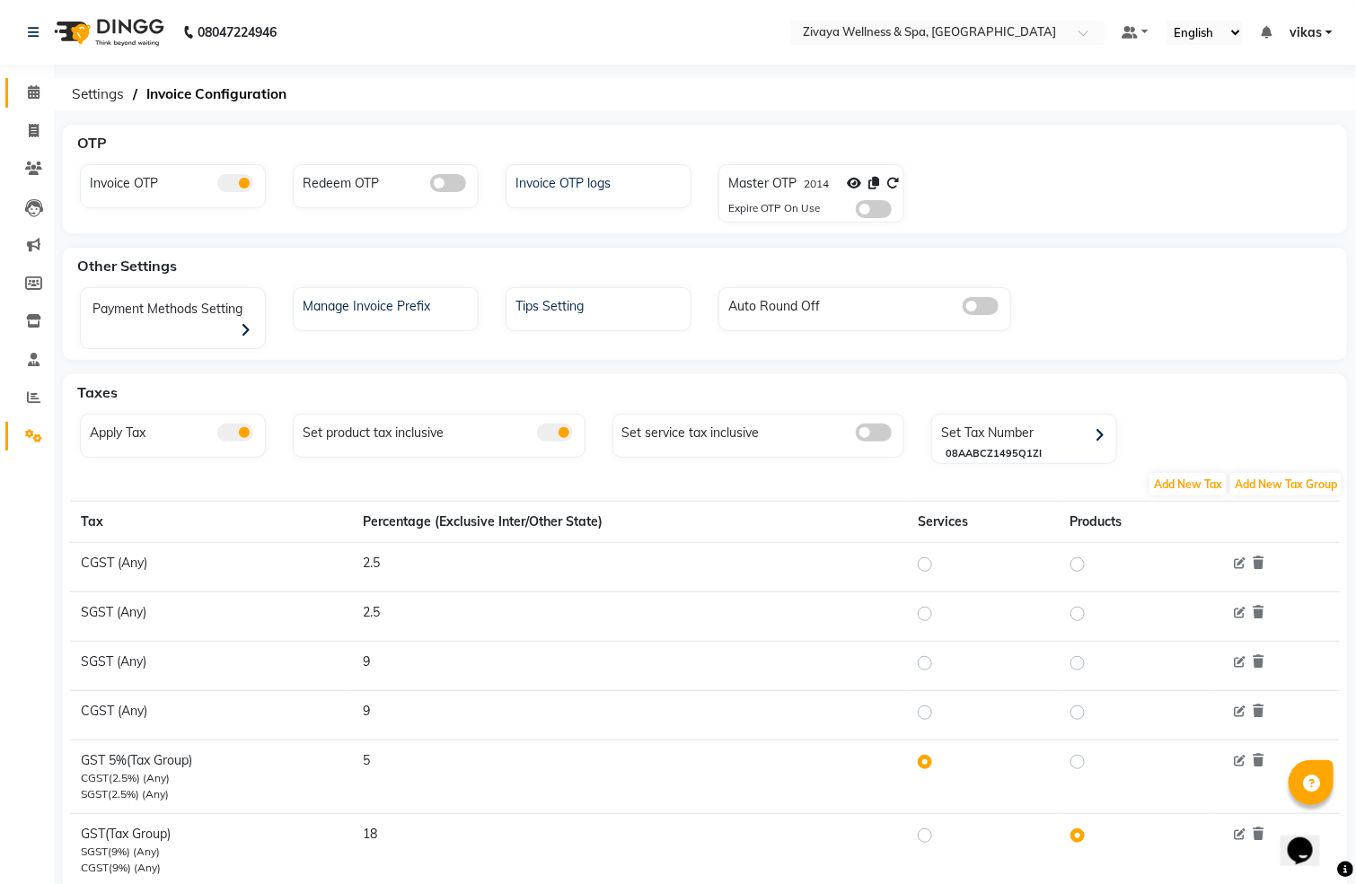
click at [31, 94] on icon at bounding box center [34, 91] width 12 height 13
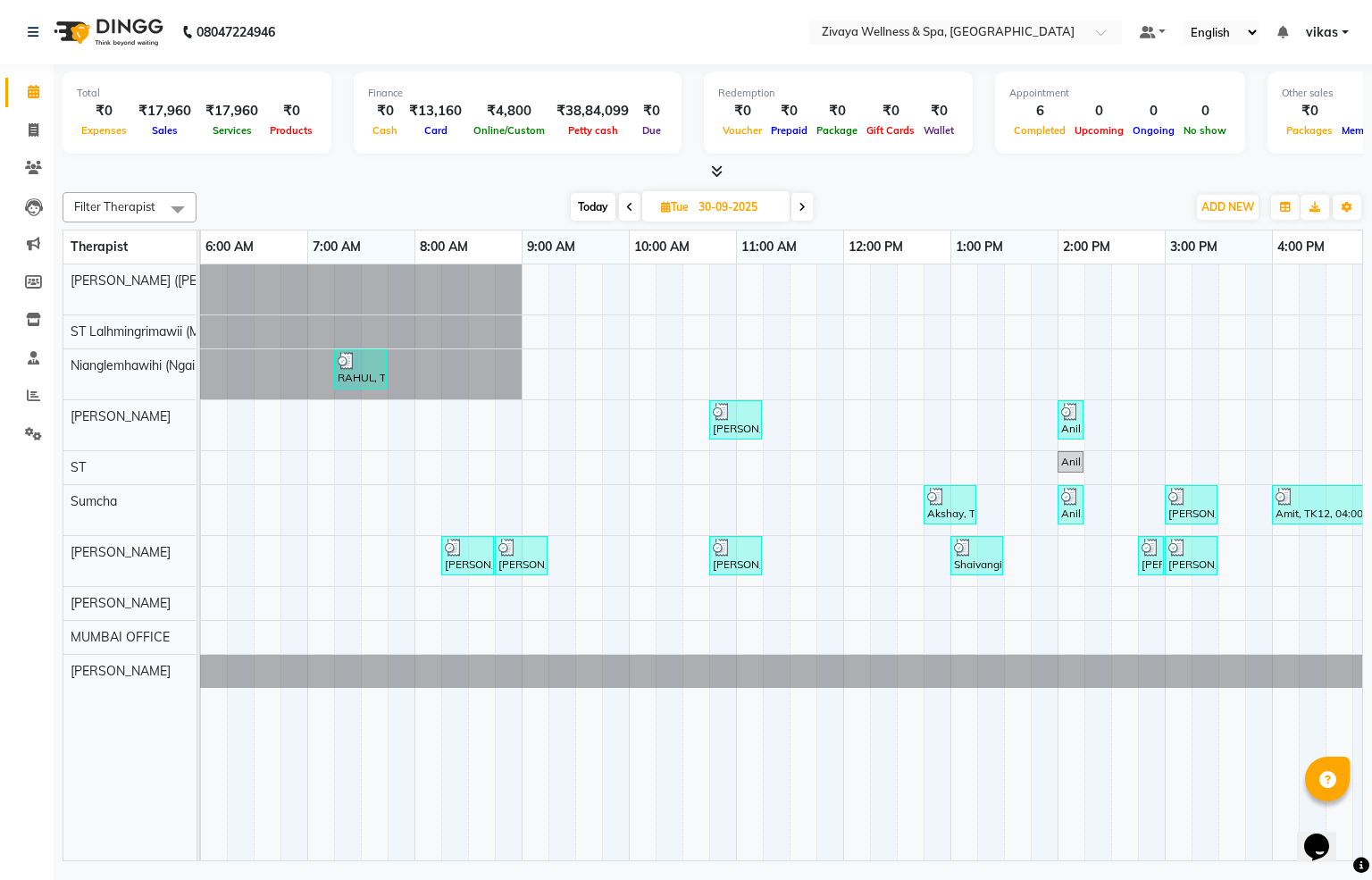
scroll to position [0, 1411]
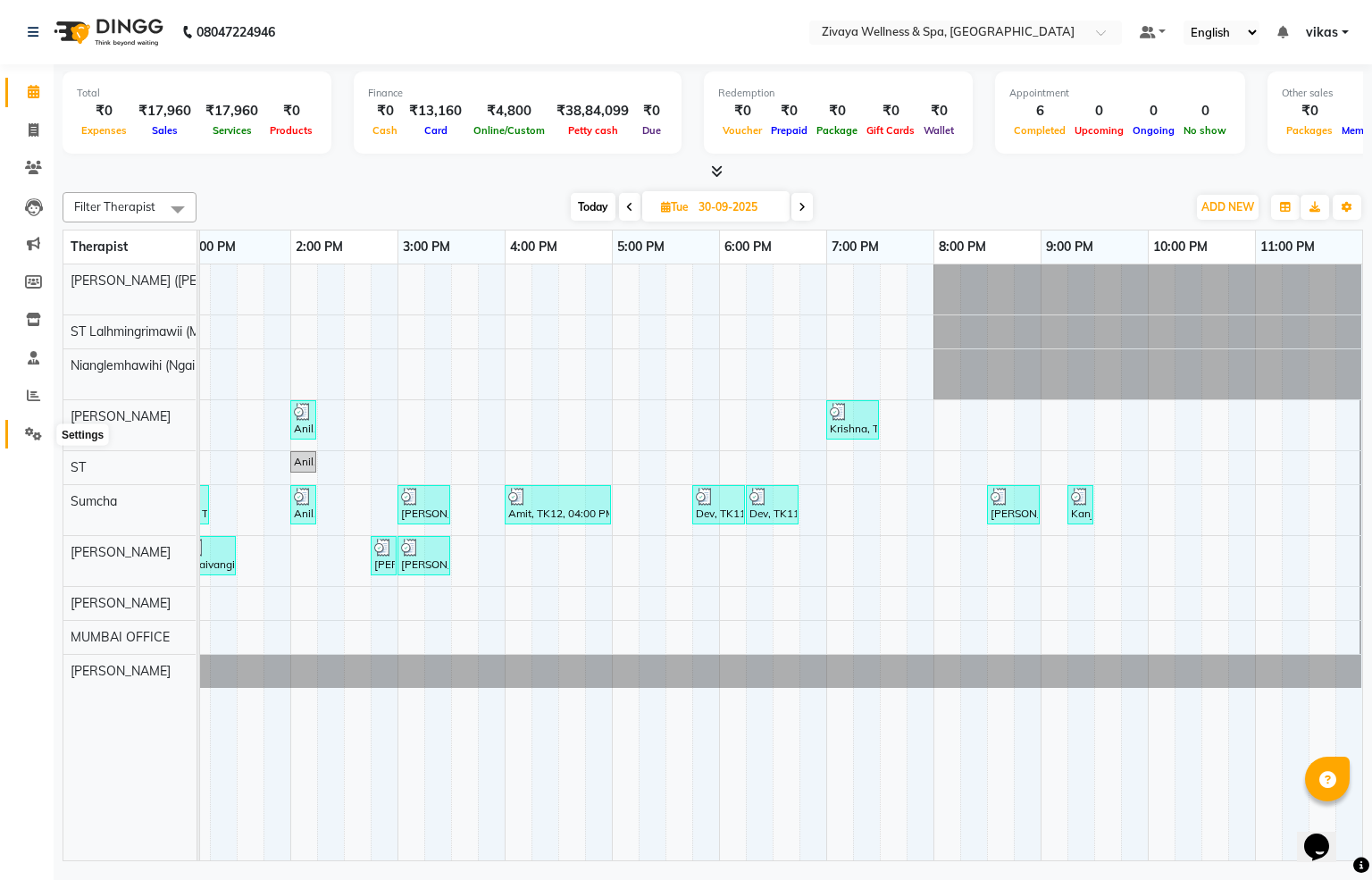
click at [22, 432] on span at bounding box center [33, 434] width 31 height 21
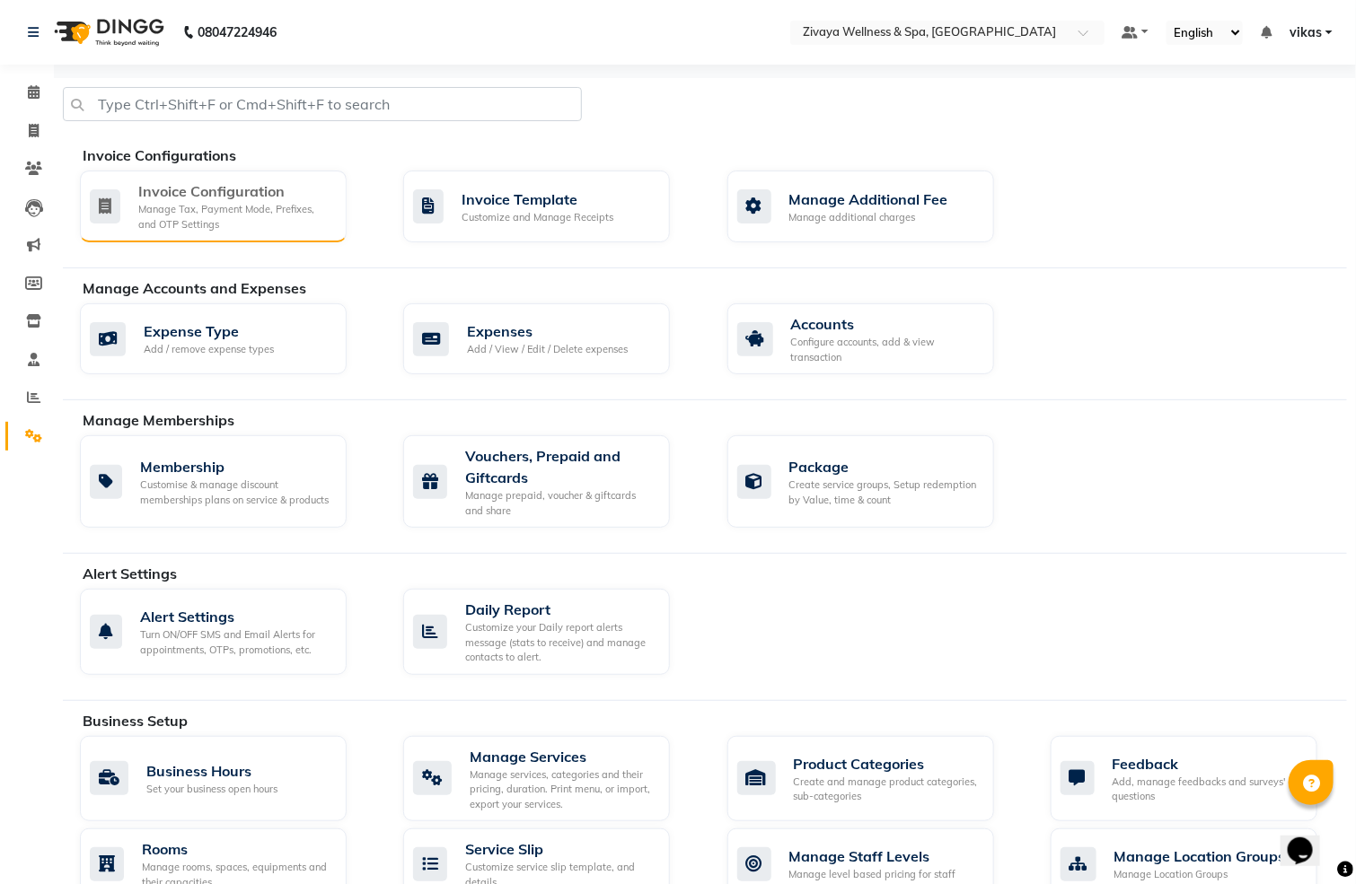
click at [199, 171] on div "Invoice Configuration Manage Tax, Payment Mode, Prefixes, and OTP Settings" at bounding box center [213, 207] width 267 height 72
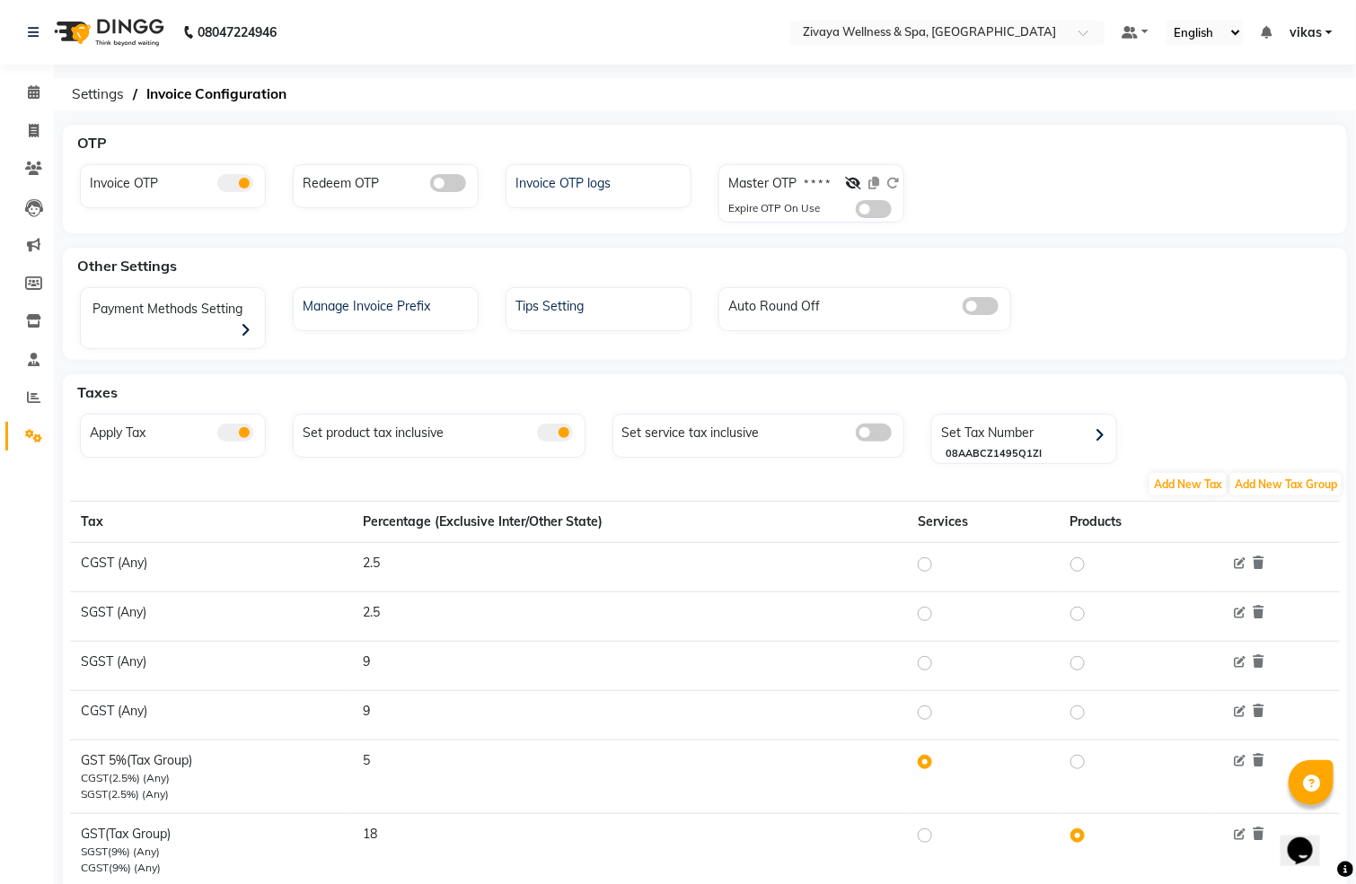
click at [867, 206] on span at bounding box center [874, 209] width 36 height 18
click at [856, 212] on input "checkbox" at bounding box center [856, 212] width 0 height 0
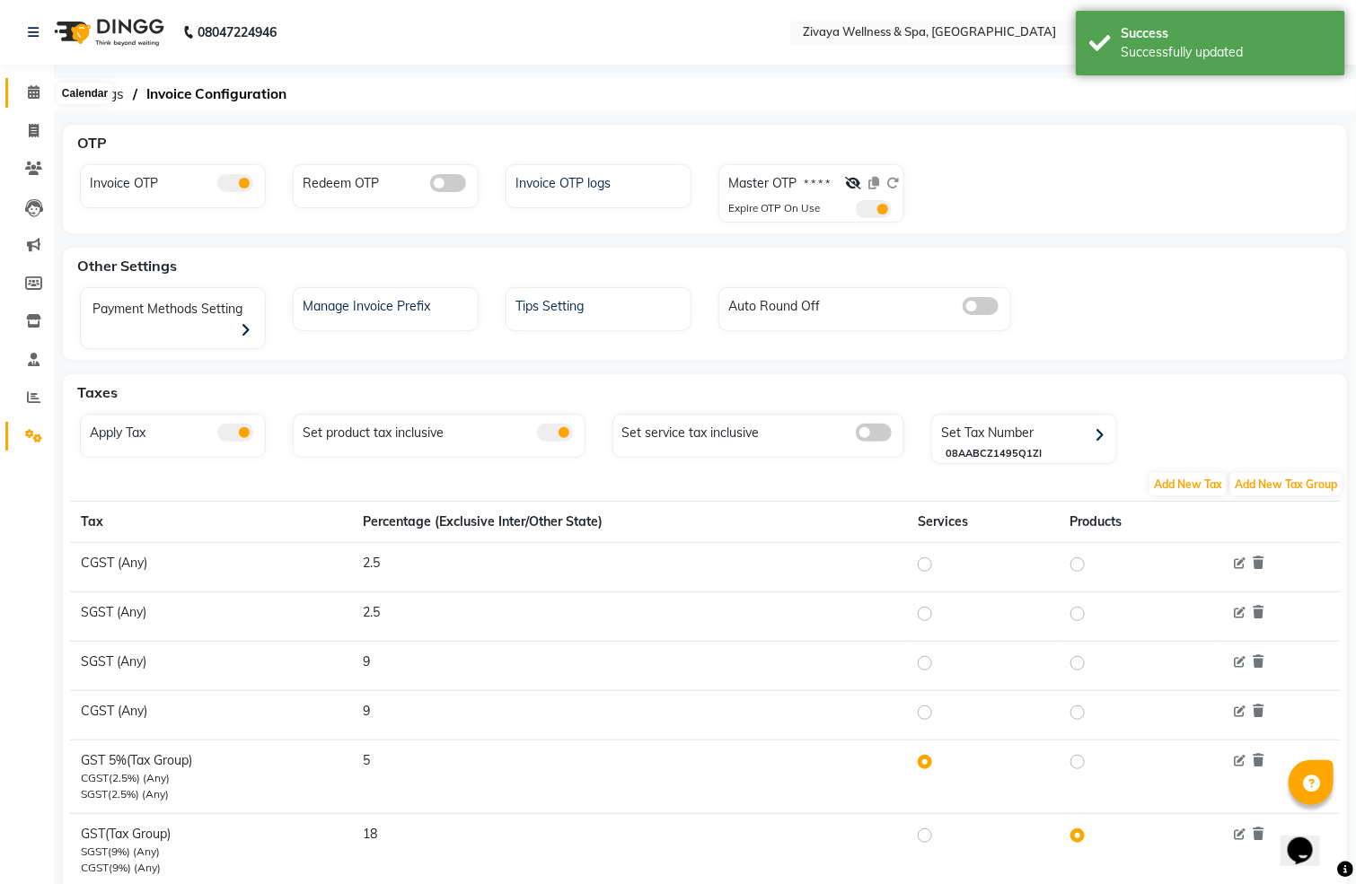
click at [28, 94] on icon at bounding box center [34, 91] width 12 height 13
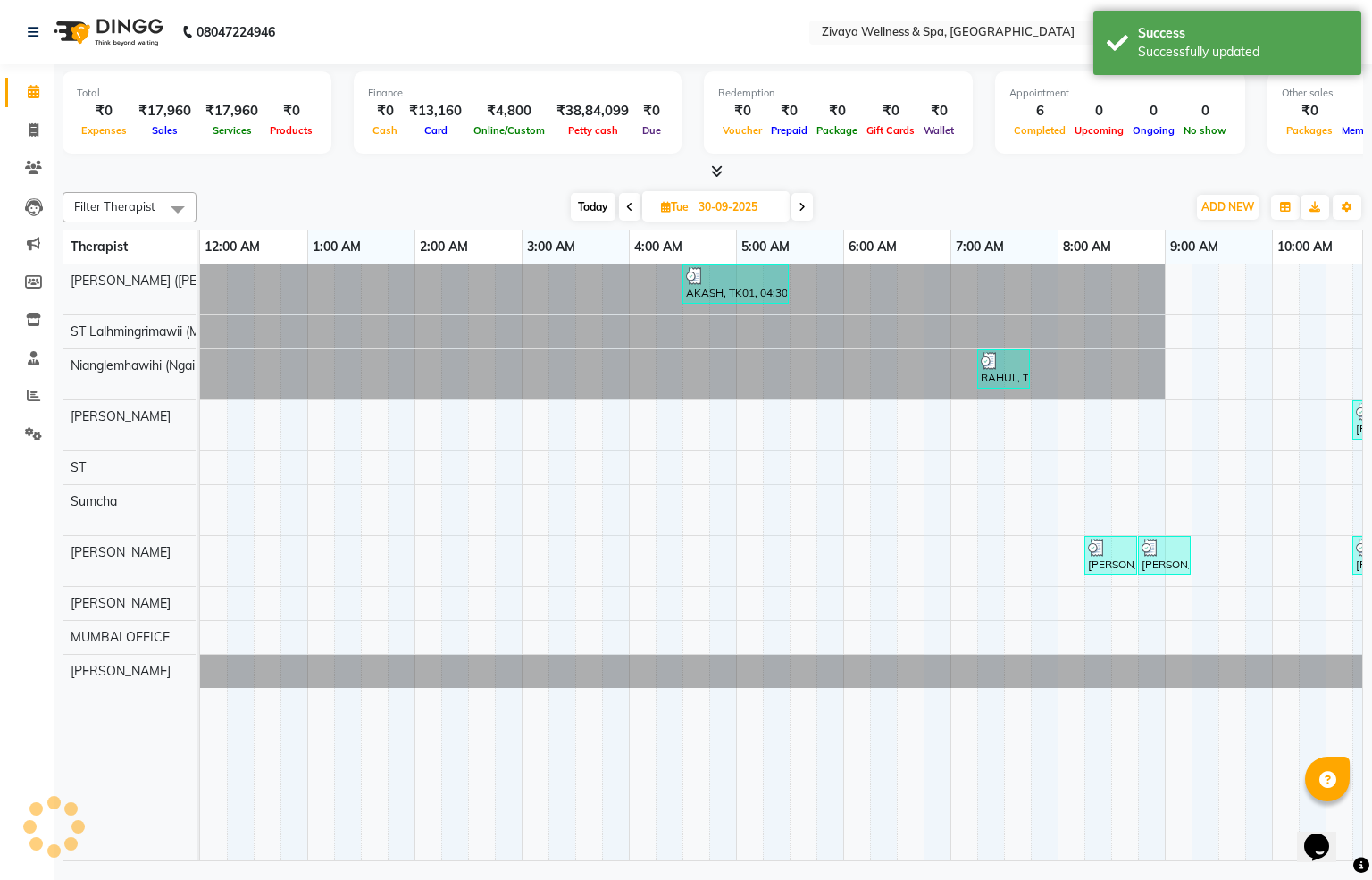
scroll to position [0, 643]
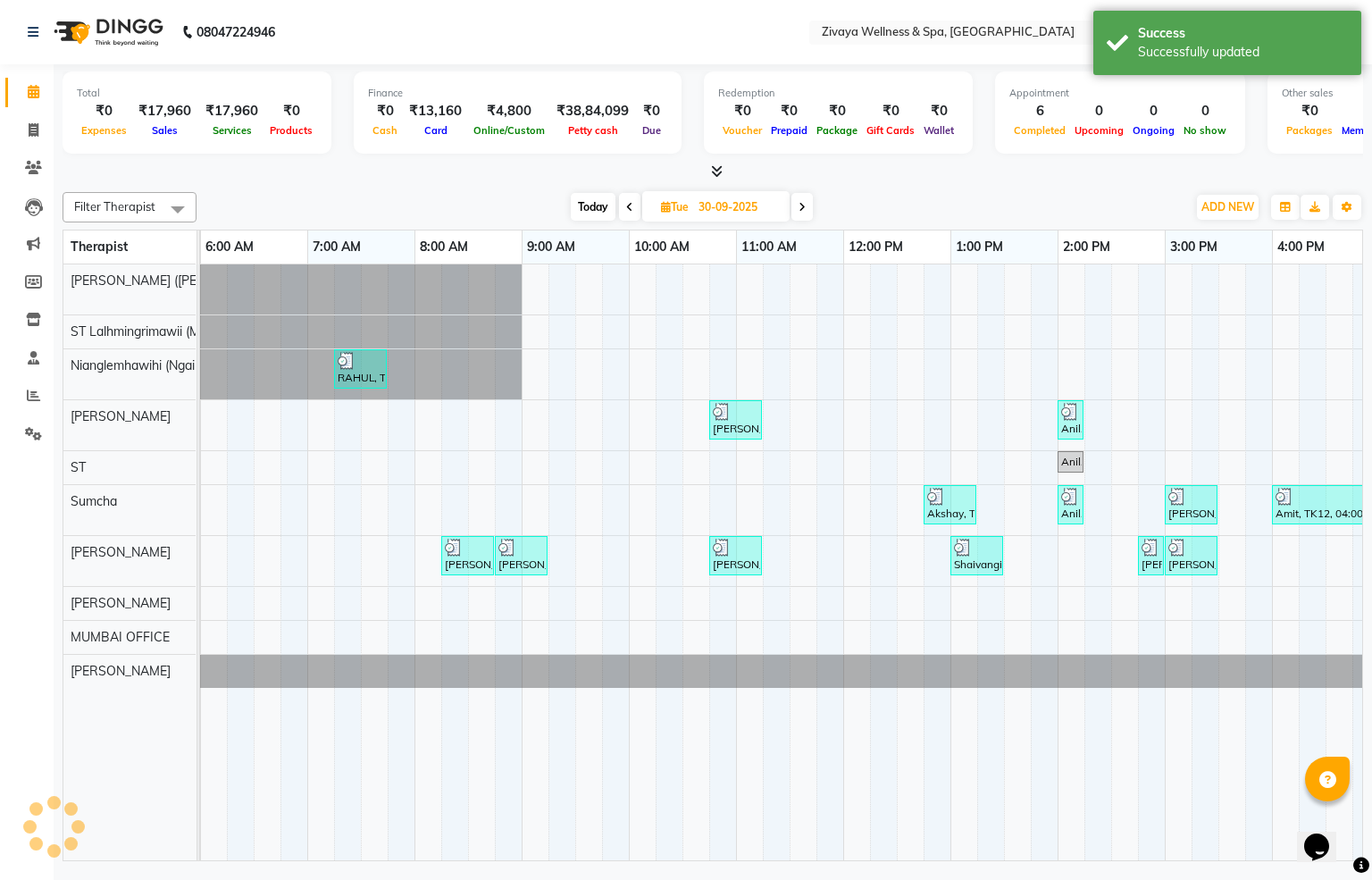
click at [796, 206] on span at bounding box center [802, 207] width 22 height 28
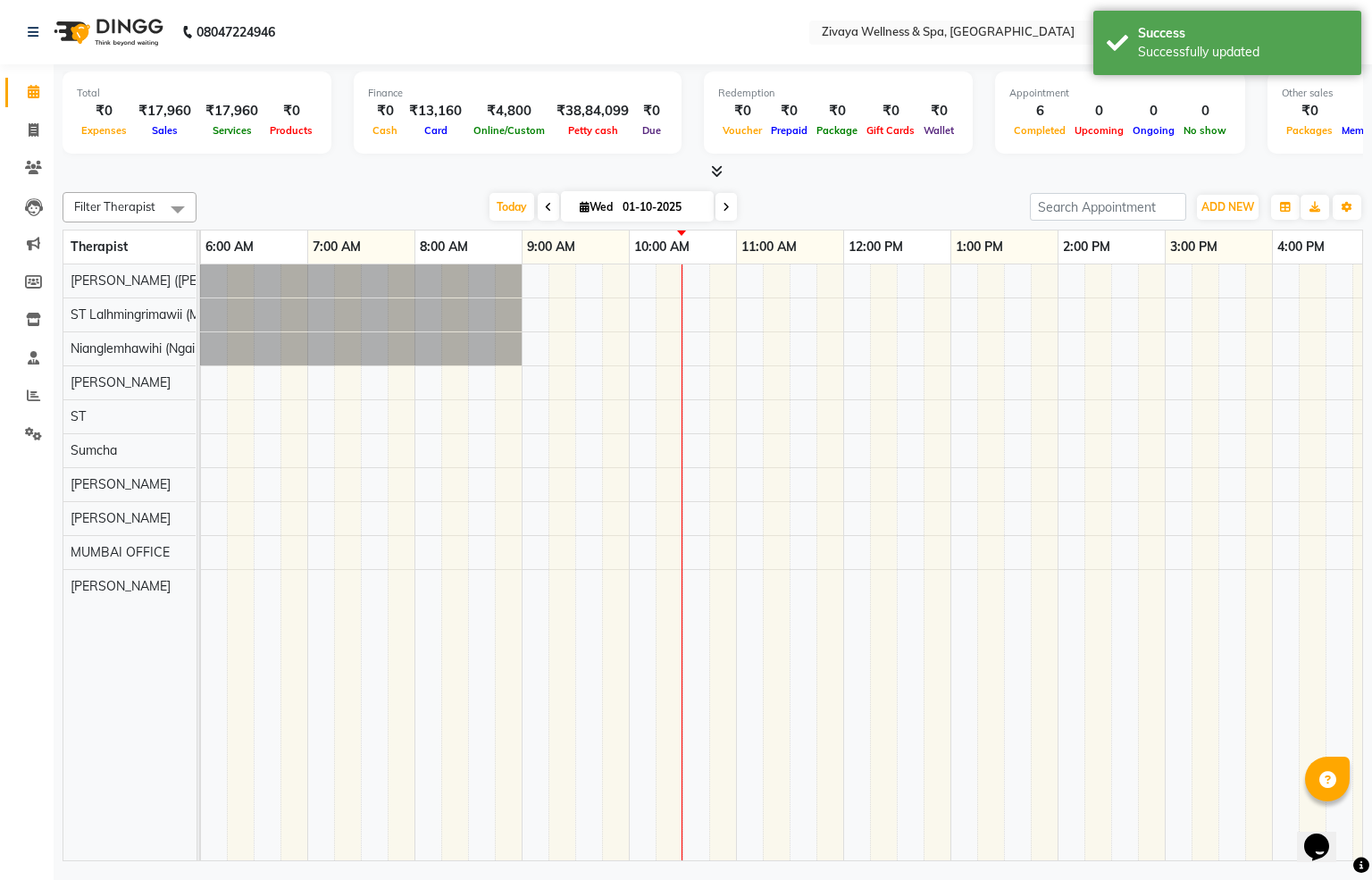
scroll to position [0, 1072]
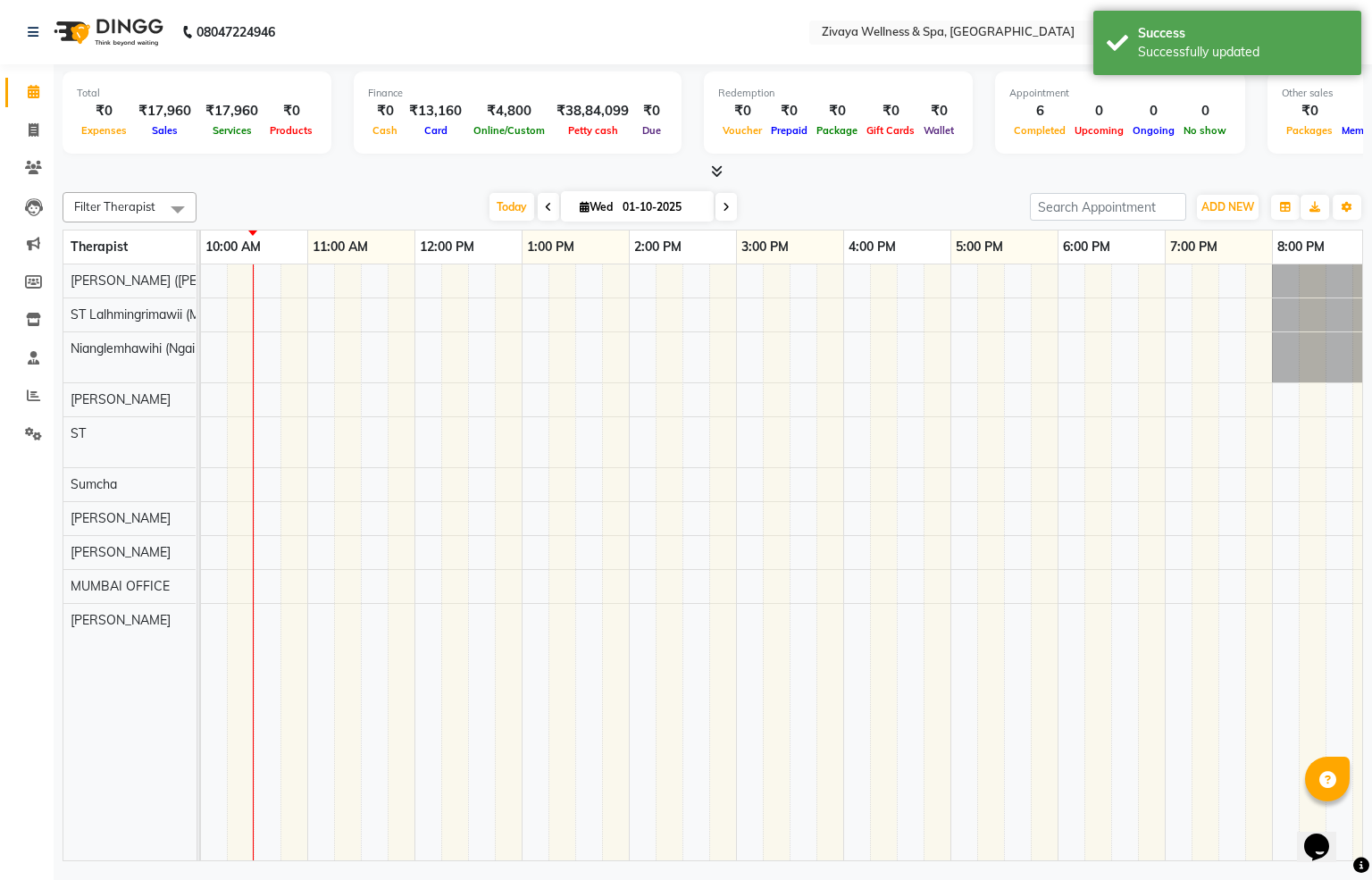
click at [537, 218] on span at bounding box center [548, 207] width 22 height 28
type input "30-09-2025"
